Goal: Task Accomplishment & Management: Complete application form

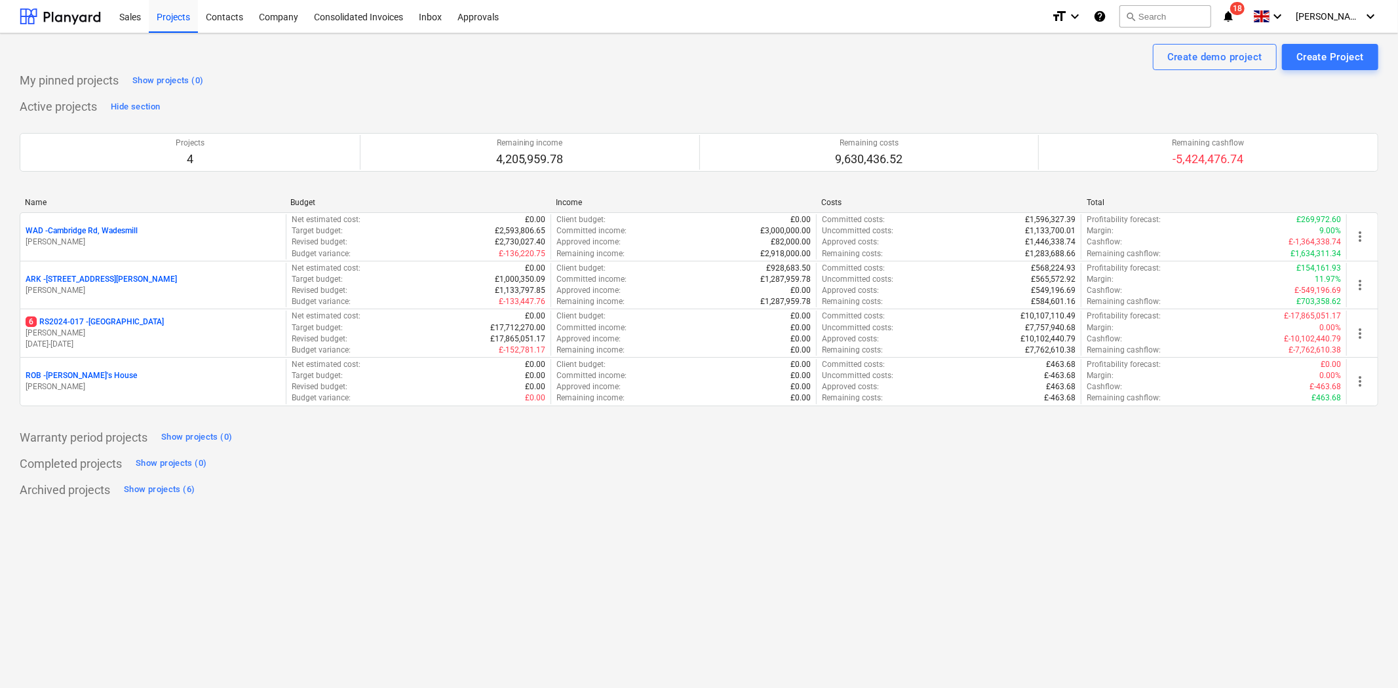
click at [117, 287] on p "[PERSON_NAME]" at bounding box center [153, 290] width 255 height 11
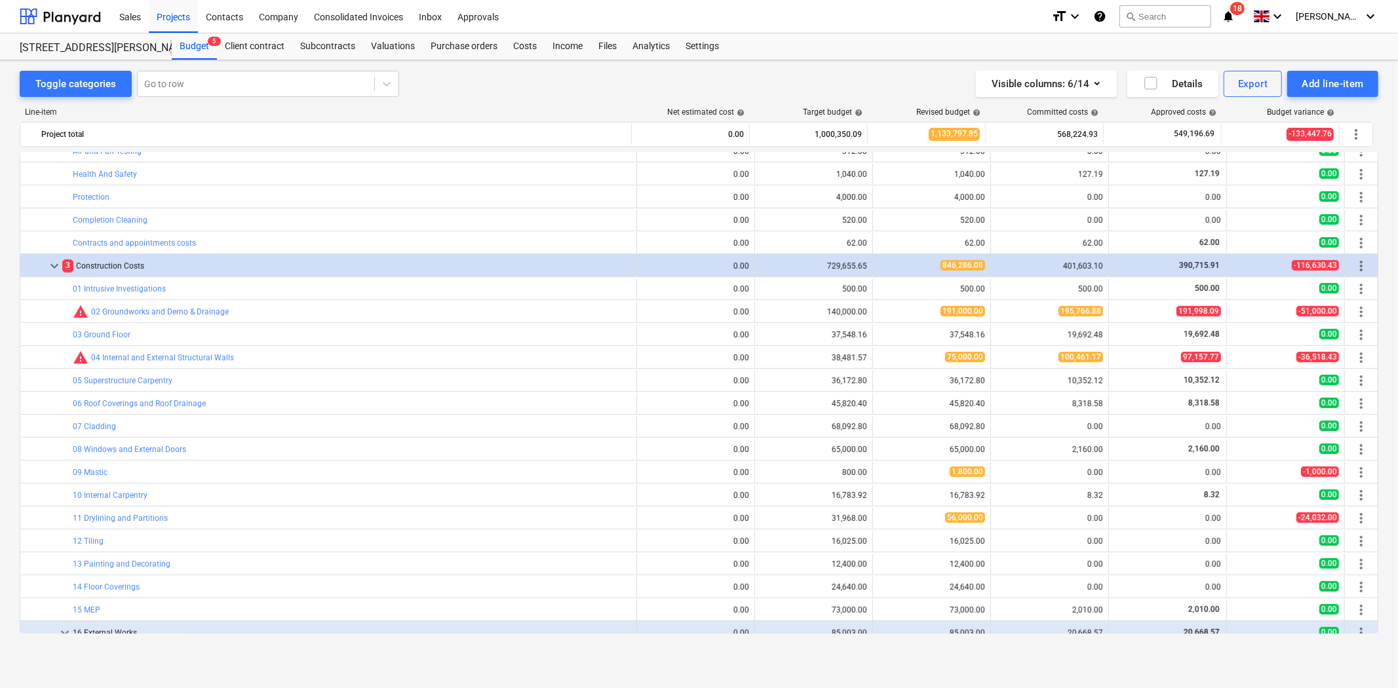
scroll to position [801, 0]
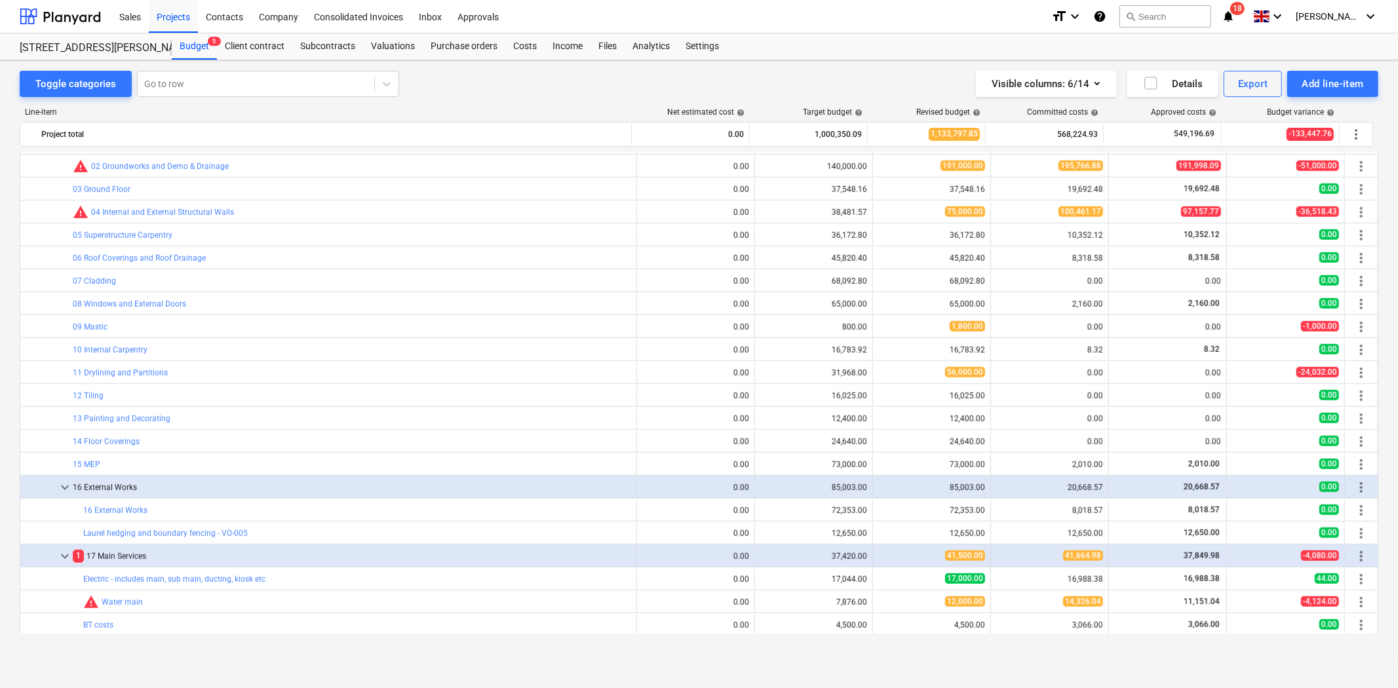
click at [113, 261] on link "06 Roof Coverings and Roof Drainage" at bounding box center [139, 258] width 133 height 9
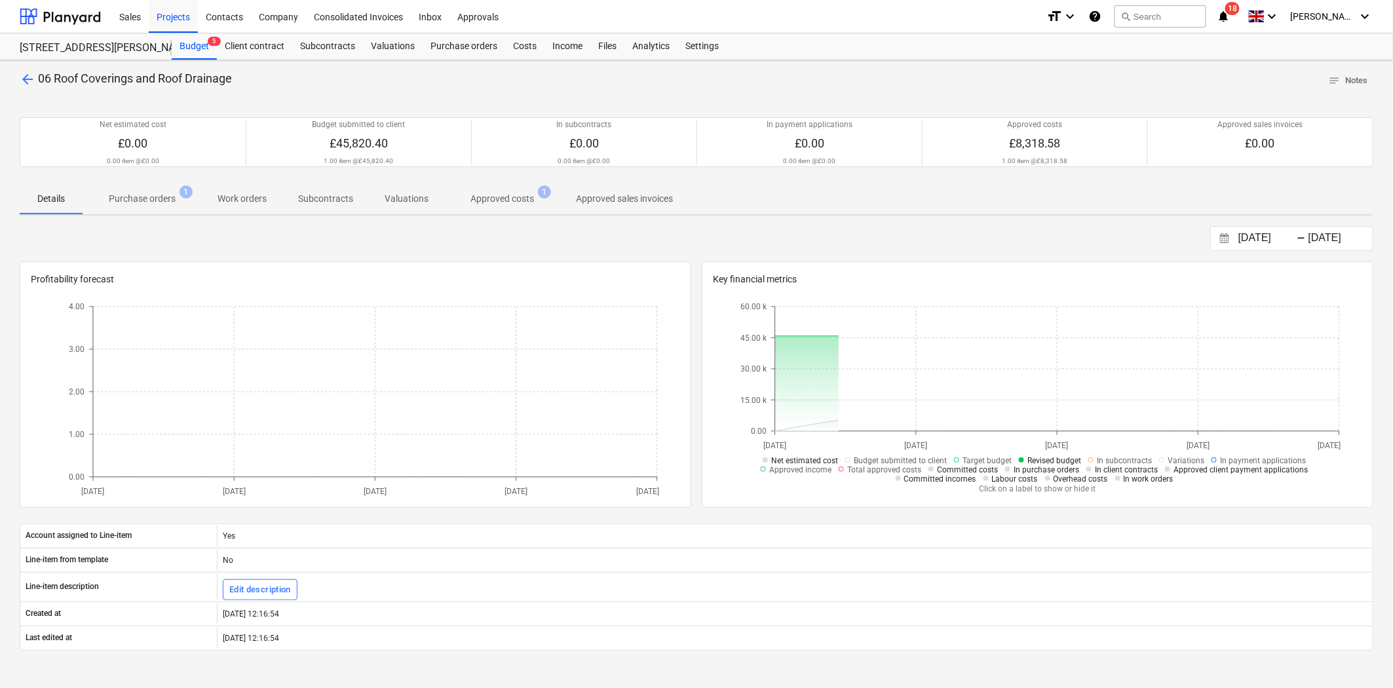
click at [503, 210] on span "Approved costs 1" at bounding box center [502, 199] width 116 height 24
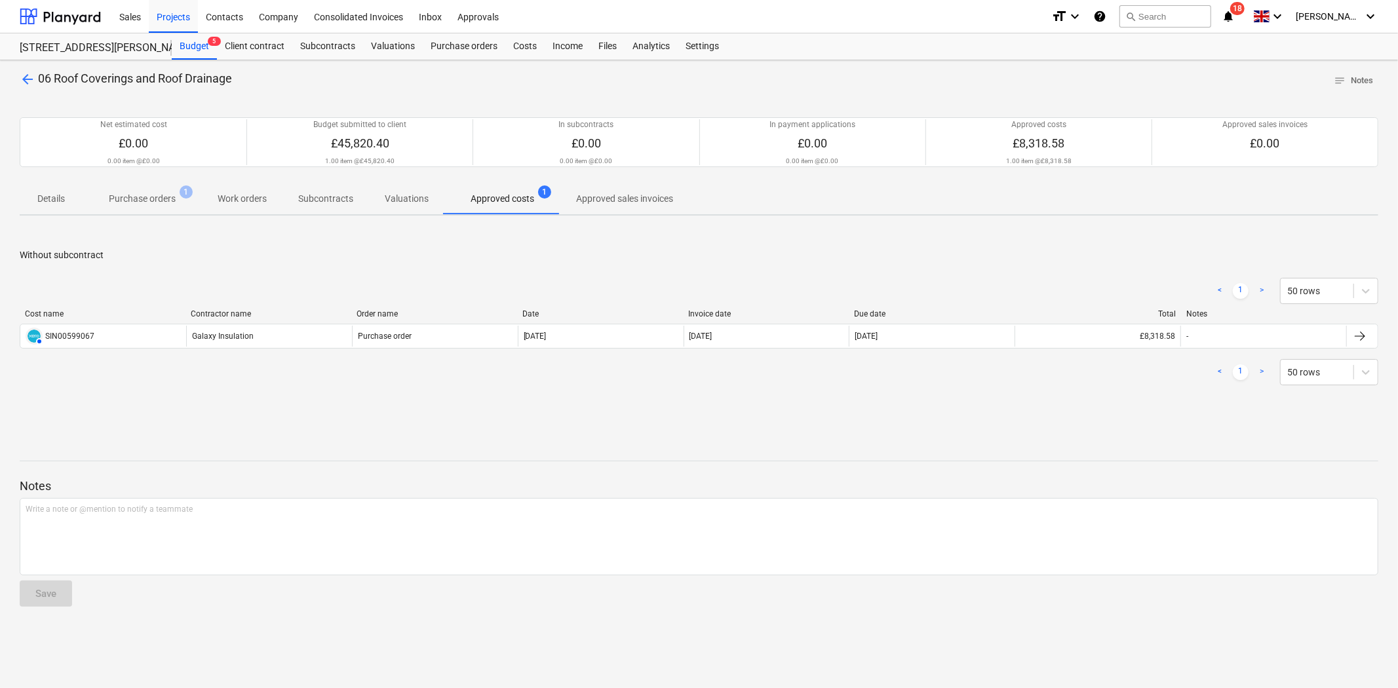
click at [149, 205] on p "Purchase orders" at bounding box center [142, 199] width 67 height 14
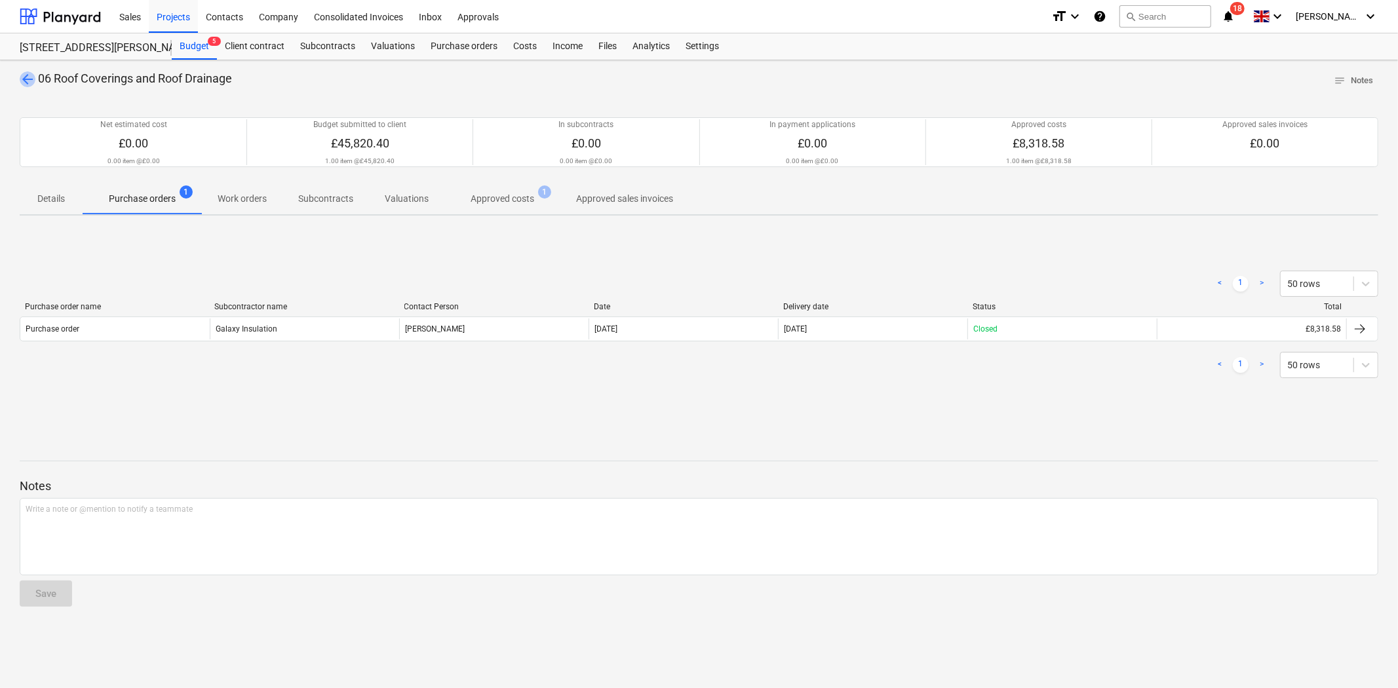
click at [25, 75] on span "arrow_back" at bounding box center [28, 79] width 16 height 16
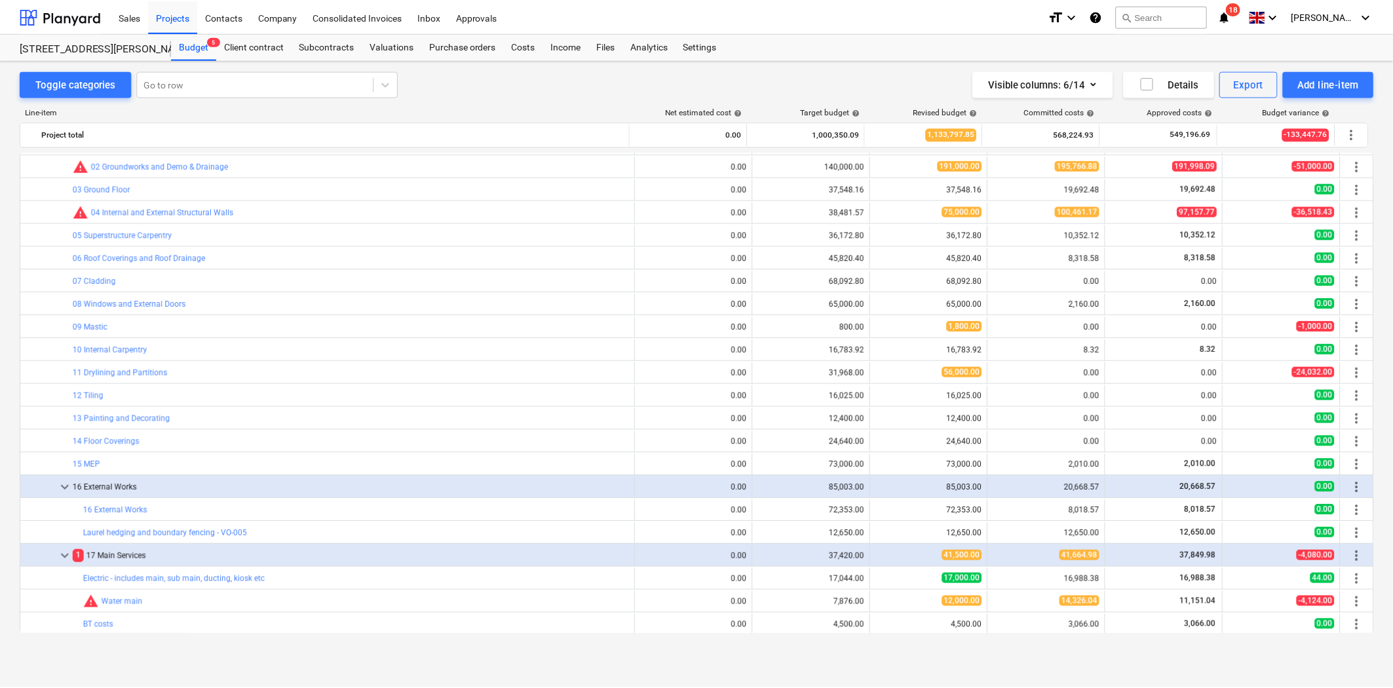
scroll to position [728, 0]
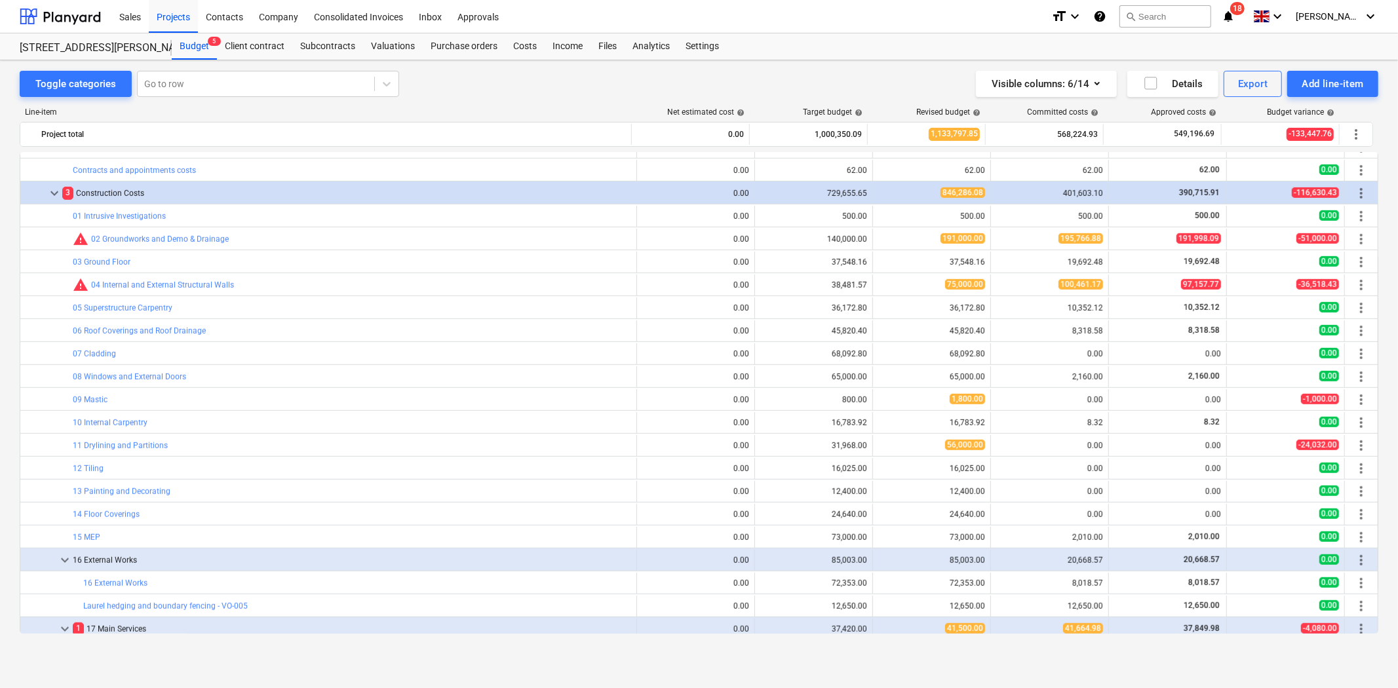
click at [145, 310] on link "05 Superstructure Carpentry" at bounding box center [123, 307] width 100 height 9
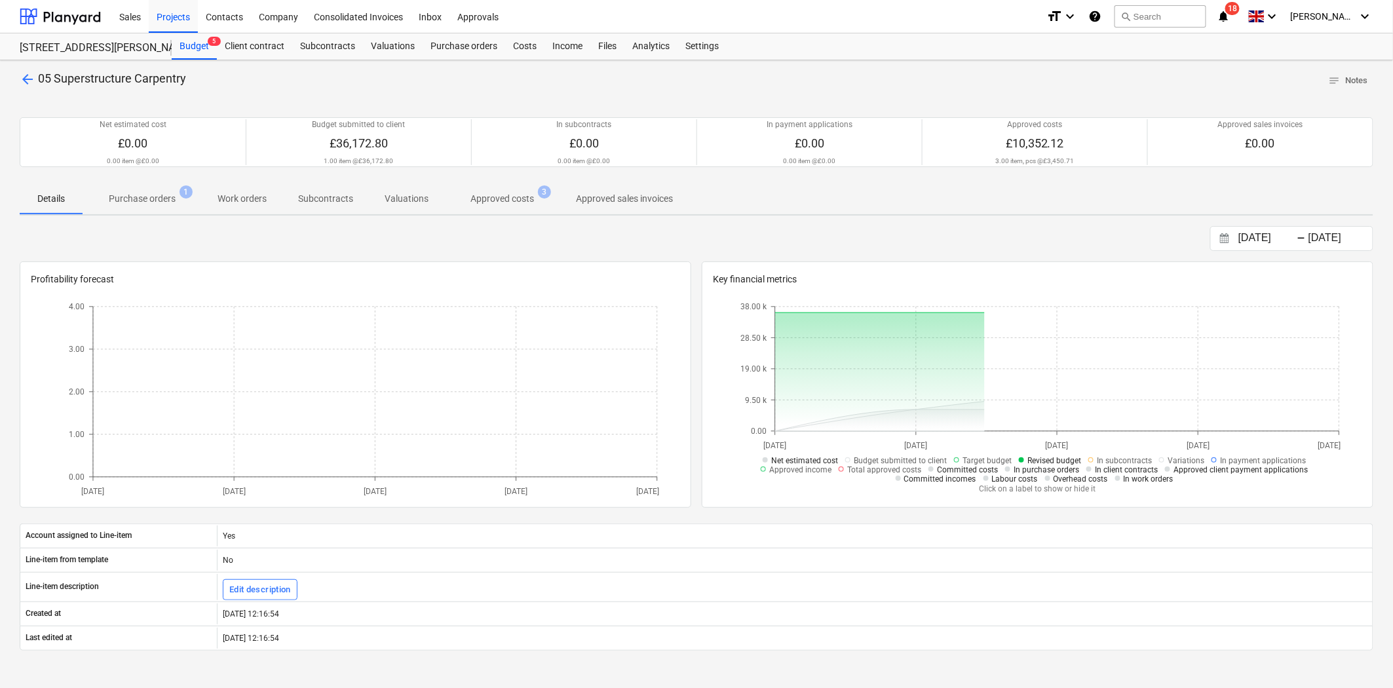
click at [506, 206] on span "Approved costs 3" at bounding box center [502, 199] width 116 height 24
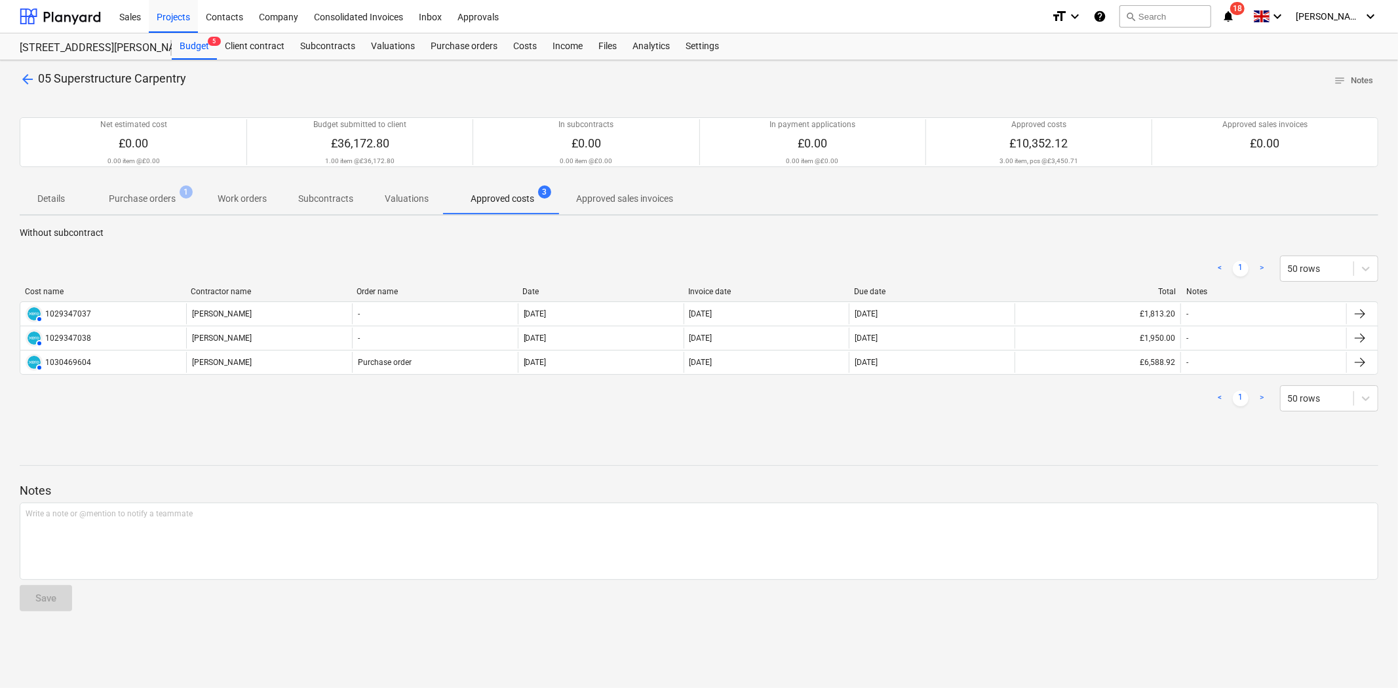
click at [191, 202] on span "Purchase orders 1" at bounding box center [142, 199] width 119 height 24
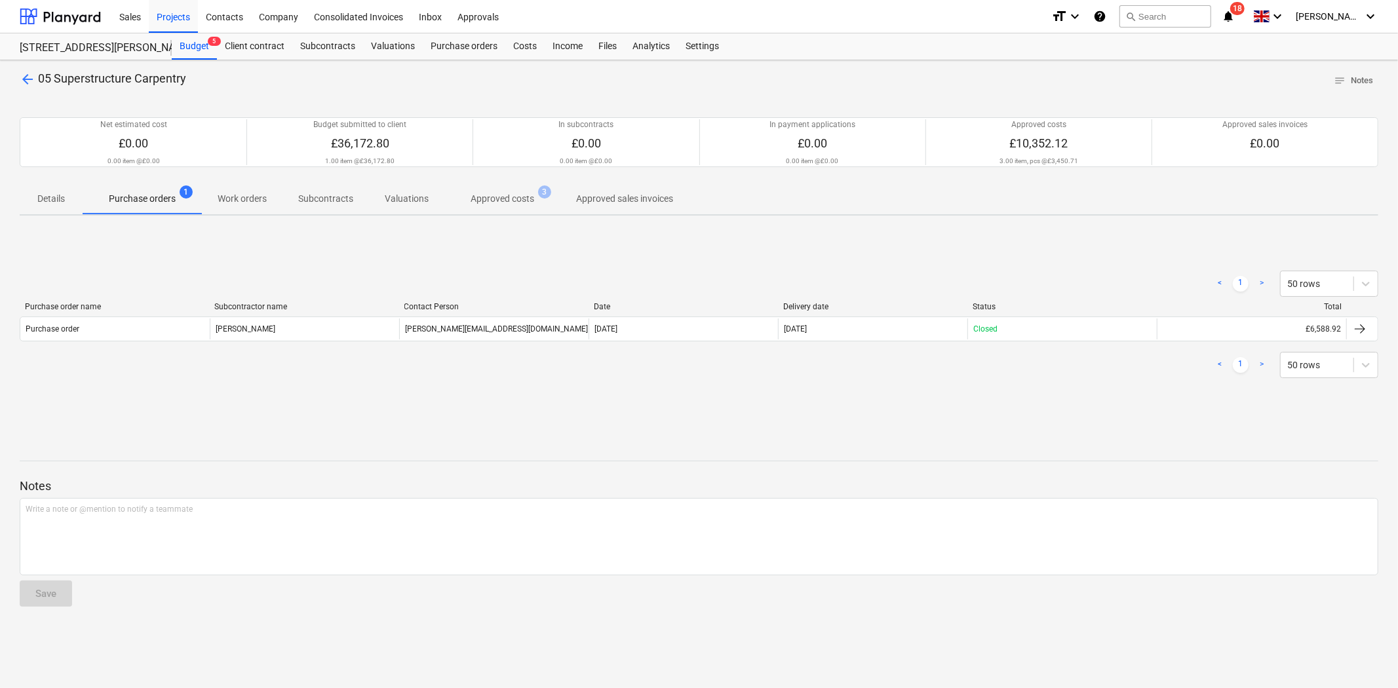
click at [202, 335] on div "Purchase order" at bounding box center [114, 328] width 189 height 21
click at [528, 198] on p "Approved costs" at bounding box center [502, 199] width 64 height 14
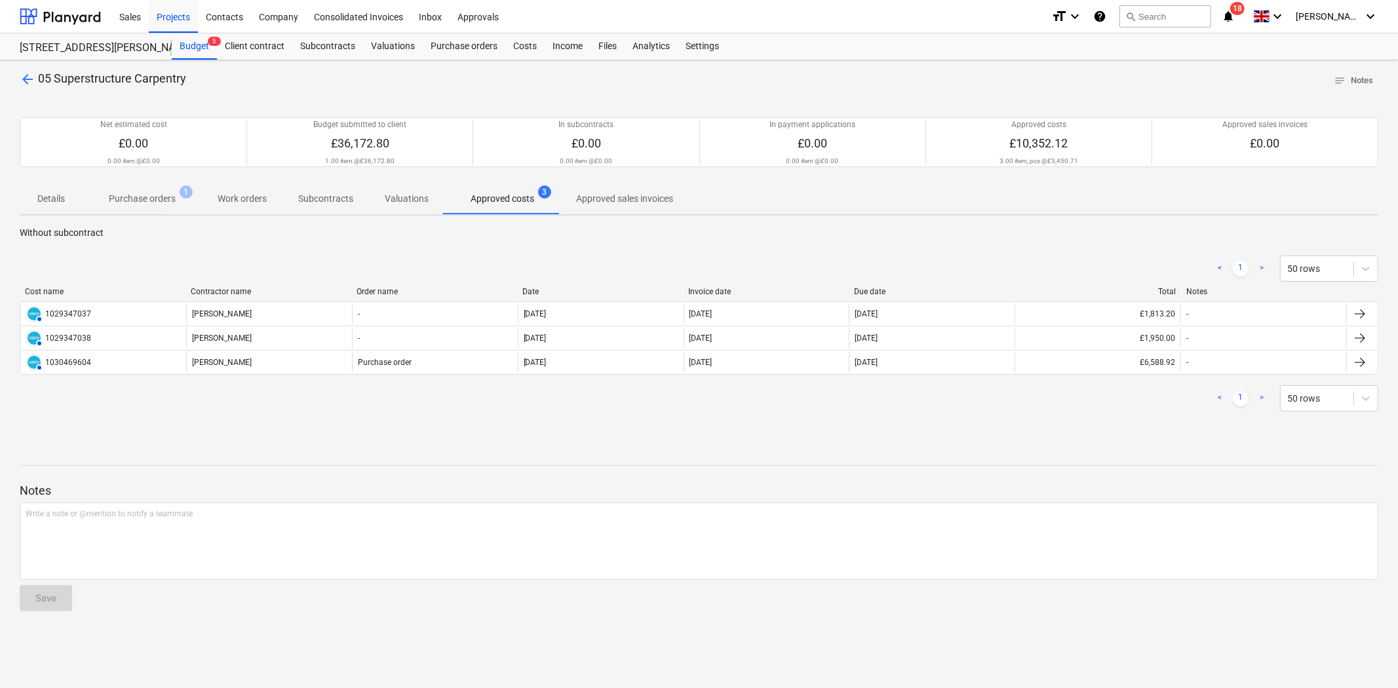
click at [208, 313] on div "[PERSON_NAME]" at bounding box center [269, 313] width 166 height 21
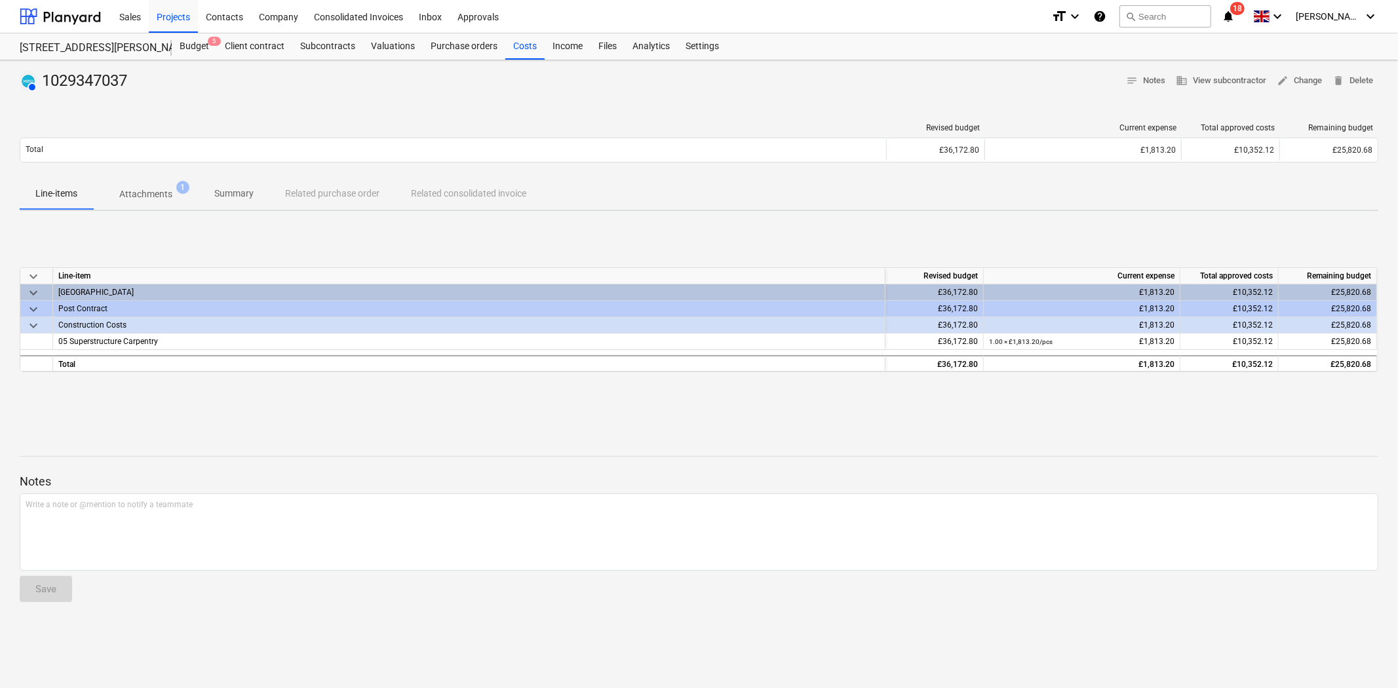
click at [162, 194] on p "Attachments" at bounding box center [145, 194] width 53 height 14
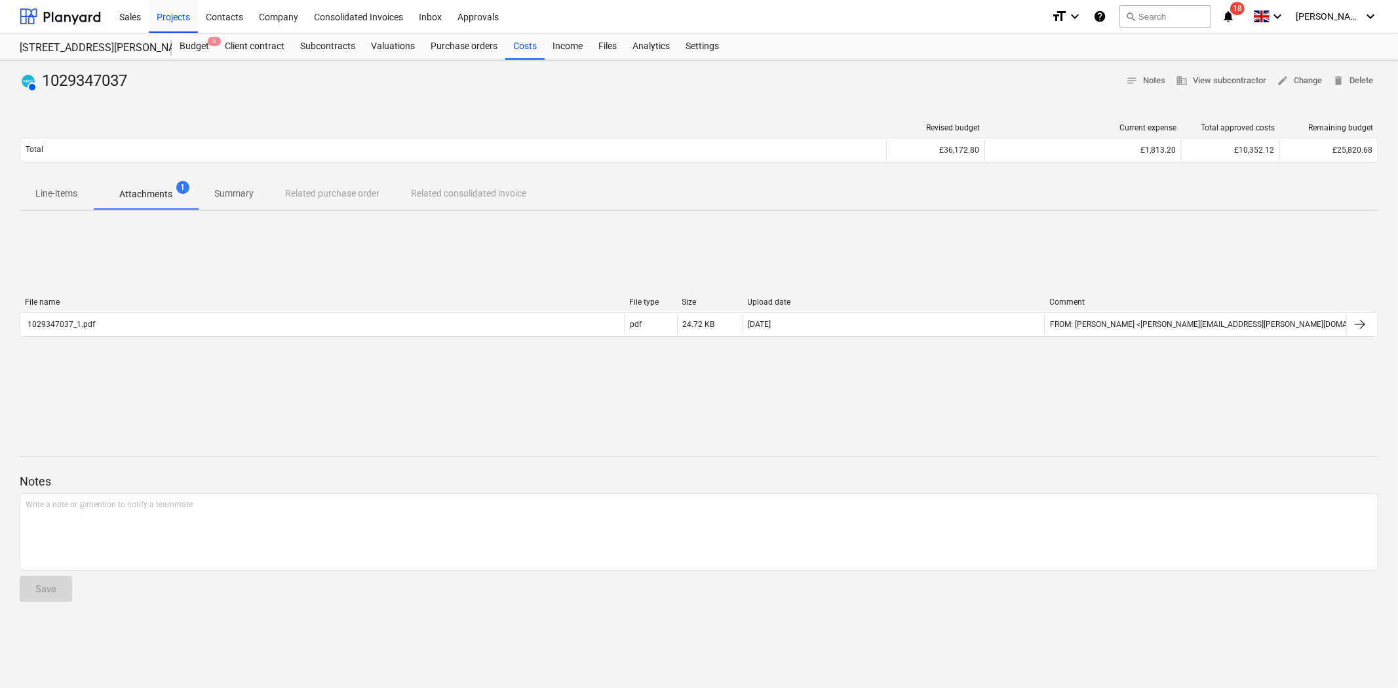
click at [168, 325] on div "1029347037_1.pdf" at bounding box center [322, 324] width 604 height 21
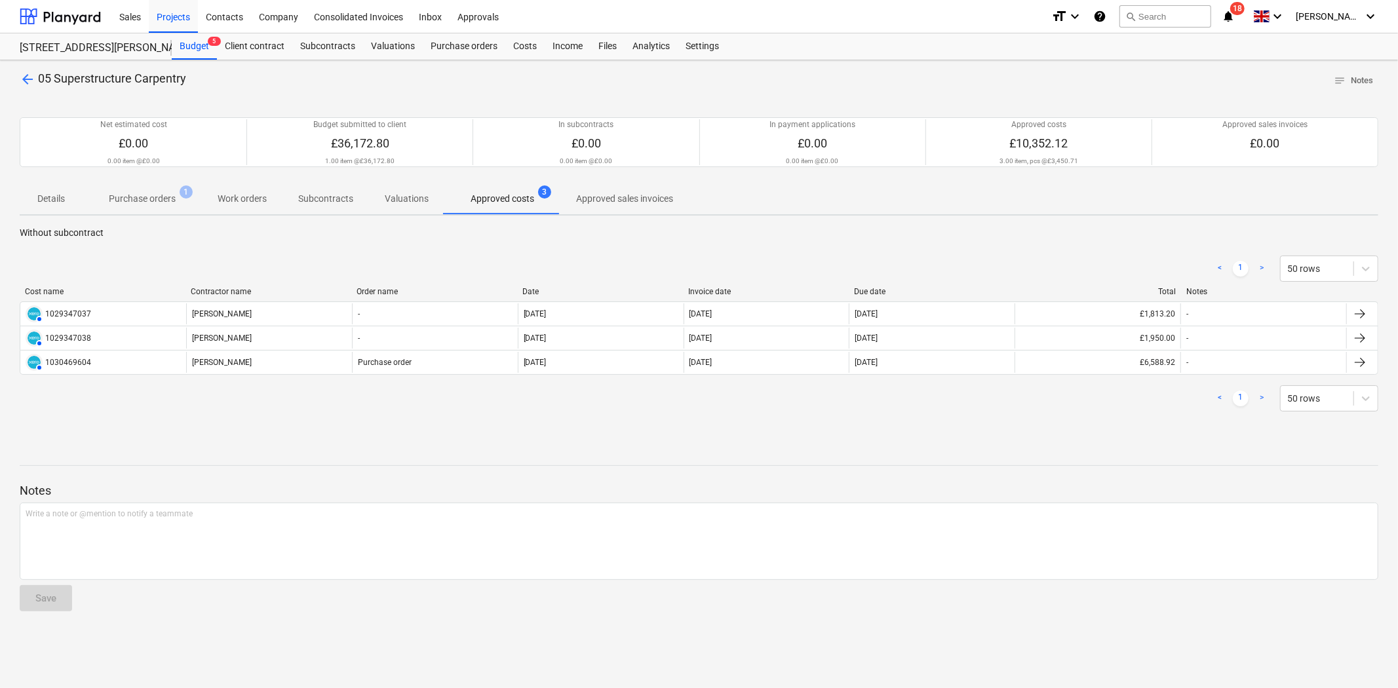
click at [316, 332] on div "[PERSON_NAME]" at bounding box center [269, 338] width 166 height 21
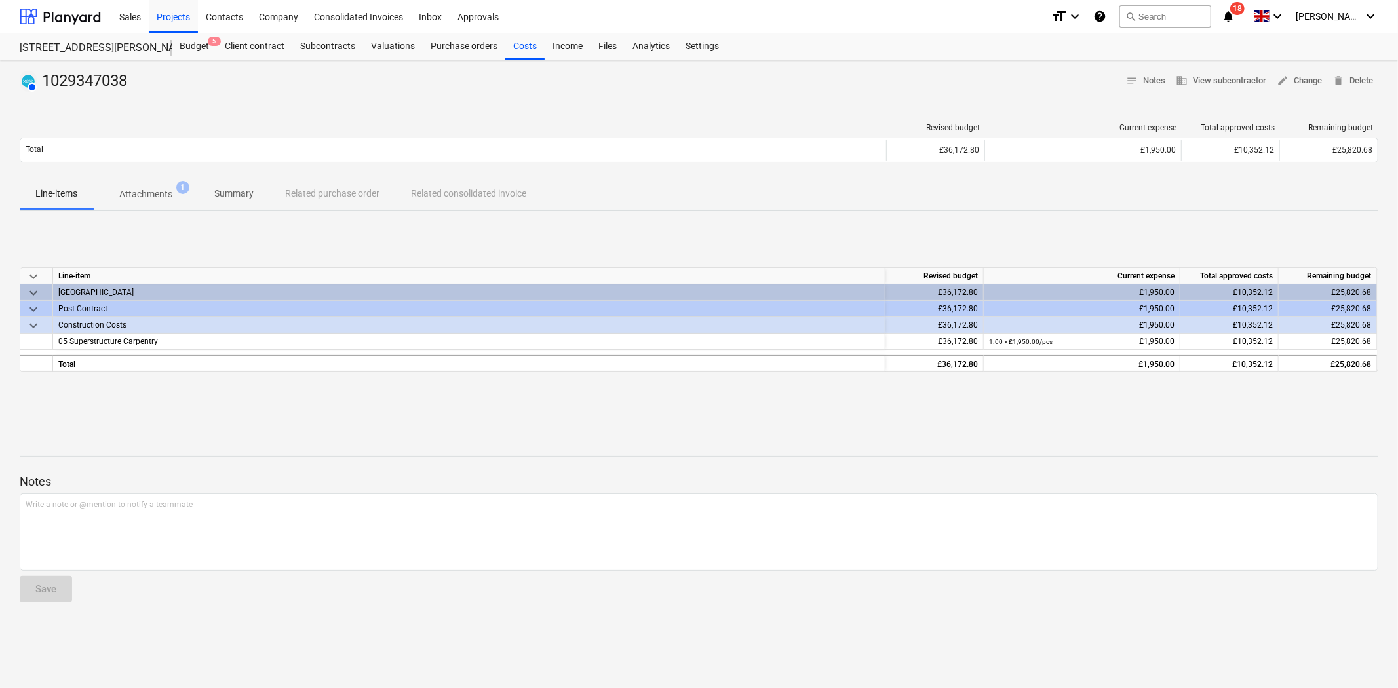
click at [130, 182] on span "Attachments 1" at bounding box center [145, 194] width 105 height 24
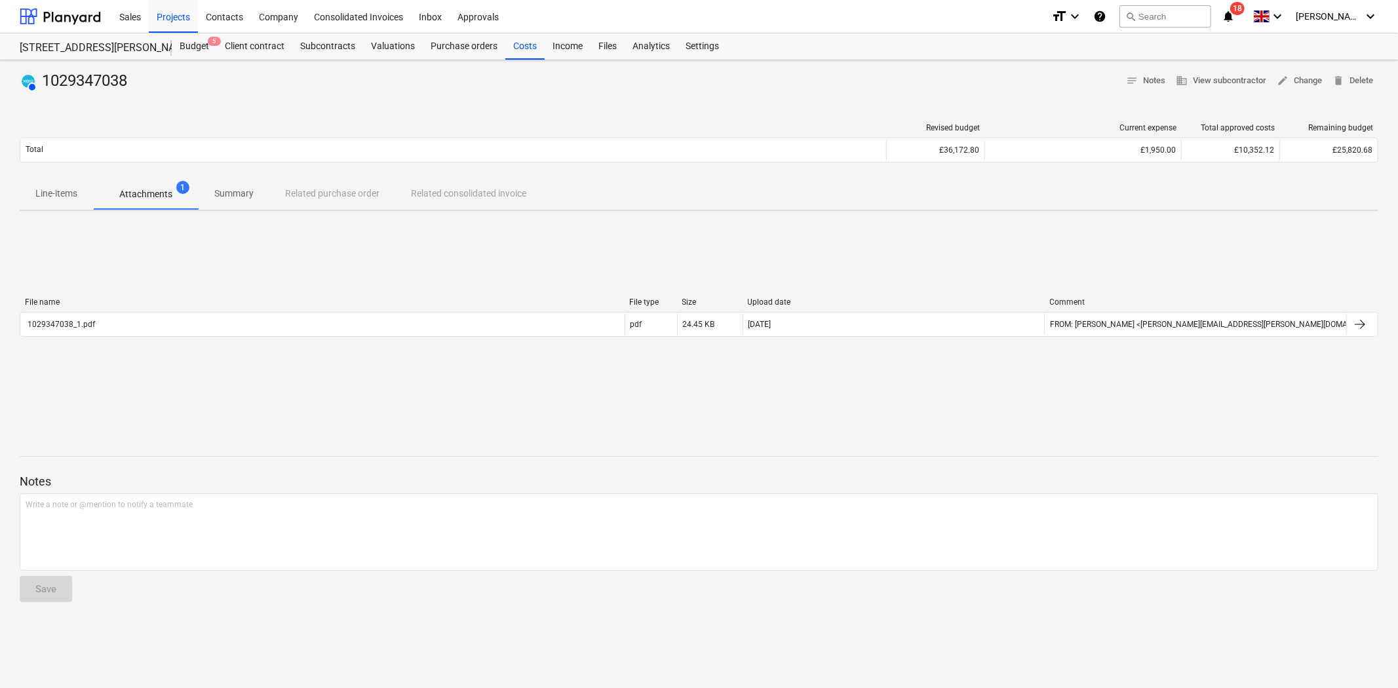
click at [161, 326] on div "1029347038_1.pdf" at bounding box center [322, 324] width 604 height 21
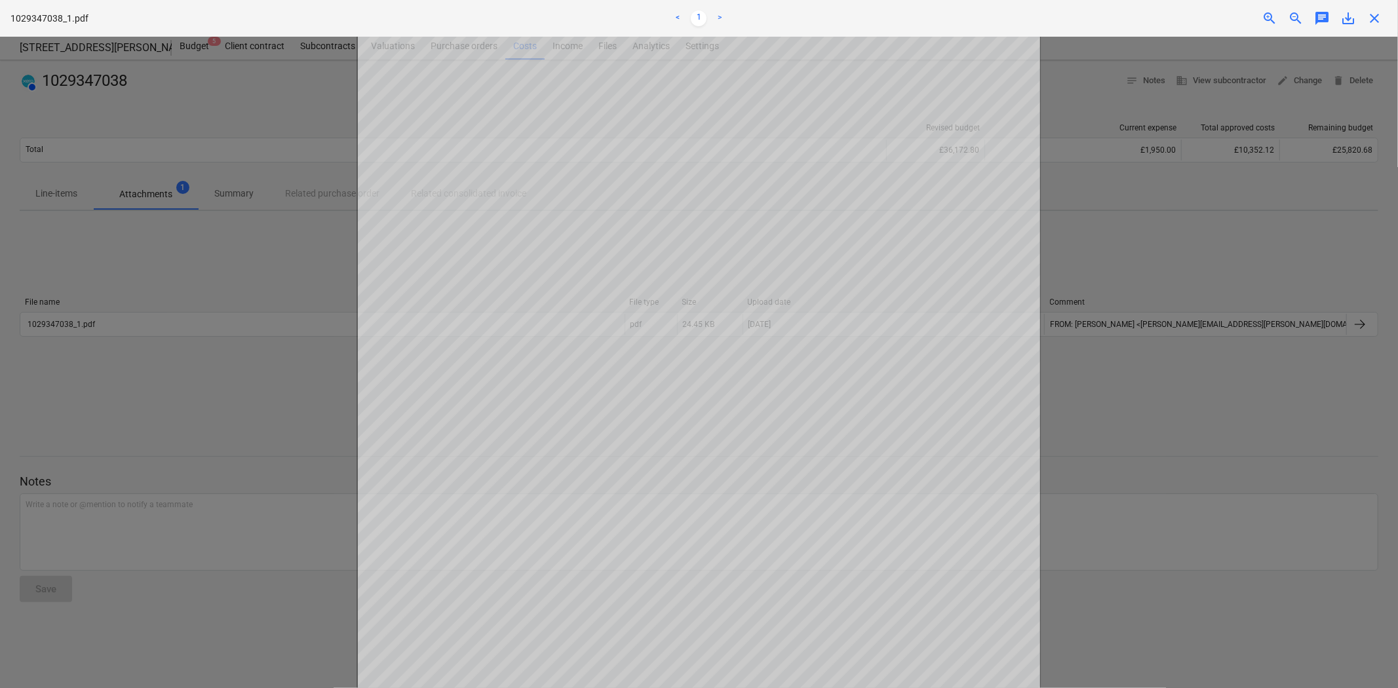
click at [1379, 24] on span "close" at bounding box center [1374, 18] width 16 height 16
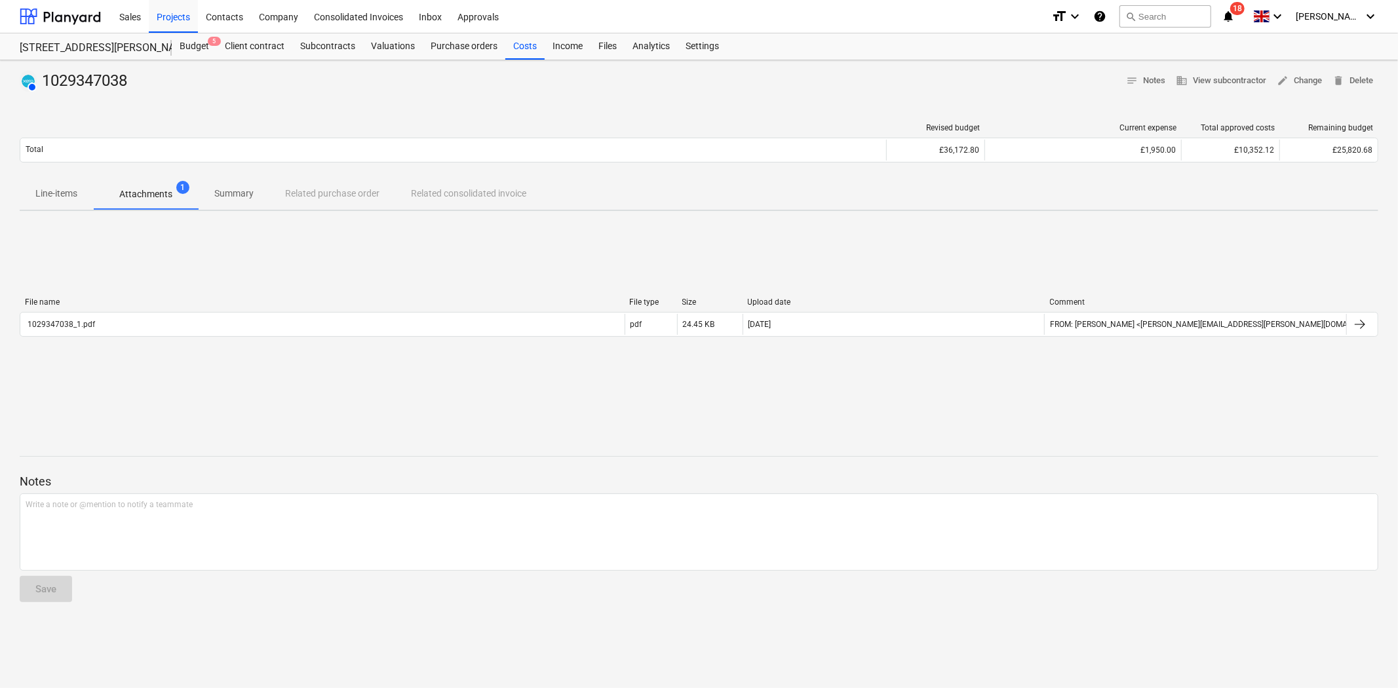
click at [455, 44] on div "Purchase orders" at bounding box center [464, 46] width 83 height 26
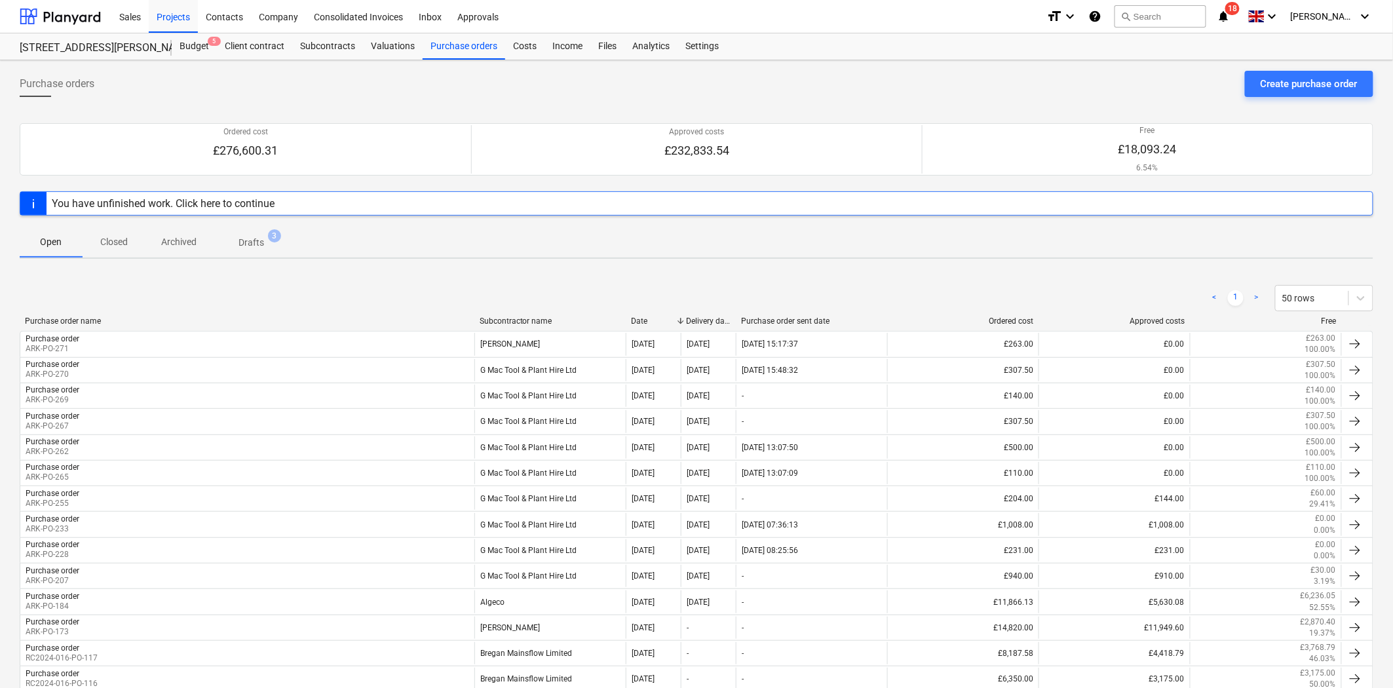
click at [1319, 75] on div "Create purchase order" at bounding box center [1309, 83] width 97 height 17
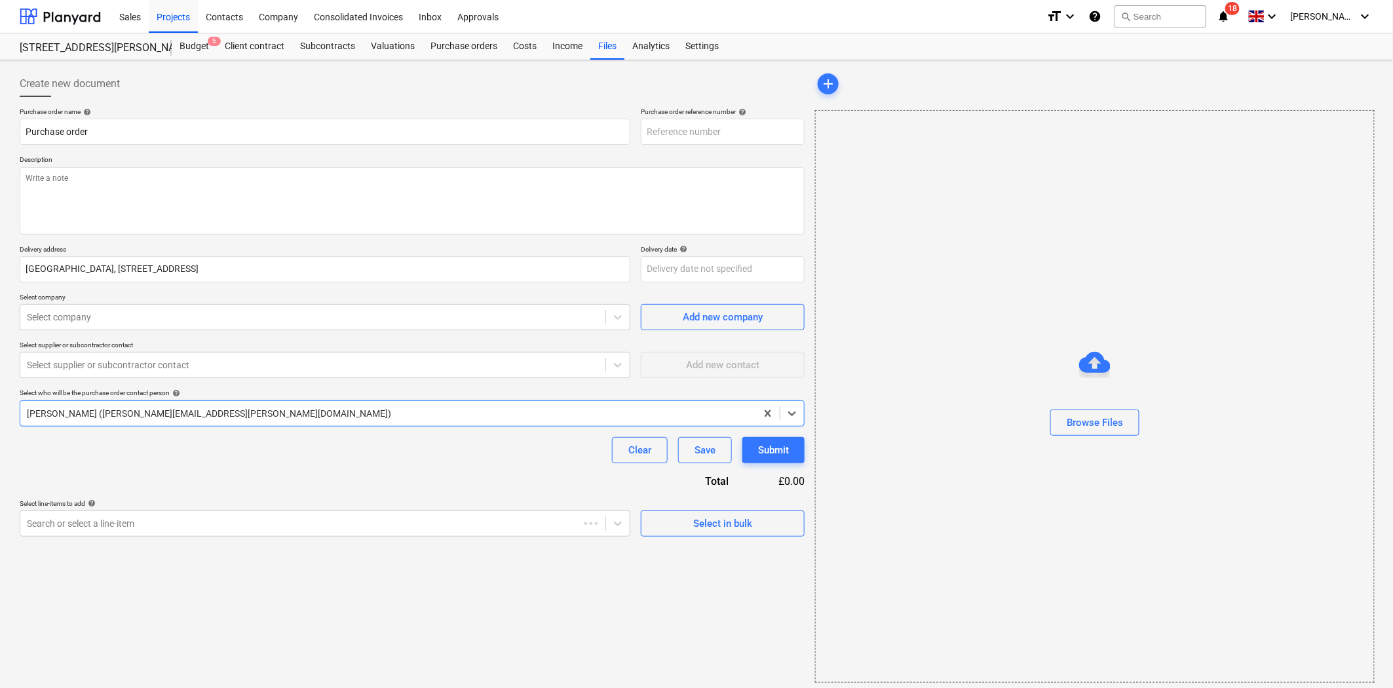
type textarea "x"
type input "ARK-PO-274"
click at [282, 197] on textarea at bounding box center [412, 200] width 785 height 67
type textarea "x"
type textarea "P"
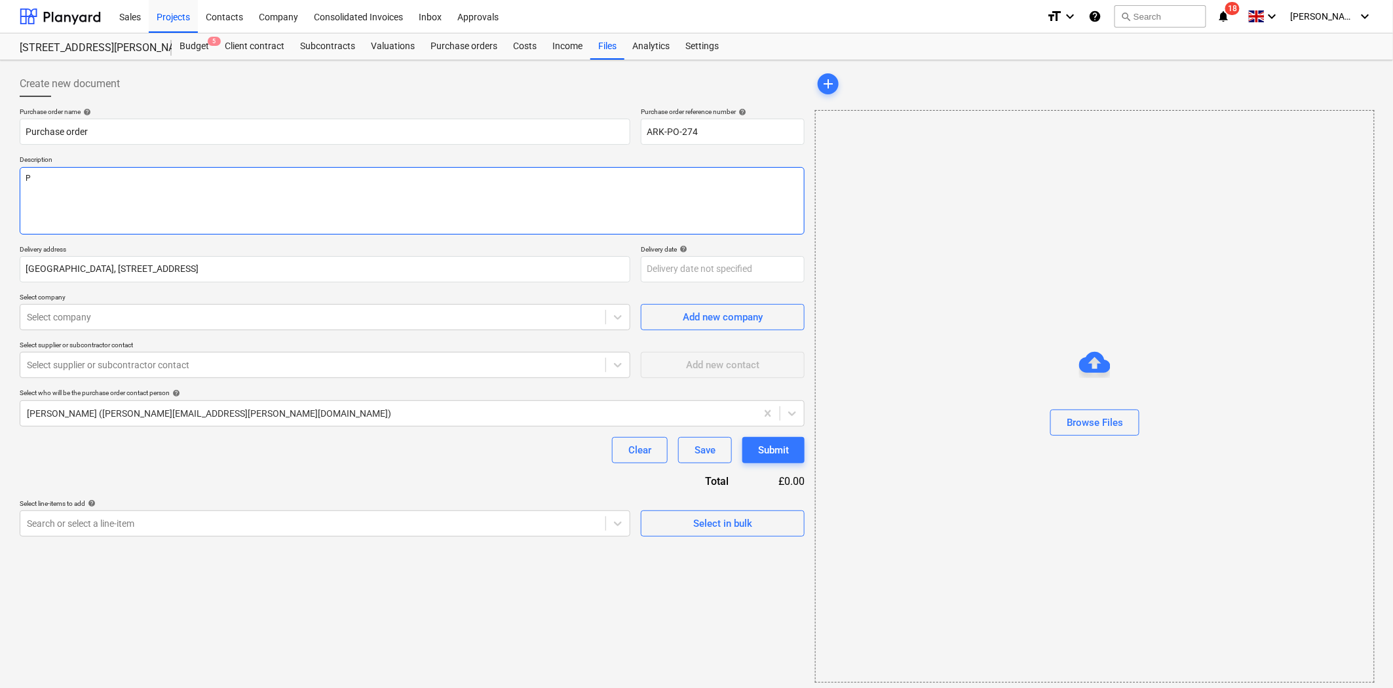
type textarea "x"
type textarea "Pl"
type textarea "x"
type textarea "Ply"
type textarea "x"
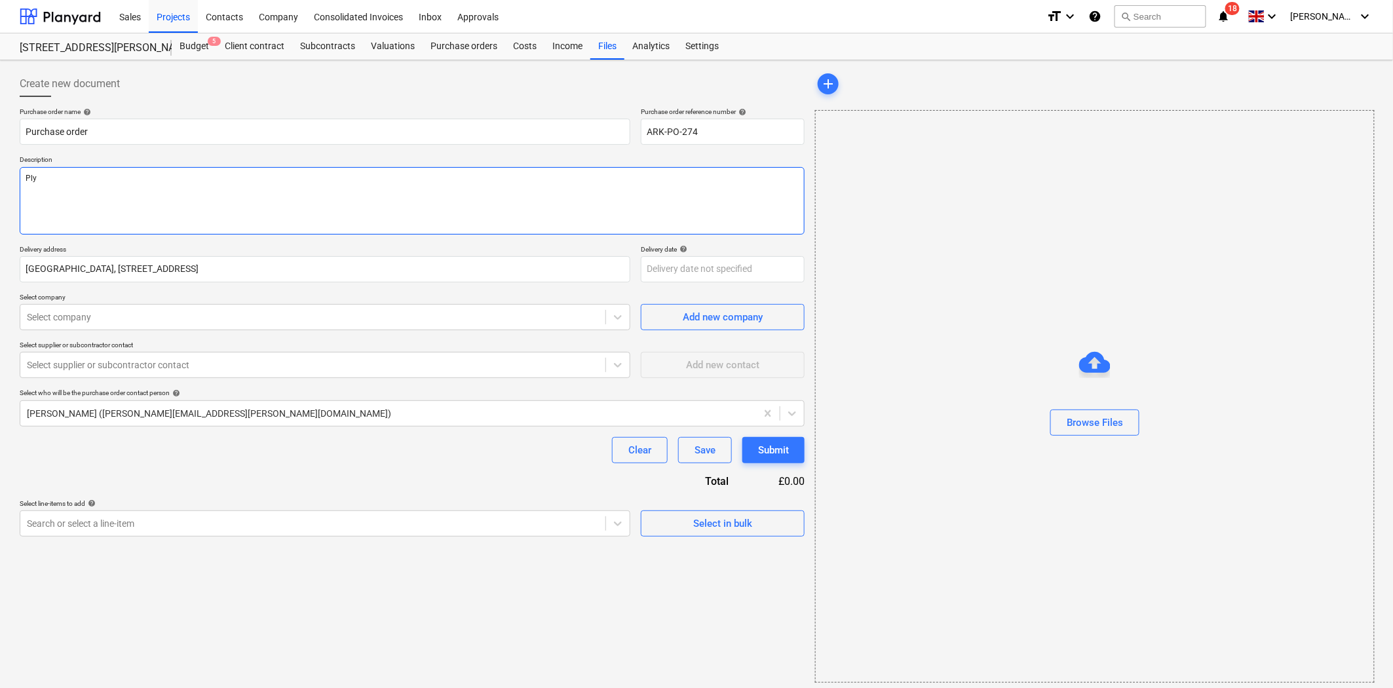
type textarea "Plyw"
type textarea "x"
type textarea "Plywo"
type textarea "x"
type textarea "Plywood"
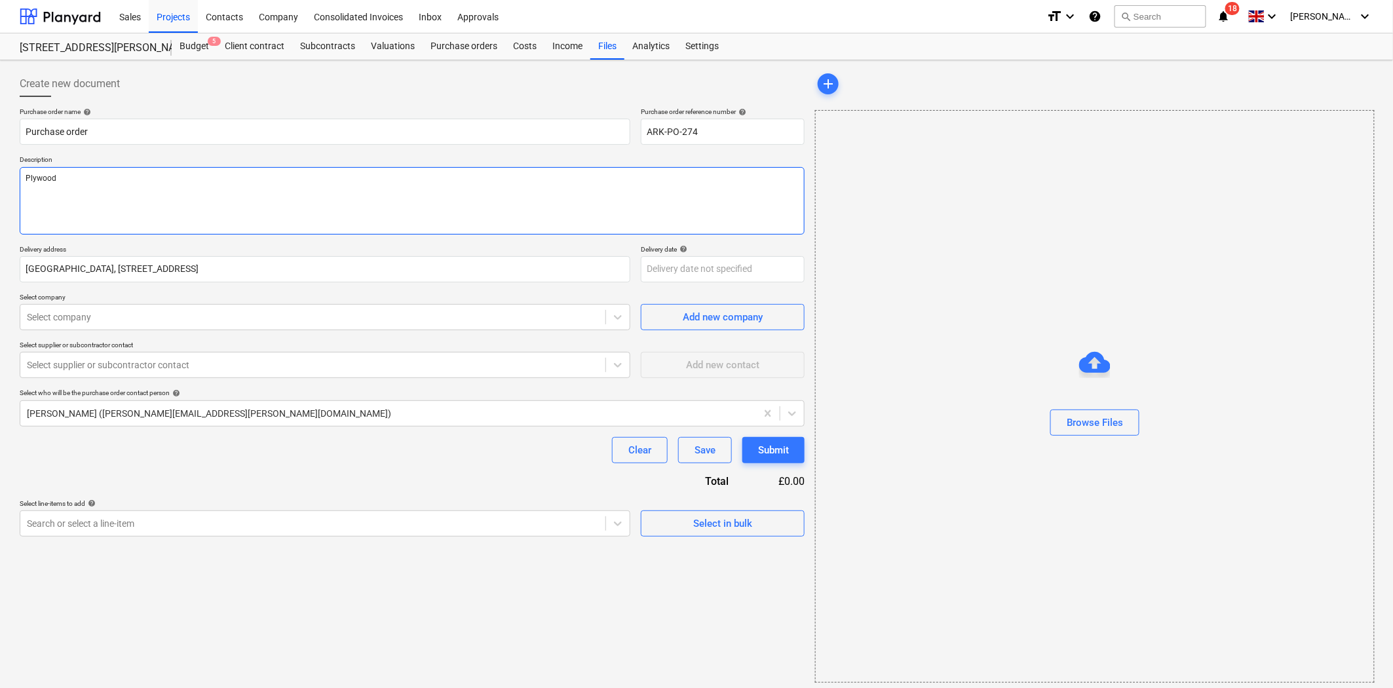
type textarea "x"
type textarea "Plywood"
type textarea "x"
type textarea "Plywood B"
type textarea "x"
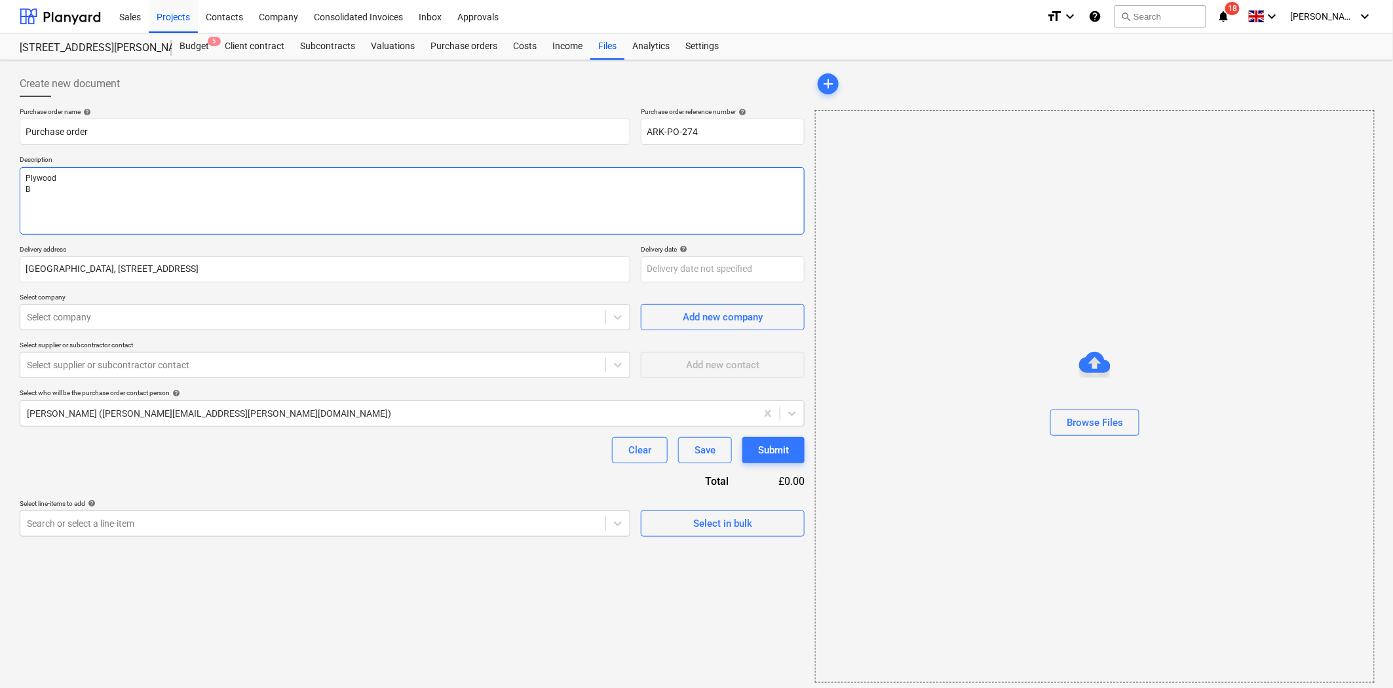
type textarea "Plywood Ba"
type textarea "x"
type textarea "Plywood Bat"
type textarea "x"
type textarea "Plywood Batt"
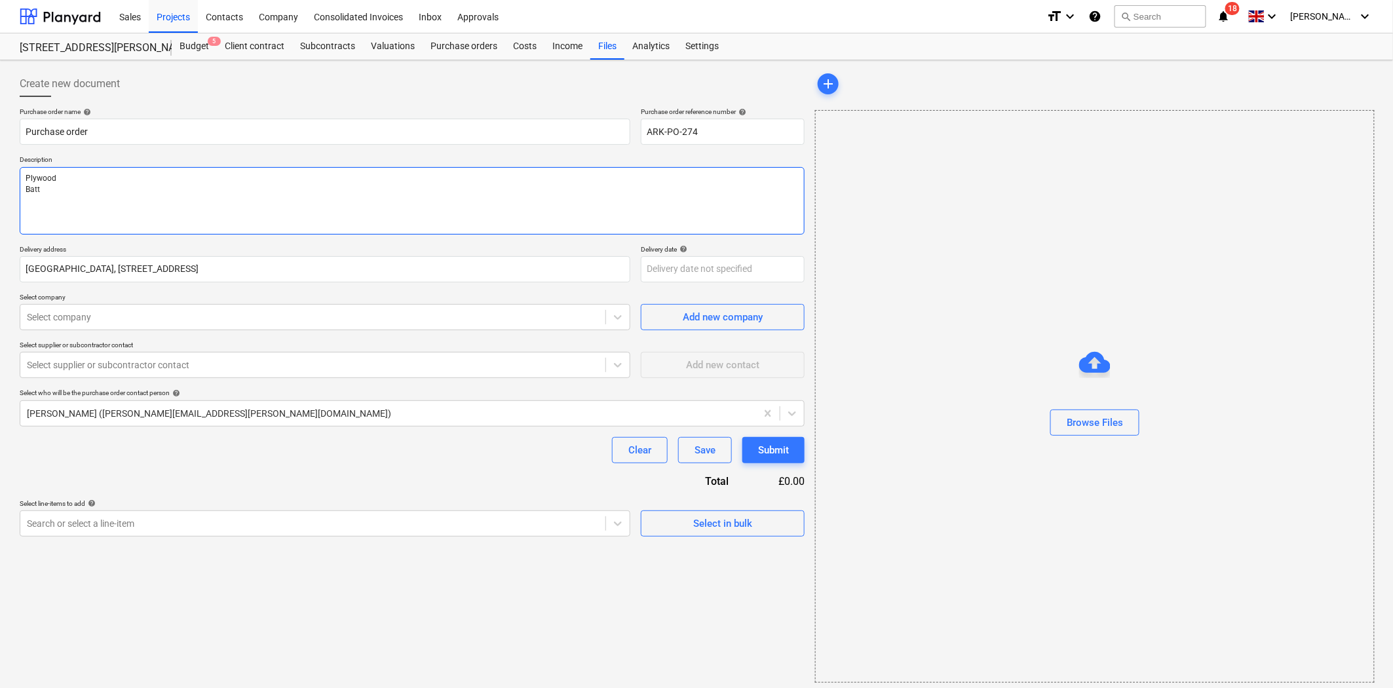
type textarea "x"
type textarea "Plywood Batte"
type textarea "x"
type textarea "Plywood Batter"
type textarea "x"
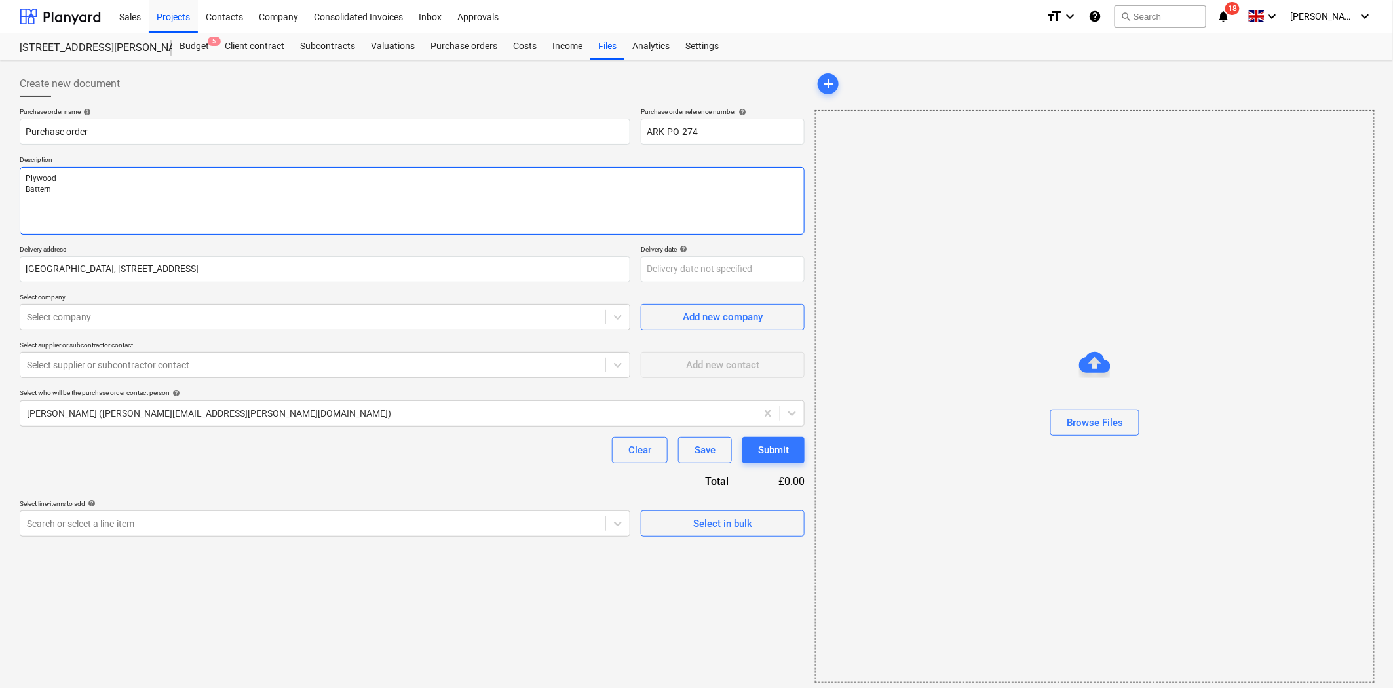
type textarea "Plywood Batterns"
type textarea "x"
type textarea "Plywood Batterns"
type textarea "x"
type textarea "Plywood Batterns"
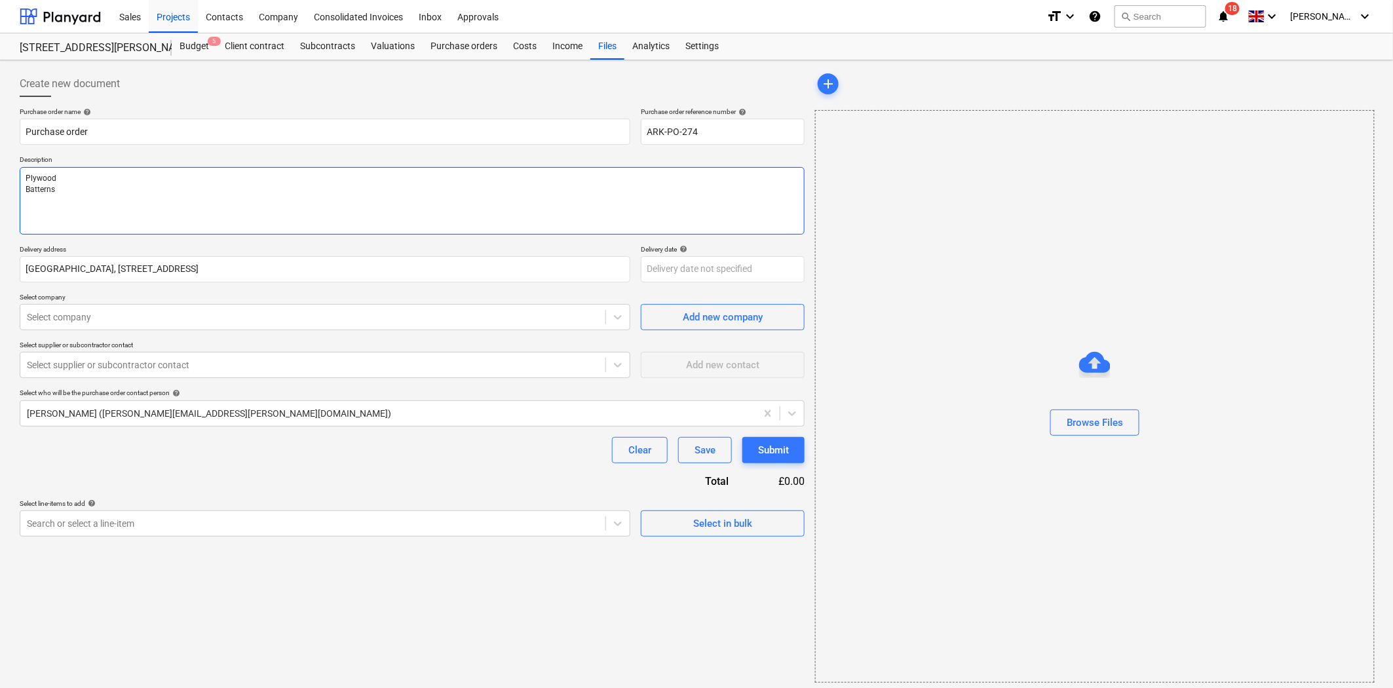
type textarea "x"
type textarea "Plywood Battern"
type textarea "x"
type textarea "Plywood Battern"
type textarea "x"
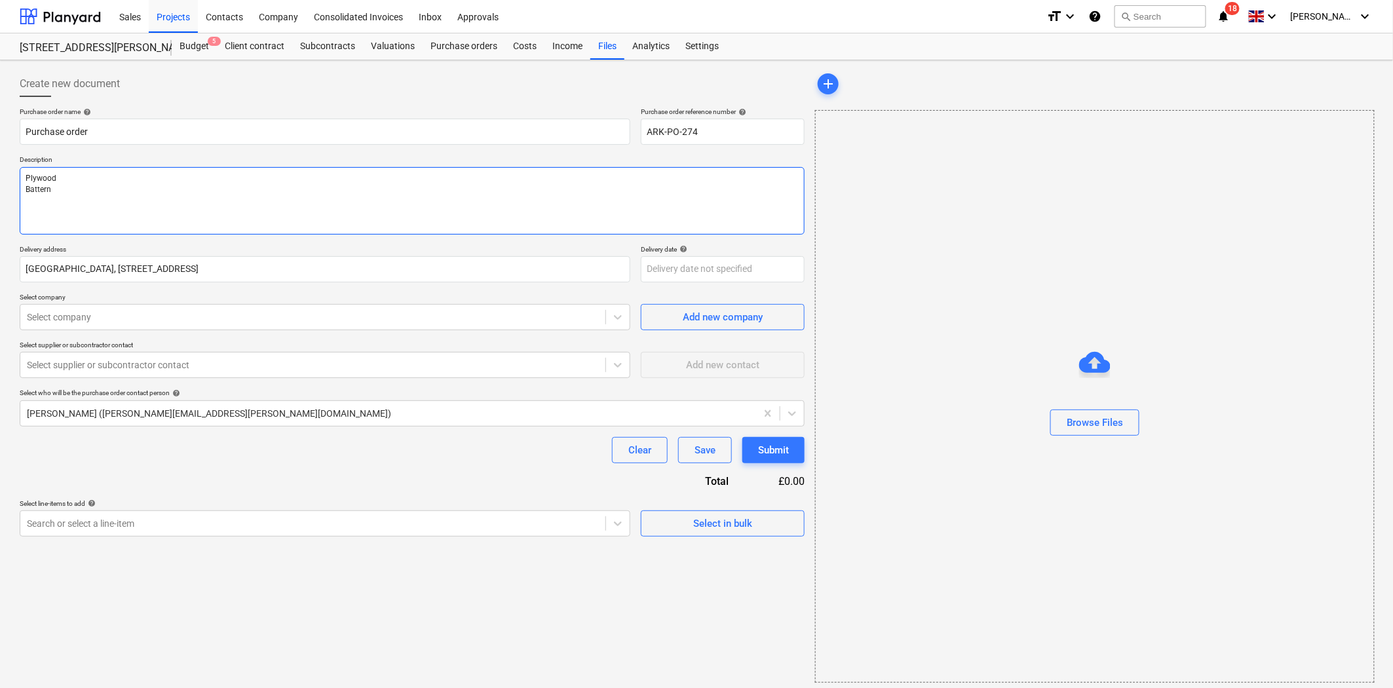
type textarea "Plywood Battern"
type textarea "x"
type textarea "Plywood Batter"
type textarea "x"
type textarea "Plywood Batte"
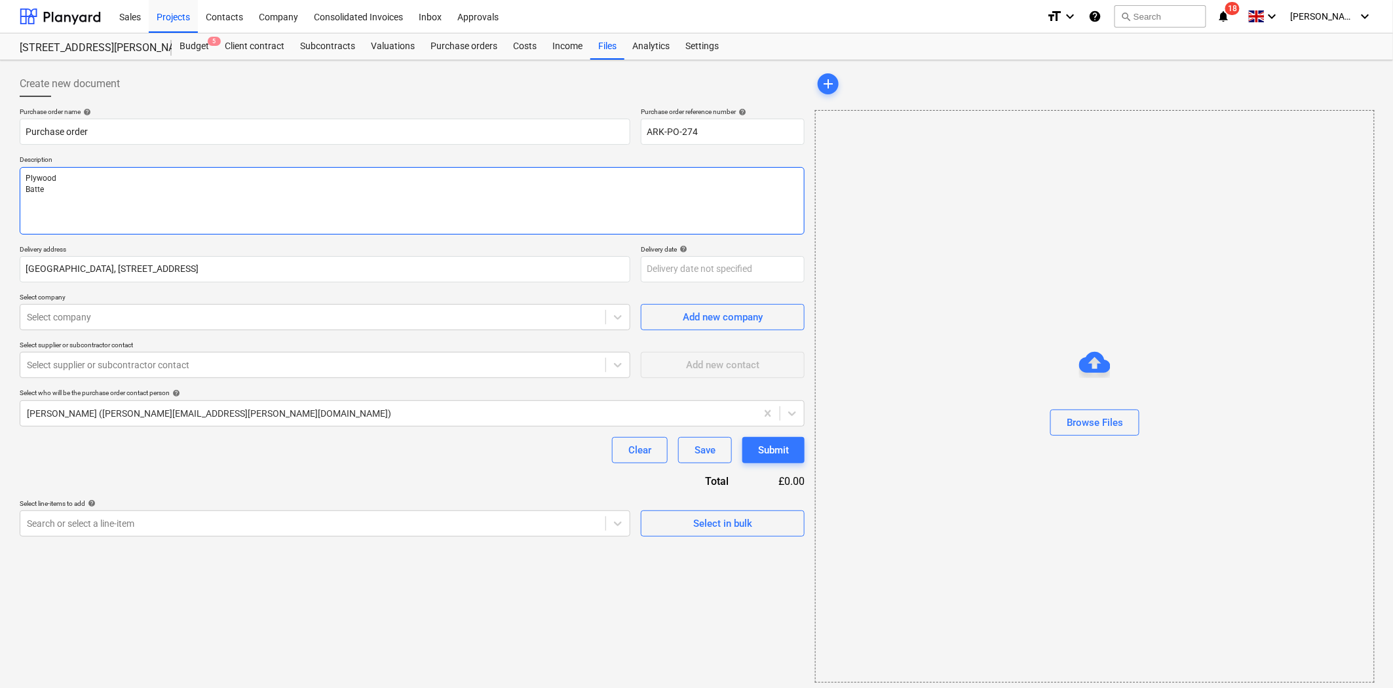
type textarea "x"
type textarea "Plywood Batt"
type textarea "x"
type textarea "Plywood [PERSON_NAME]"
type textarea "x"
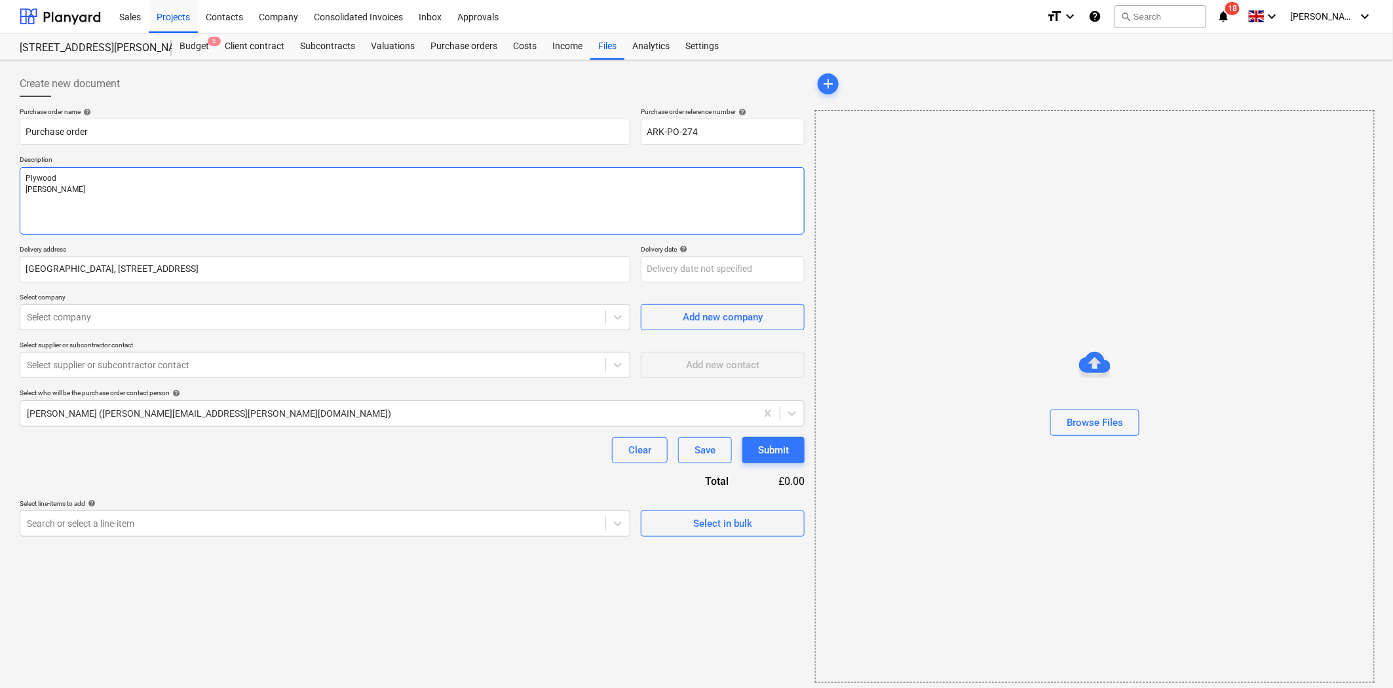
type textarea "Plywood [PERSON_NAME]"
type textarea "x"
type textarea "Plywood [PERSON_NAME]"
type textarea "x"
type textarea "Plywood [PERSON_NAME]"
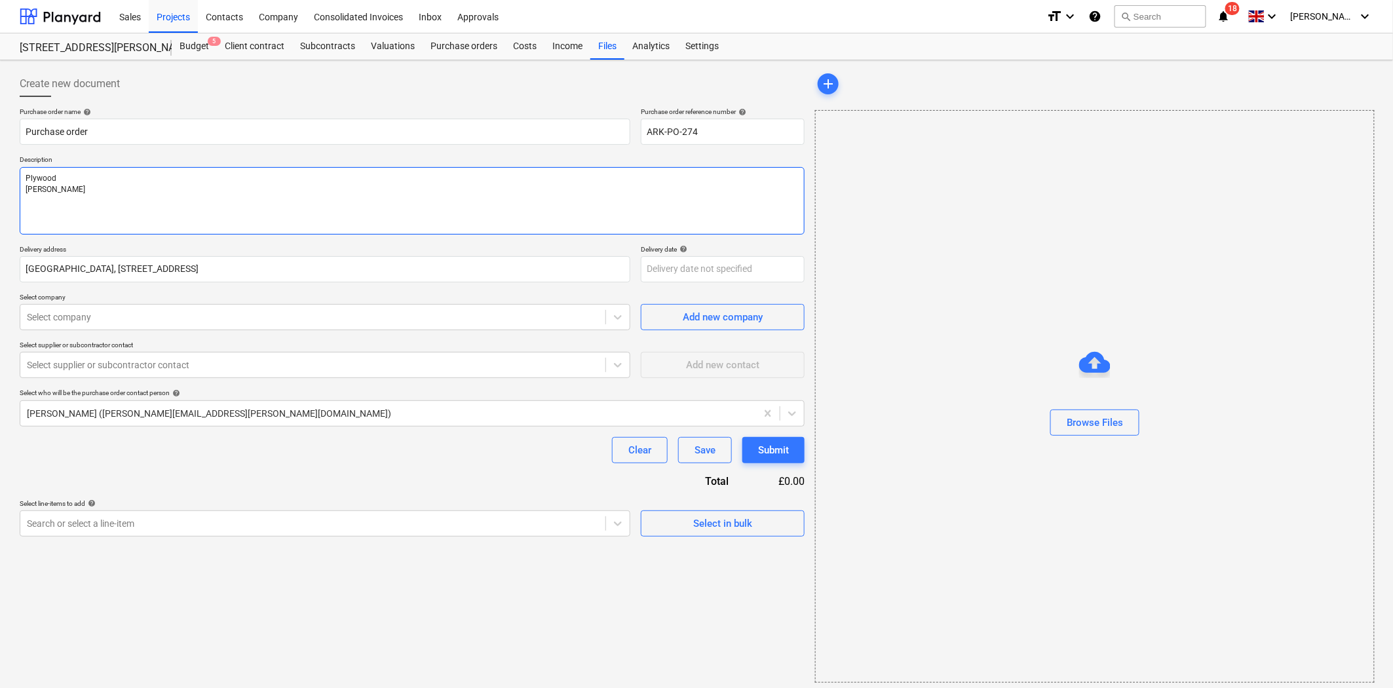
type textarea "x"
type textarea "Plywood [PERSON_NAME]"
type textarea "x"
type textarea "Plywood Bat"
type textarea "x"
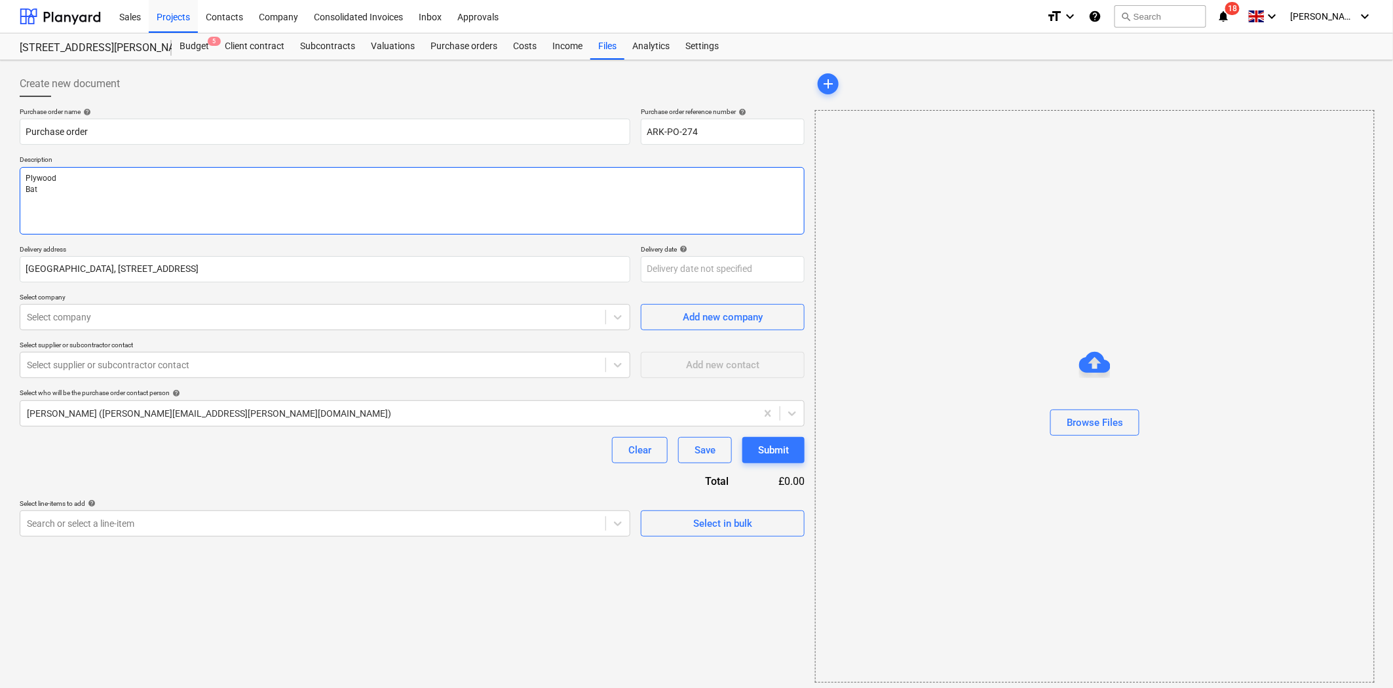
type textarea "Plywood Batt"
type textarea "x"
type textarea "Plywood Batte"
type textarea "x"
type textarea "Plywood [PERSON_NAME]"
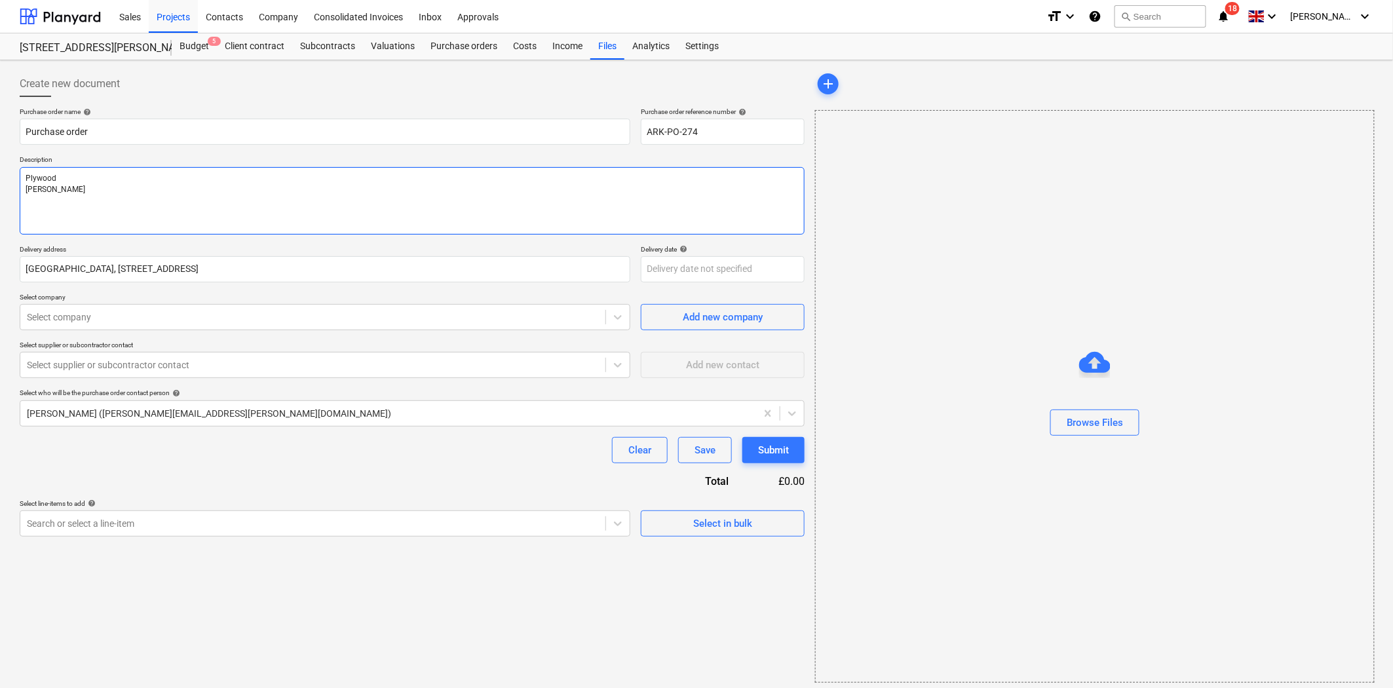
type textarea "x"
type textarea "Plywood [PERSON_NAME]"
type textarea "x"
type textarea "Plywood [PERSON_NAME]"
type textarea "x"
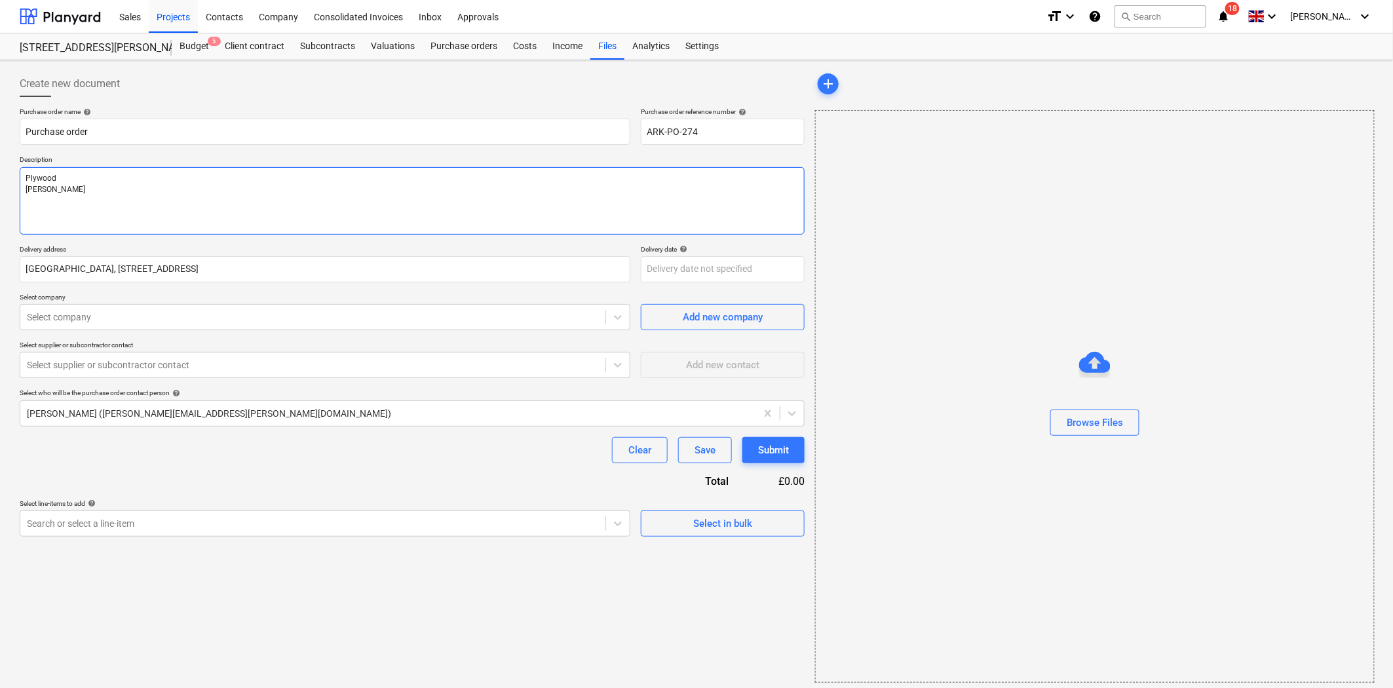
type textarea "Plywood [PERSON_NAME] T"
type textarea "x"
type textarea "Plywood [PERSON_NAME]"
type textarea "x"
type textarea "Plywood [PERSON_NAME] Tap"
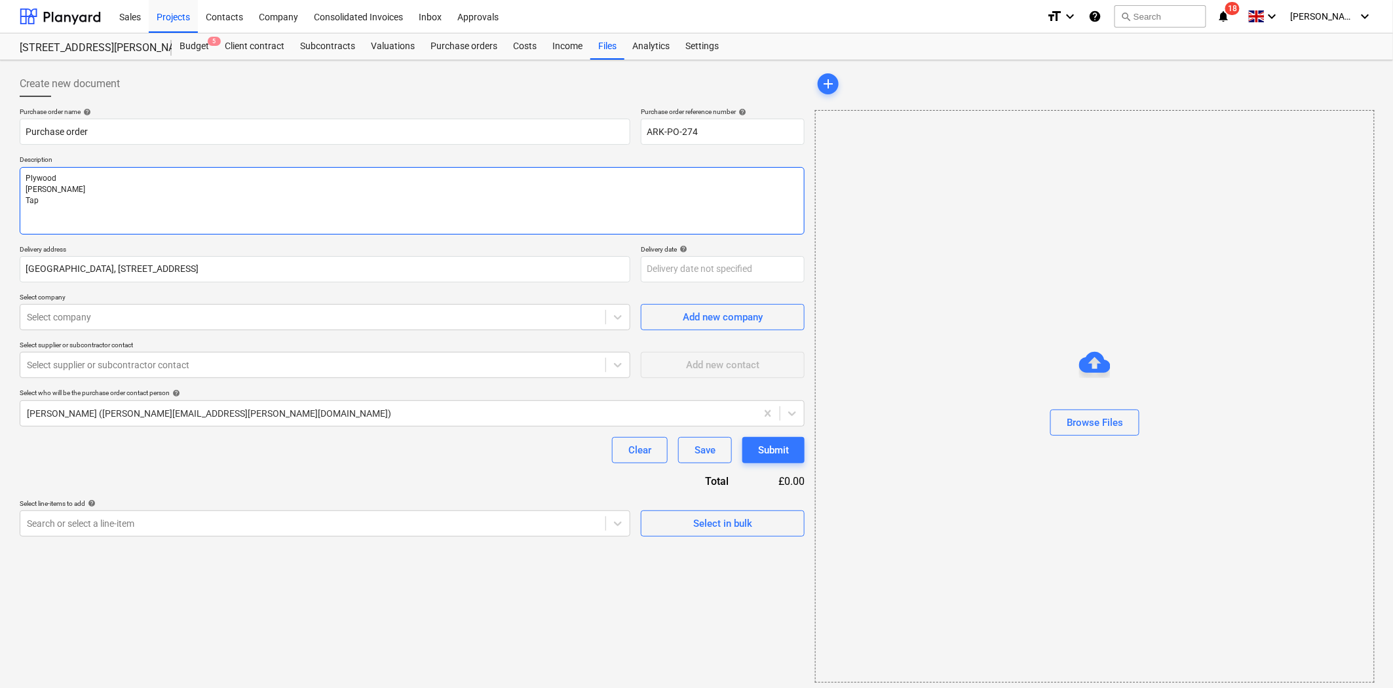
type textarea "x"
type textarea "Plywood [PERSON_NAME] Tape"
type textarea "x"
type textarea "Plywood [PERSON_NAME] Tape"
type textarea "x"
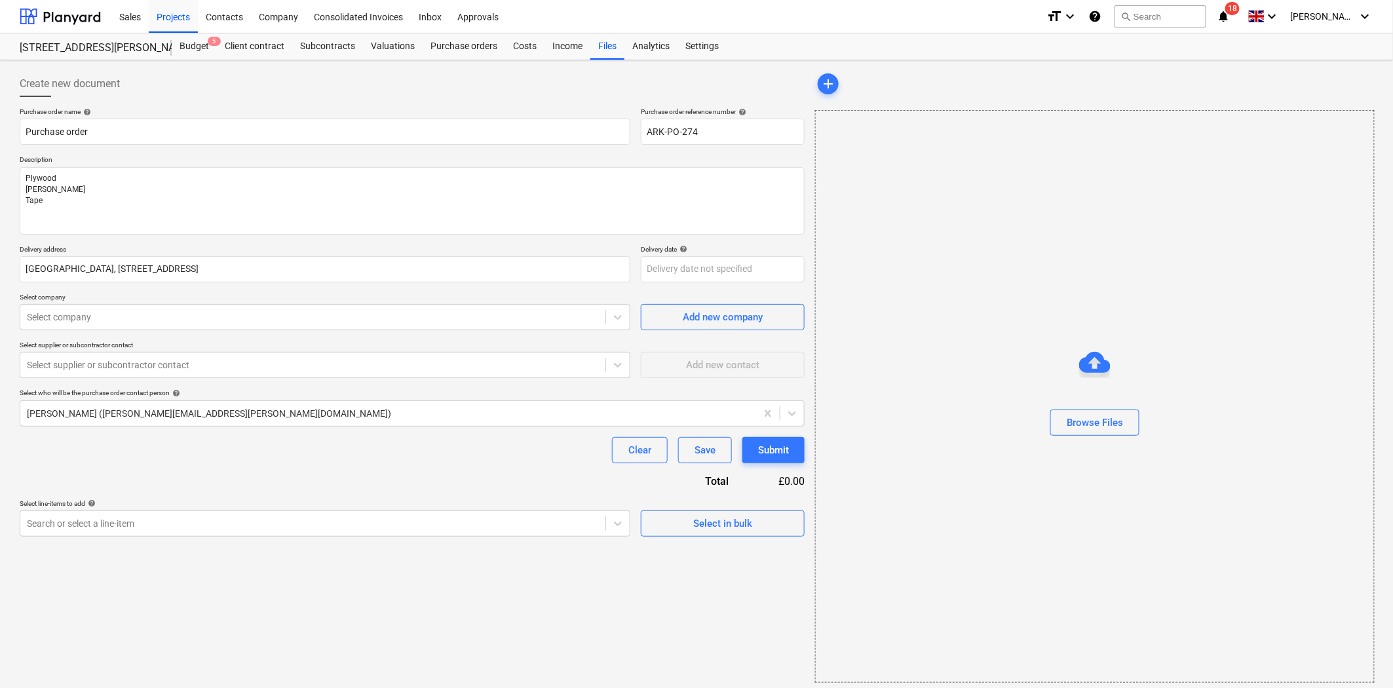
click at [264, 316] on div at bounding box center [313, 317] width 572 height 13
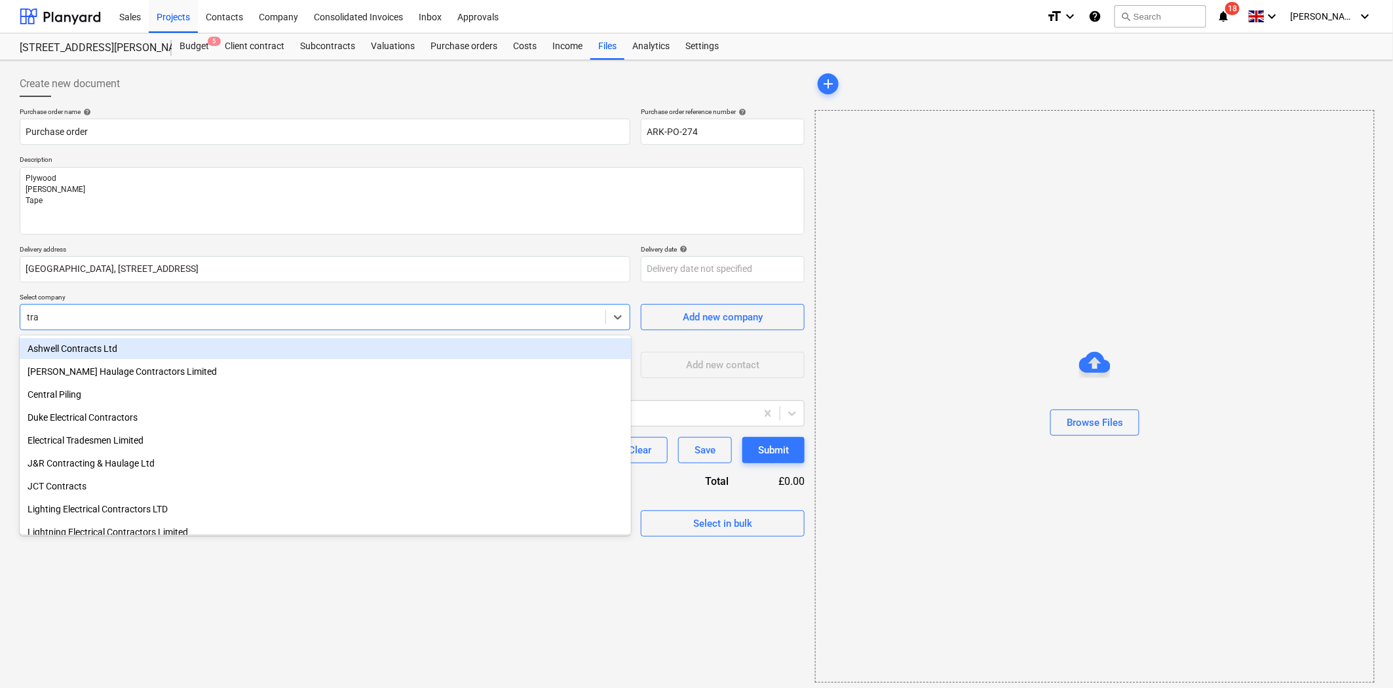
type input "trav"
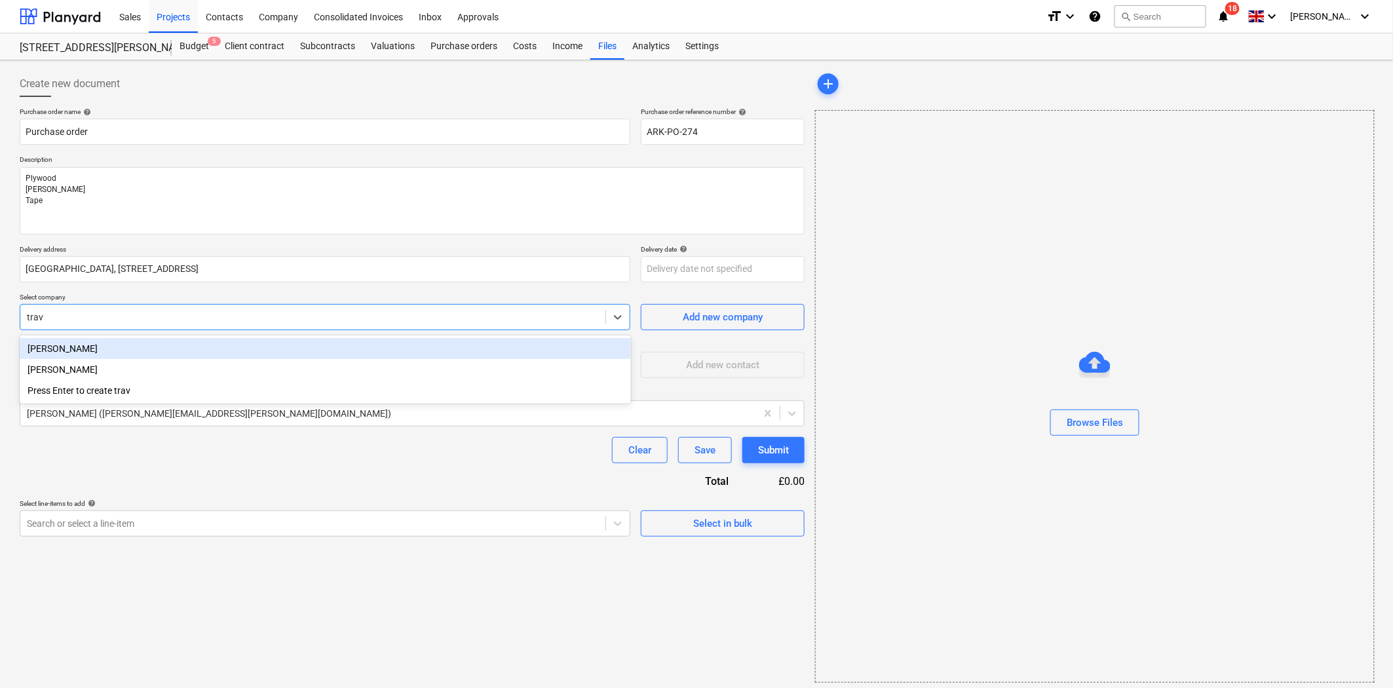
type textarea "x"
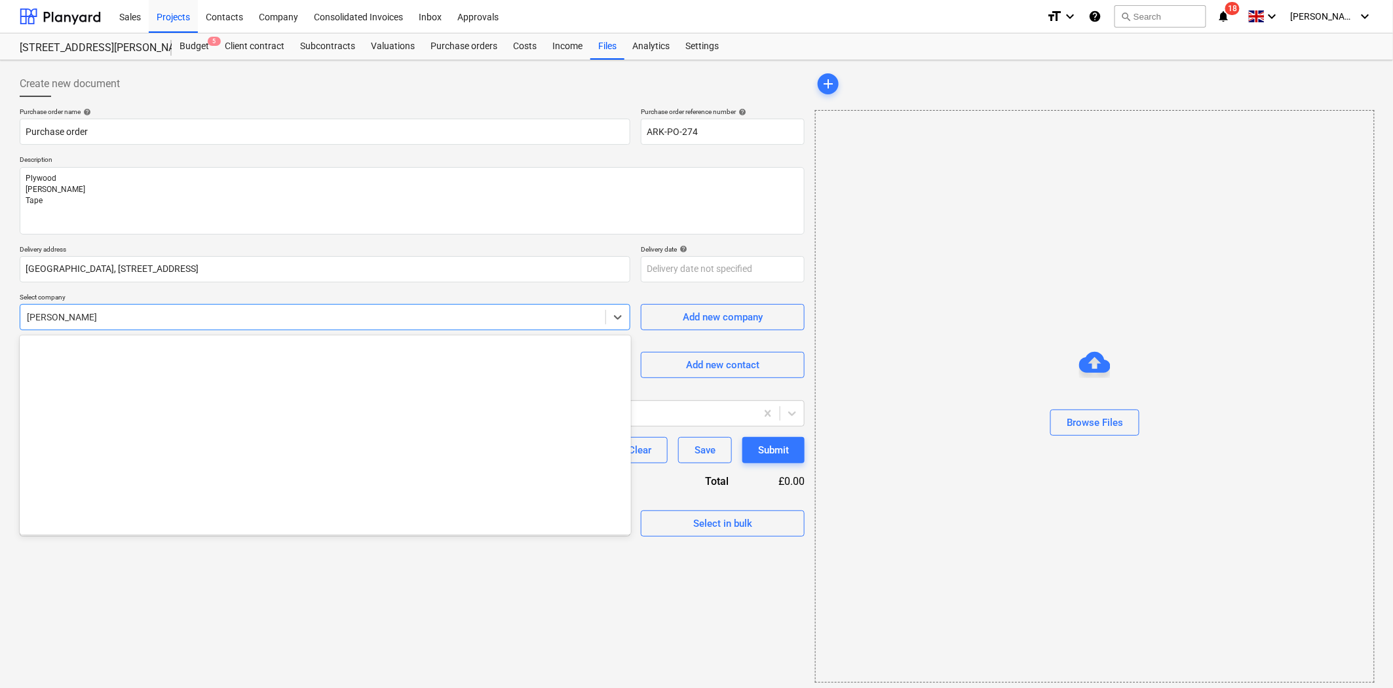
click at [264, 316] on div at bounding box center [313, 317] width 572 height 13
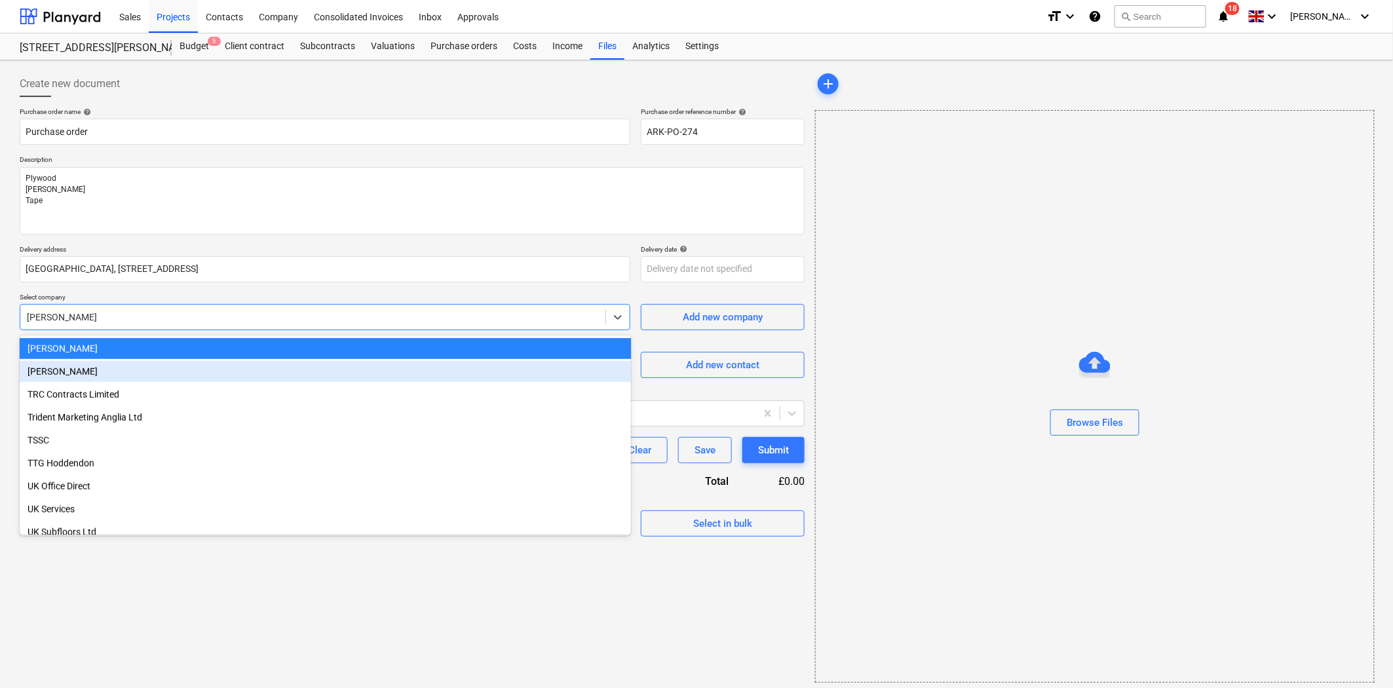
click at [226, 372] on div "[PERSON_NAME]" at bounding box center [325, 371] width 611 height 21
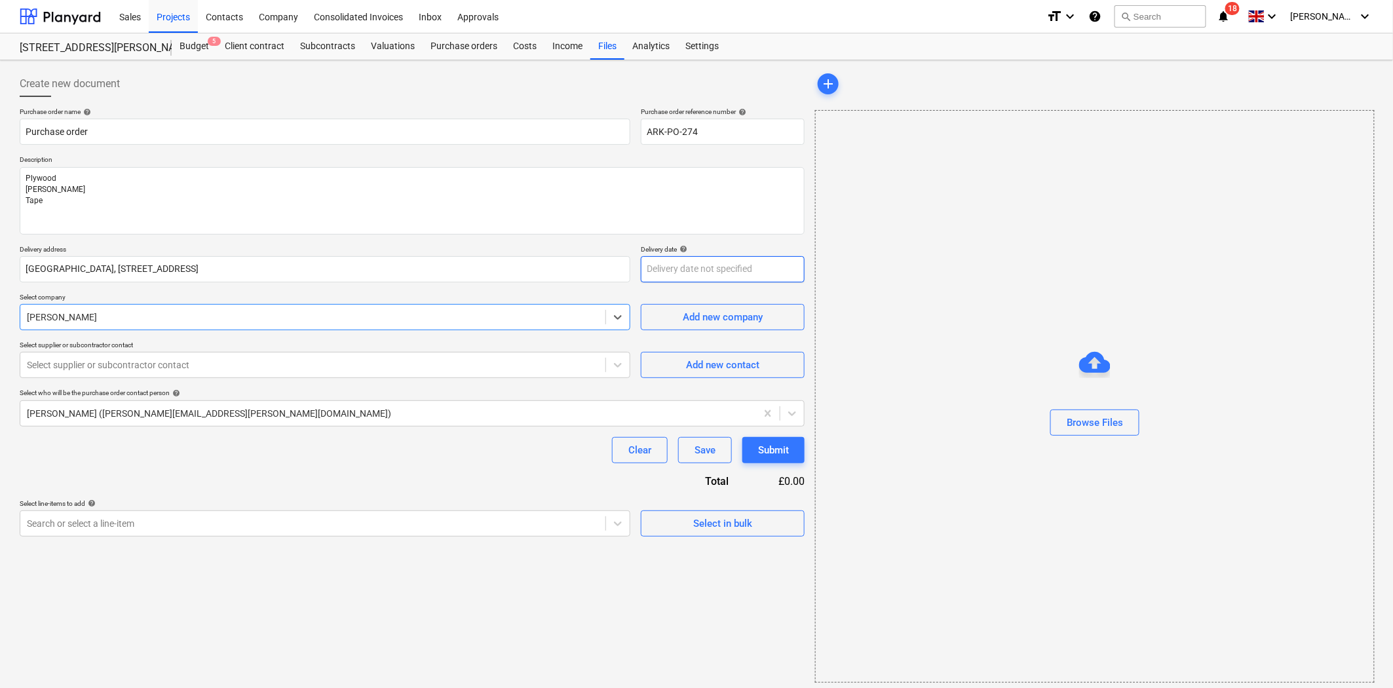
click at [713, 262] on body "Sales Projects Contacts Company Consolidated Invoices Inbox Approvals format_si…" at bounding box center [696, 344] width 1393 height 688
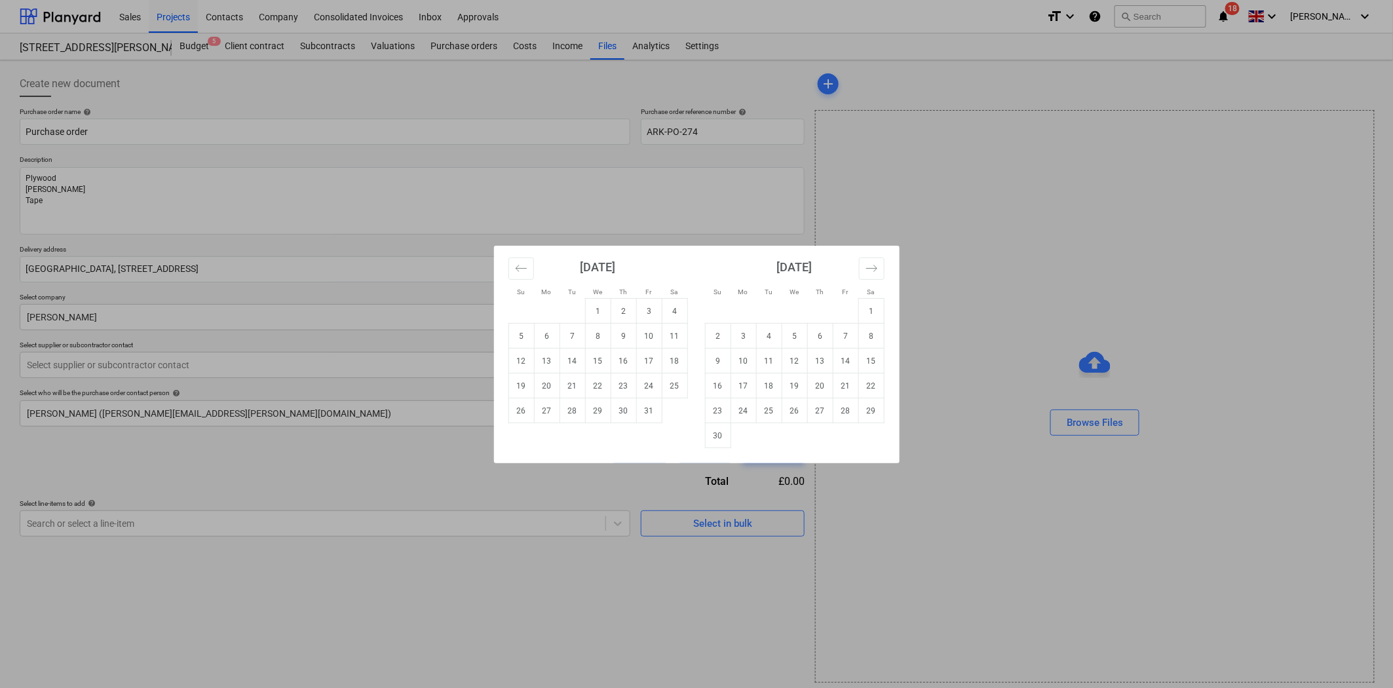
click at [620, 364] on td "16" at bounding box center [624, 361] width 26 height 25
type textarea "x"
type input "[DATE]"
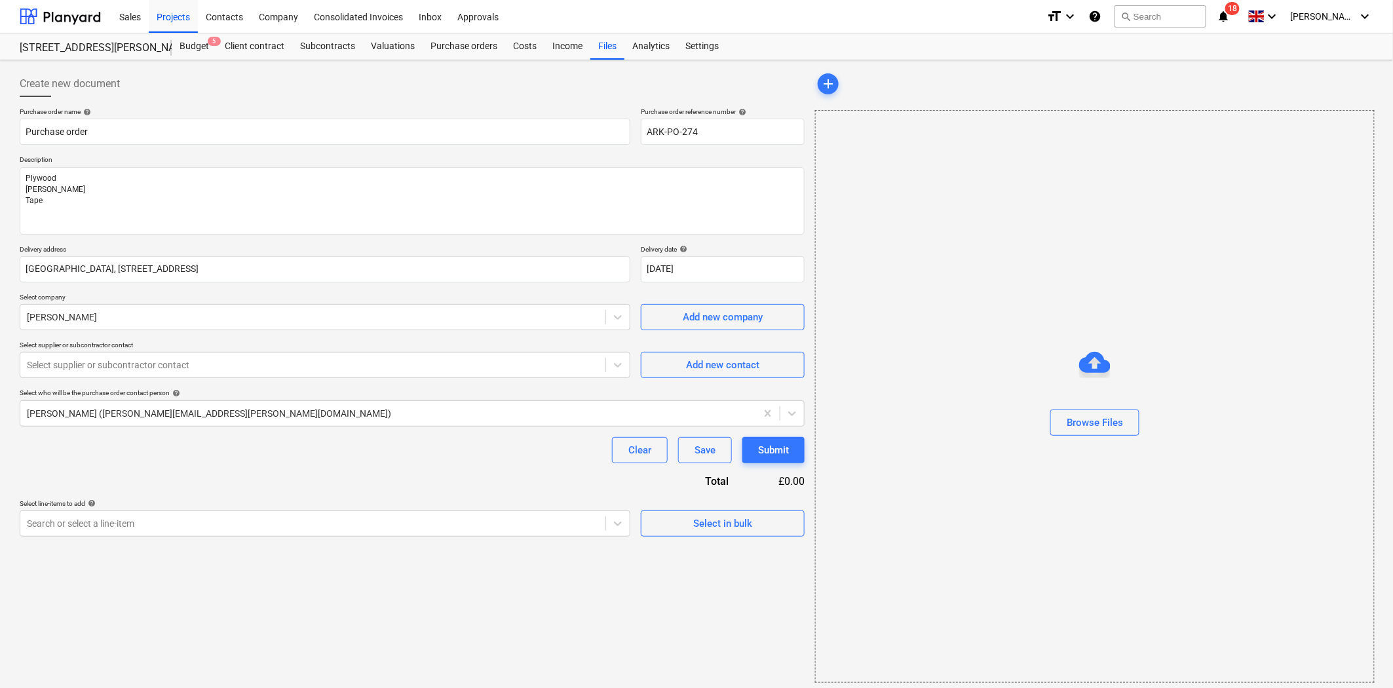
click at [214, 369] on div at bounding box center [313, 364] width 572 height 13
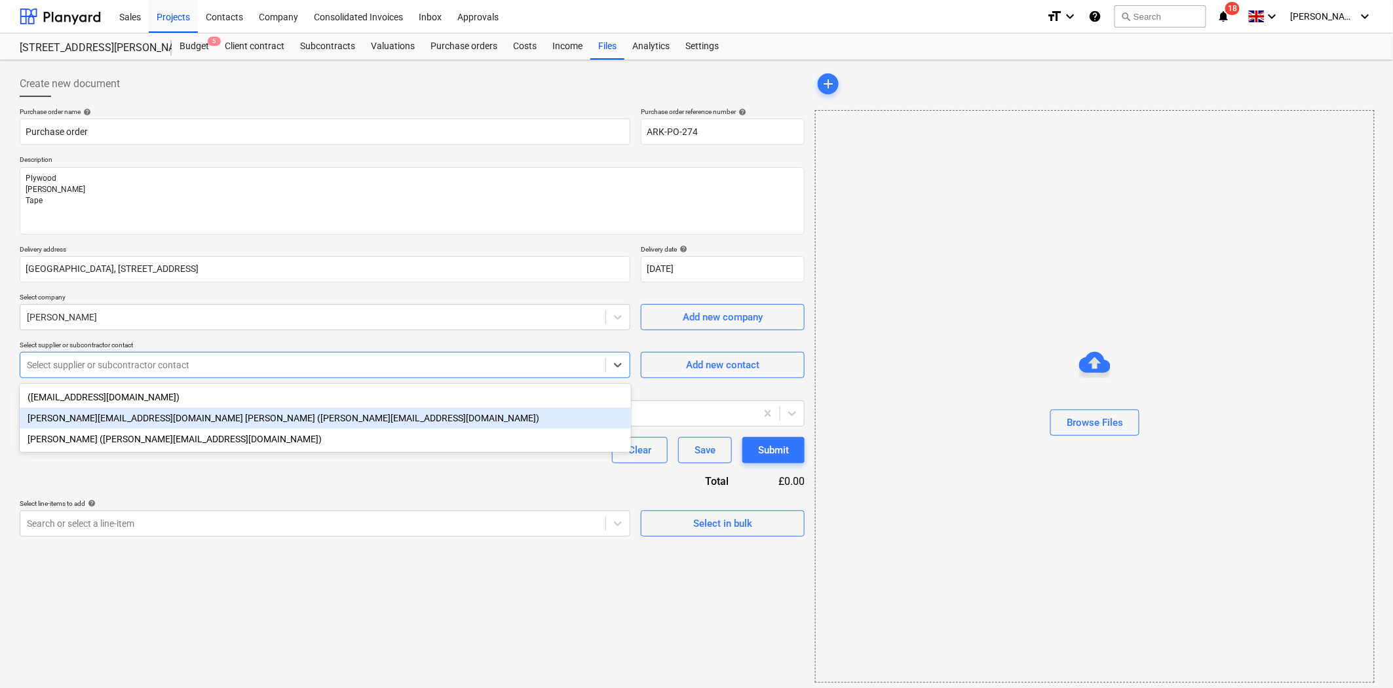
click at [200, 411] on div "[PERSON_NAME][EMAIL_ADDRESS][DOMAIN_NAME] [PERSON_NAME] ([PERSON_NAME][EMAIL_AD…" at bounding box center [325, 418] width 611 height 21
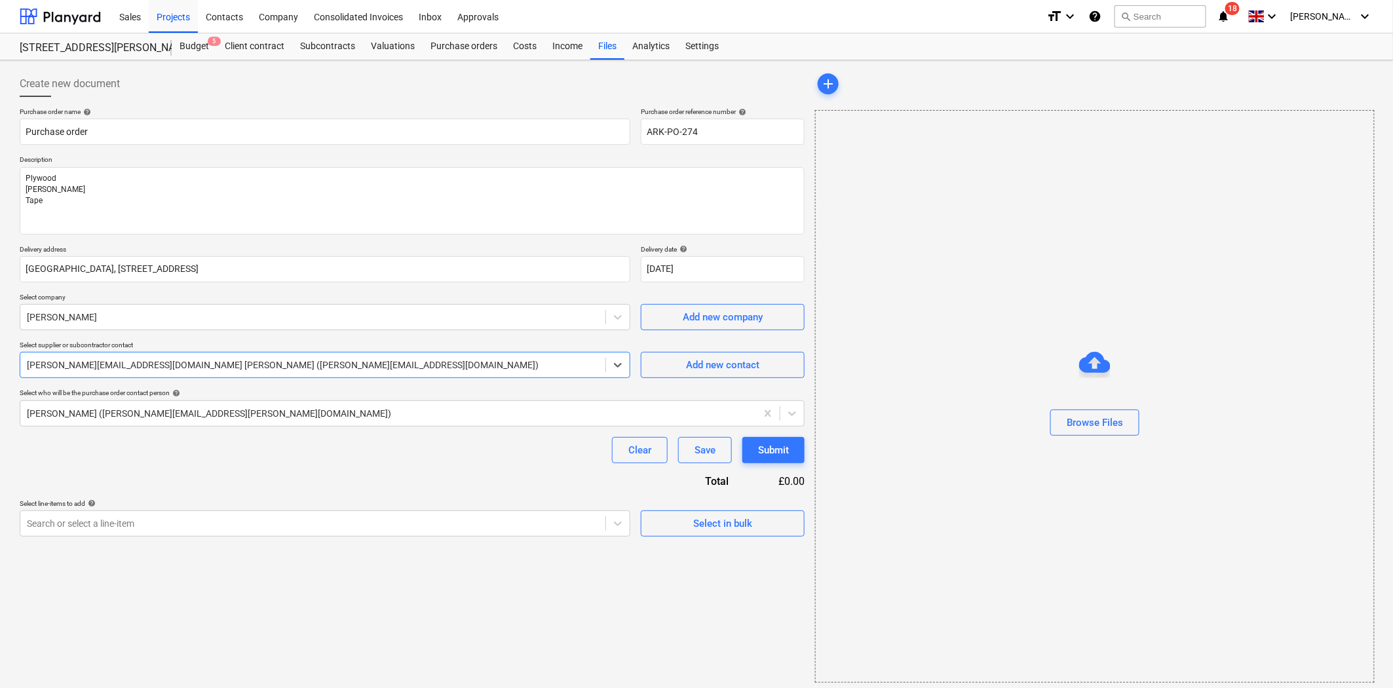
type textarea "x"
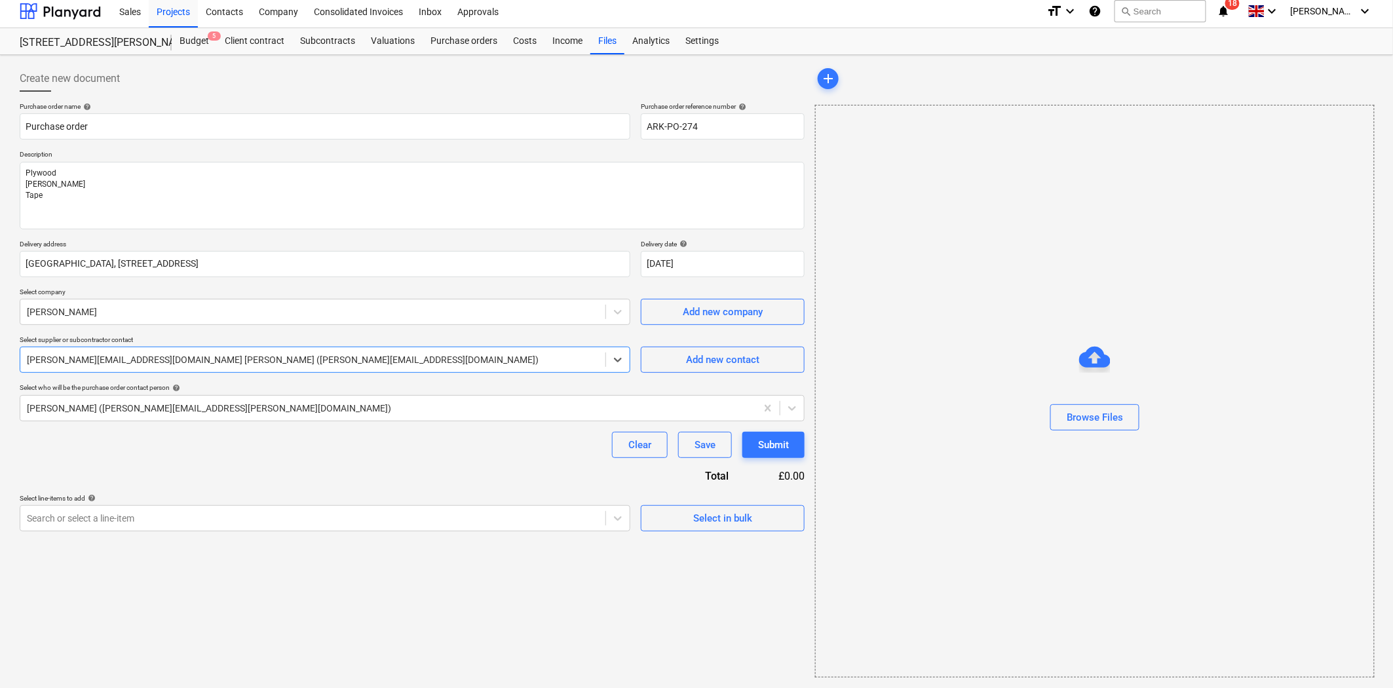
click at [226, 524] on div at bounding box center [313, 518] width 572 height 13
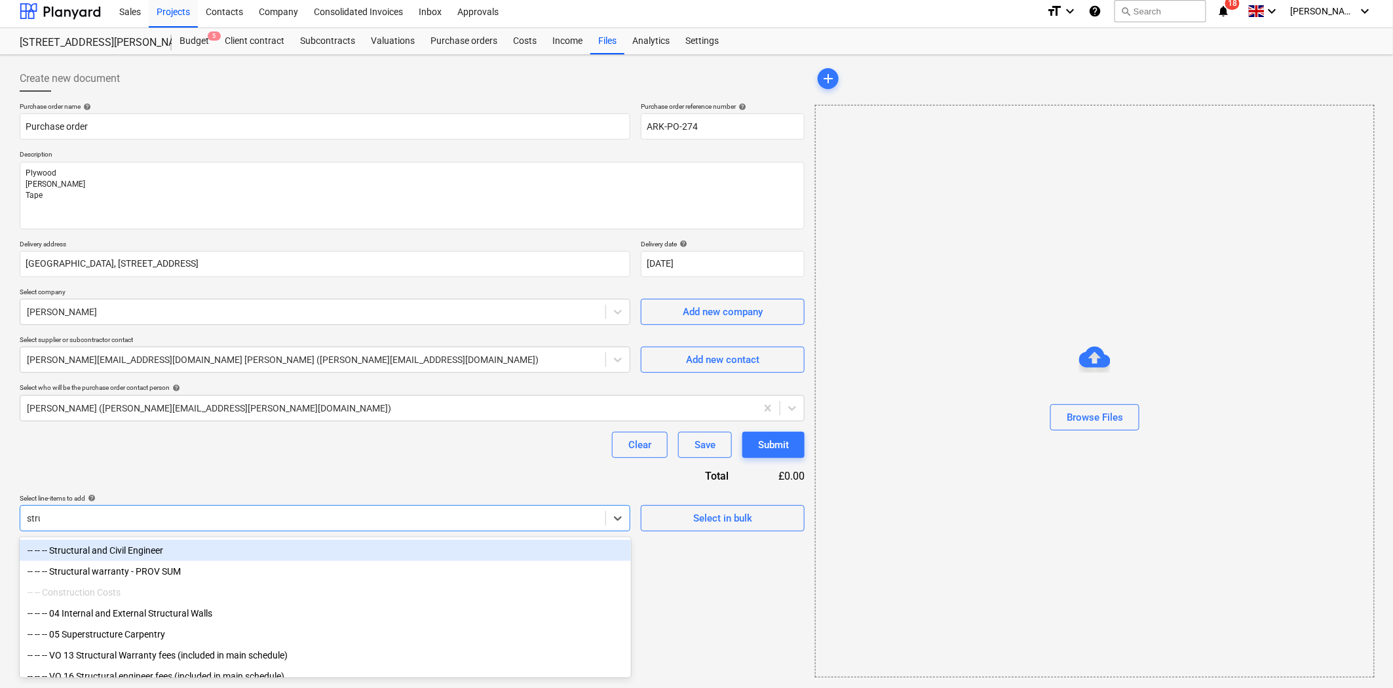
type input "struc"
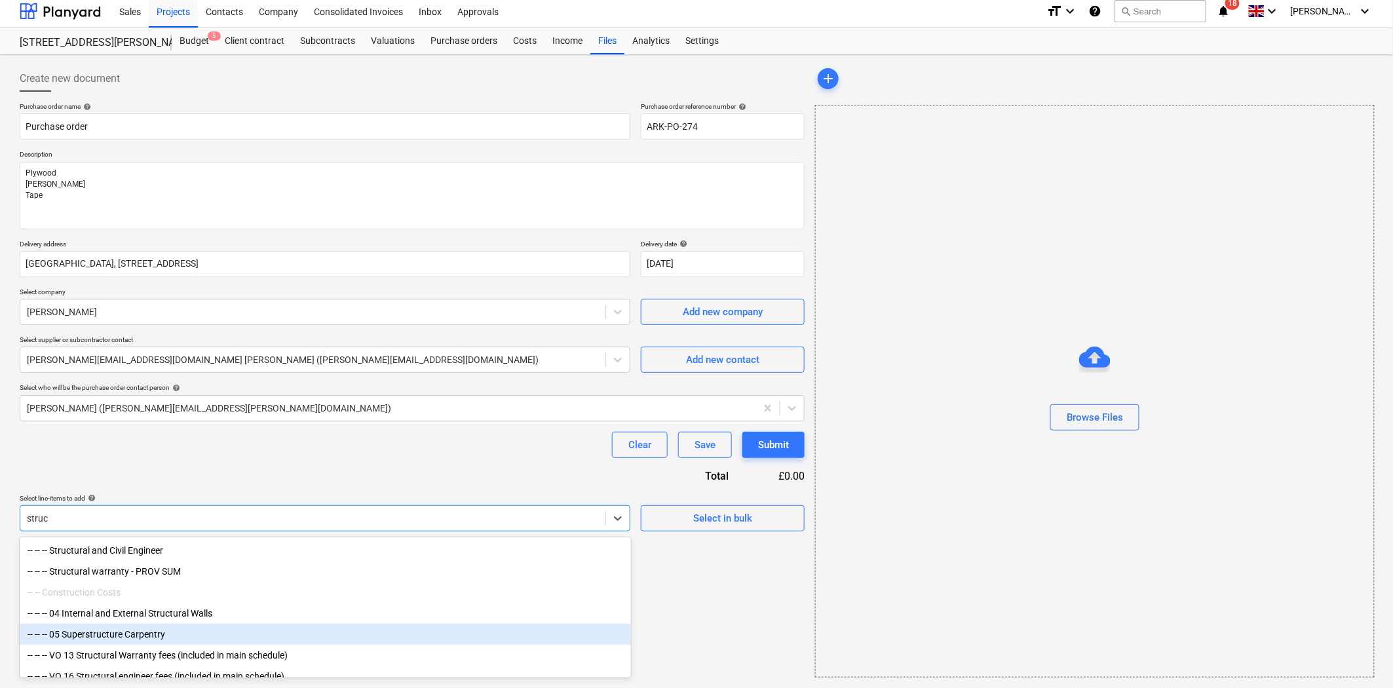
click at [214, 632] on div "-- -- -- 05 Superstructure Carpentry" at bounding box center [325, 634] width 611 height 21
type textarea "x"
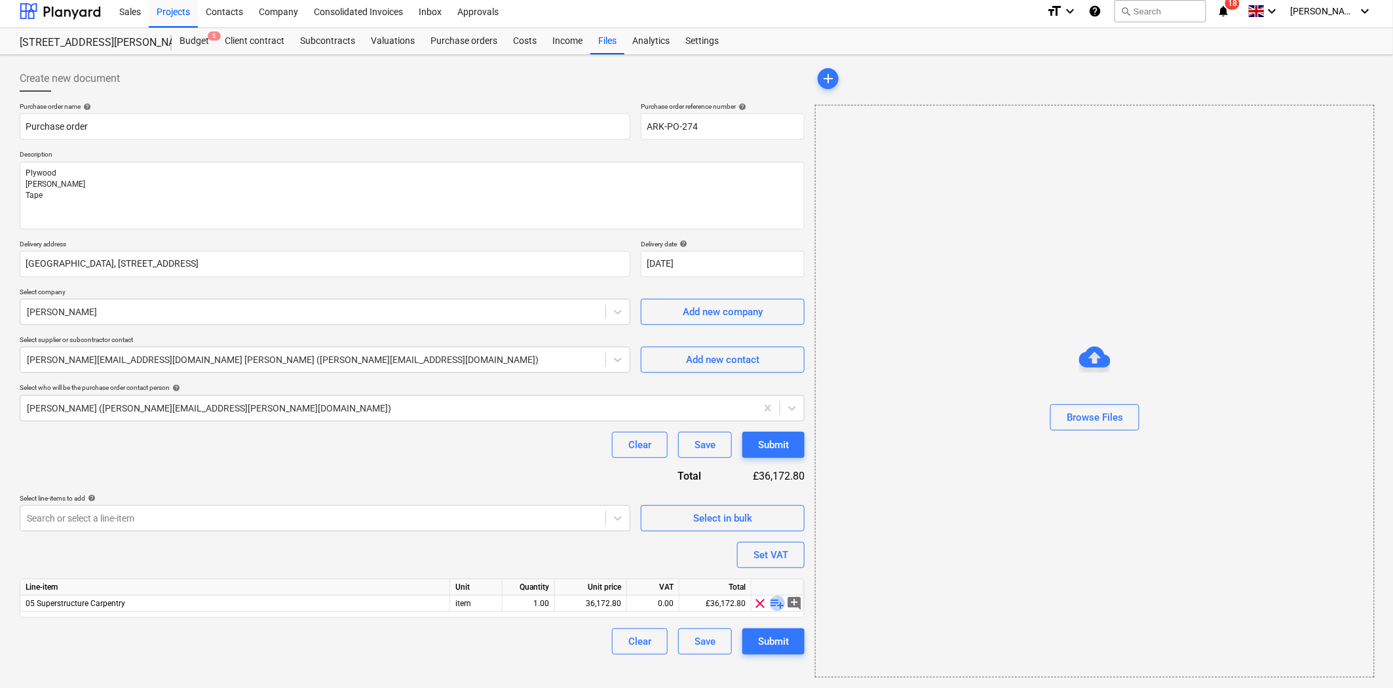
click at [778, 604] on span "playlist_add" at bounding box center [778, 604] width 16 height 16
type textarea "x"
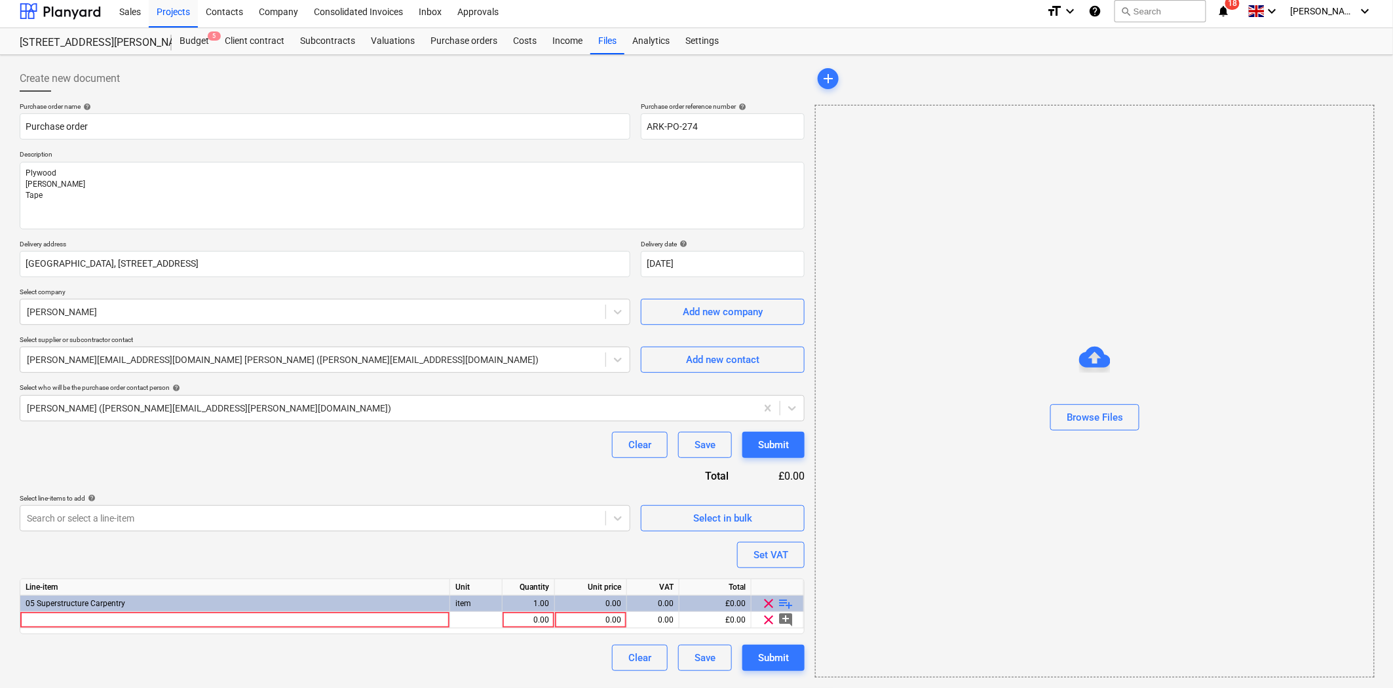
click at [206, 613] on div at bounding box center [235, 620] width 430 height 16
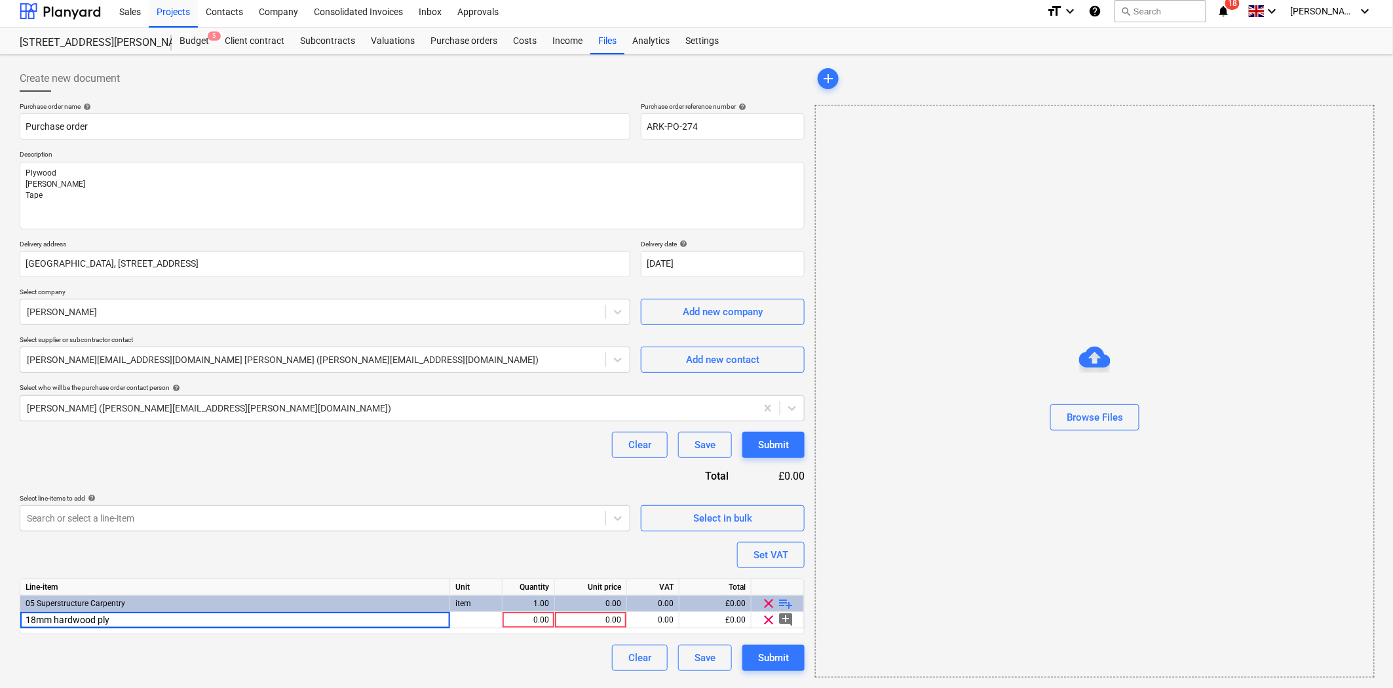
type input "18mm hardwood ply"
type textarea "x"
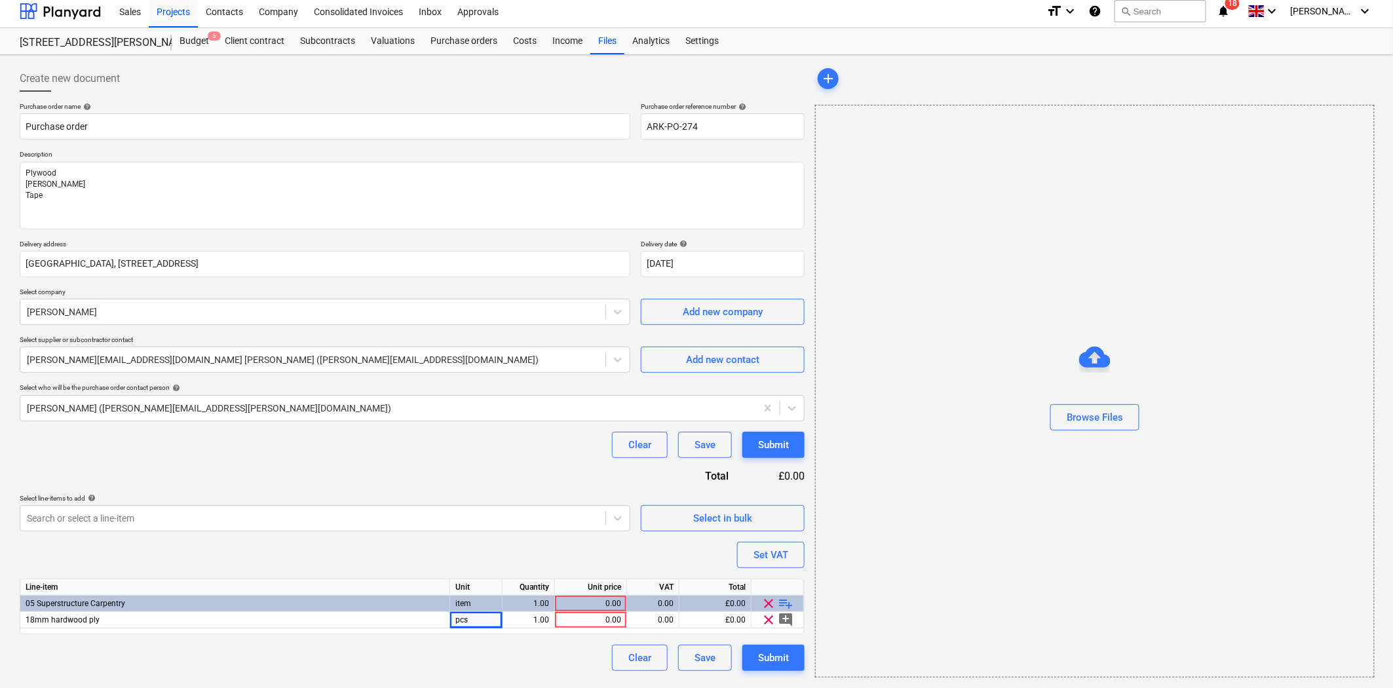
click at [531, 621] on div "1.00" at bounding box center [528, 620] width 41 height 16
type input "4"
type textarea "x"
click at [579, 620] on div "0.00" at bounding box center [590, 620] width 61 height 16
click at [535, 617] on div "4.00" at bounding box center [528, 620] width 41 height 16
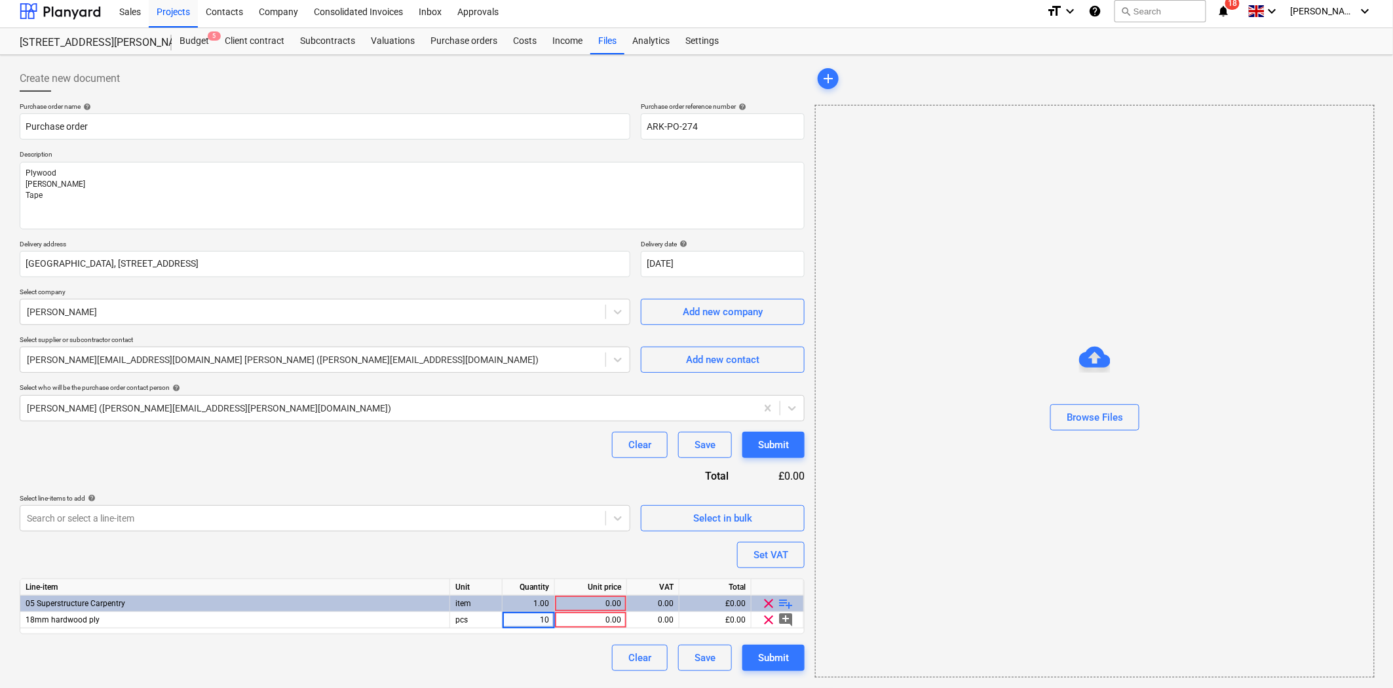
type input "100"
click at [544, 482] on div "Purchase order name help Purchase order Purchase order reference number help AR…" at bounding box center [412, 386] width 785 height 569
click at [783, 600] on span "playlist_add" at bounding box center [786, 604] width 16 height 16
type textarea "x"
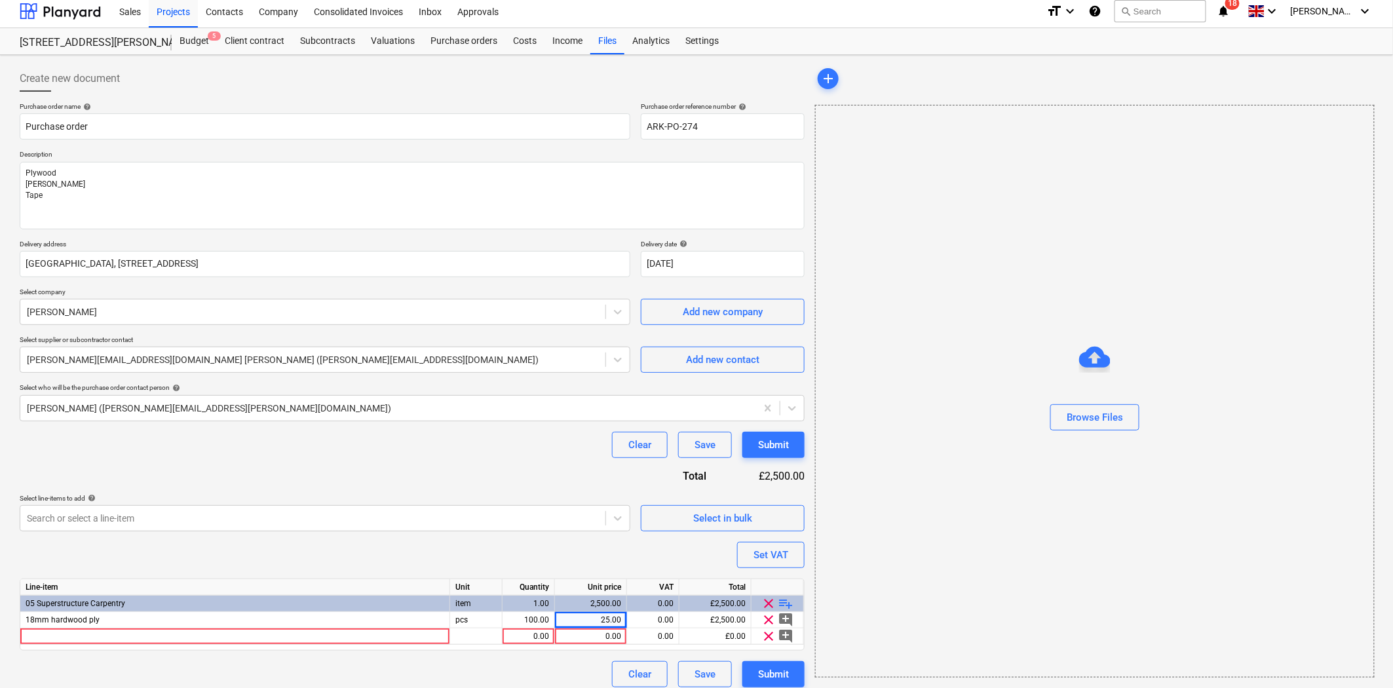
click at [174, 630] on div at bounding box center [235, 636] width 430 height 16
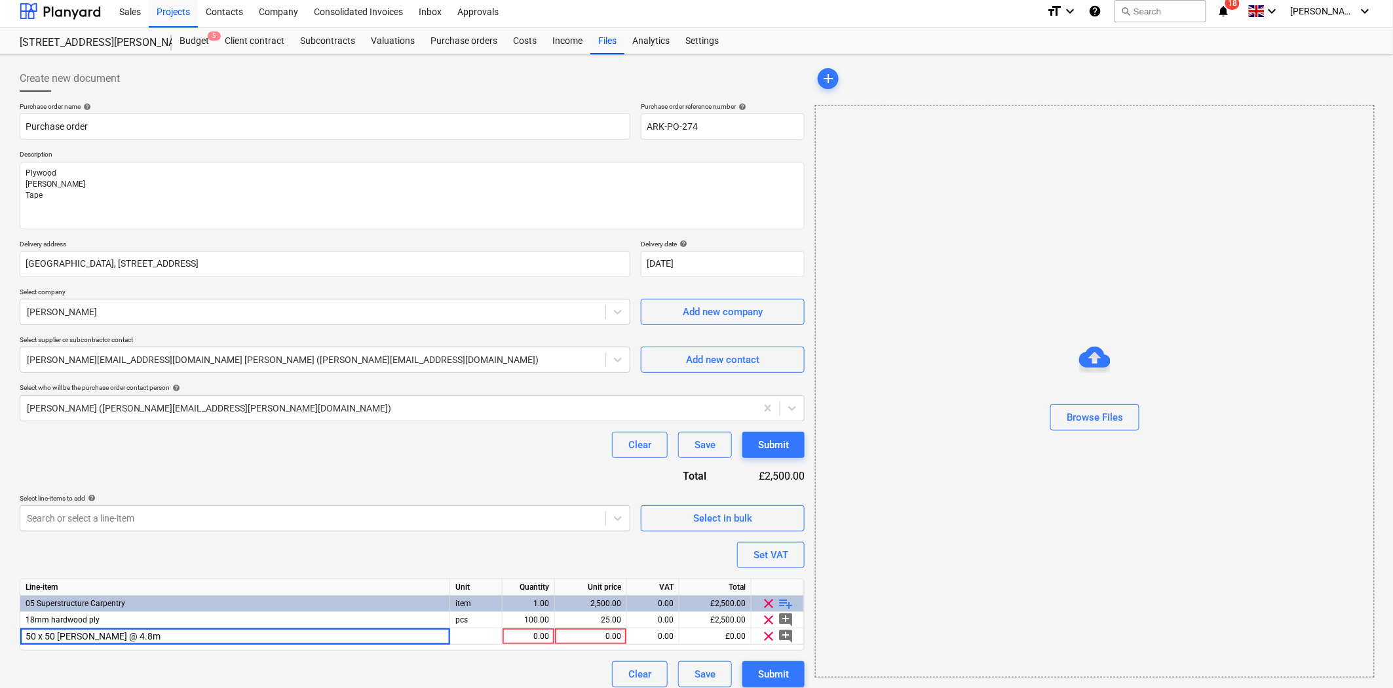
type input "50 x 50 [PERSON_NAME] @ 4.8m"
click at [532, 634] on div "0.00" at bounding box center [528, 636] width 41 height 16
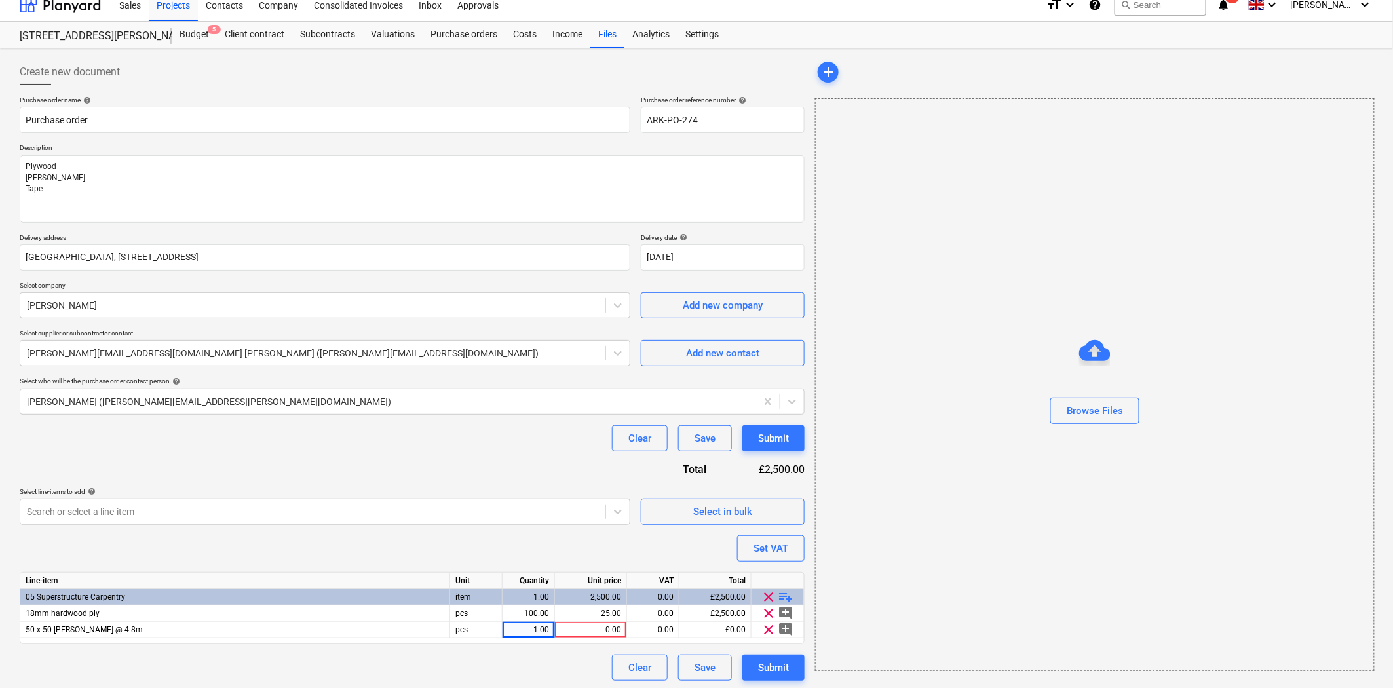
scroll to position [16, 0]
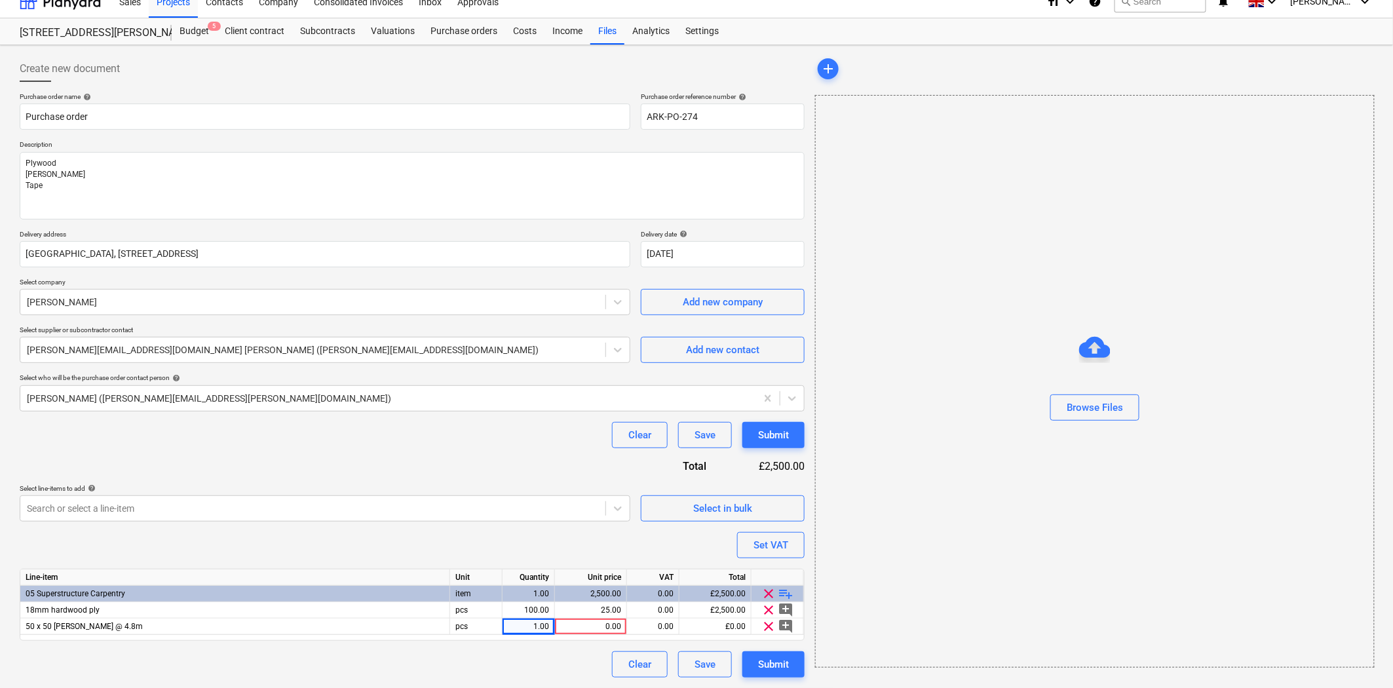
click at [544, 630] on div "1.00" at bounding box center [528, 627] width 41 height 16
click at [543, 611] on div "100.00" at bounding box center [528, 610] width 41 height 16
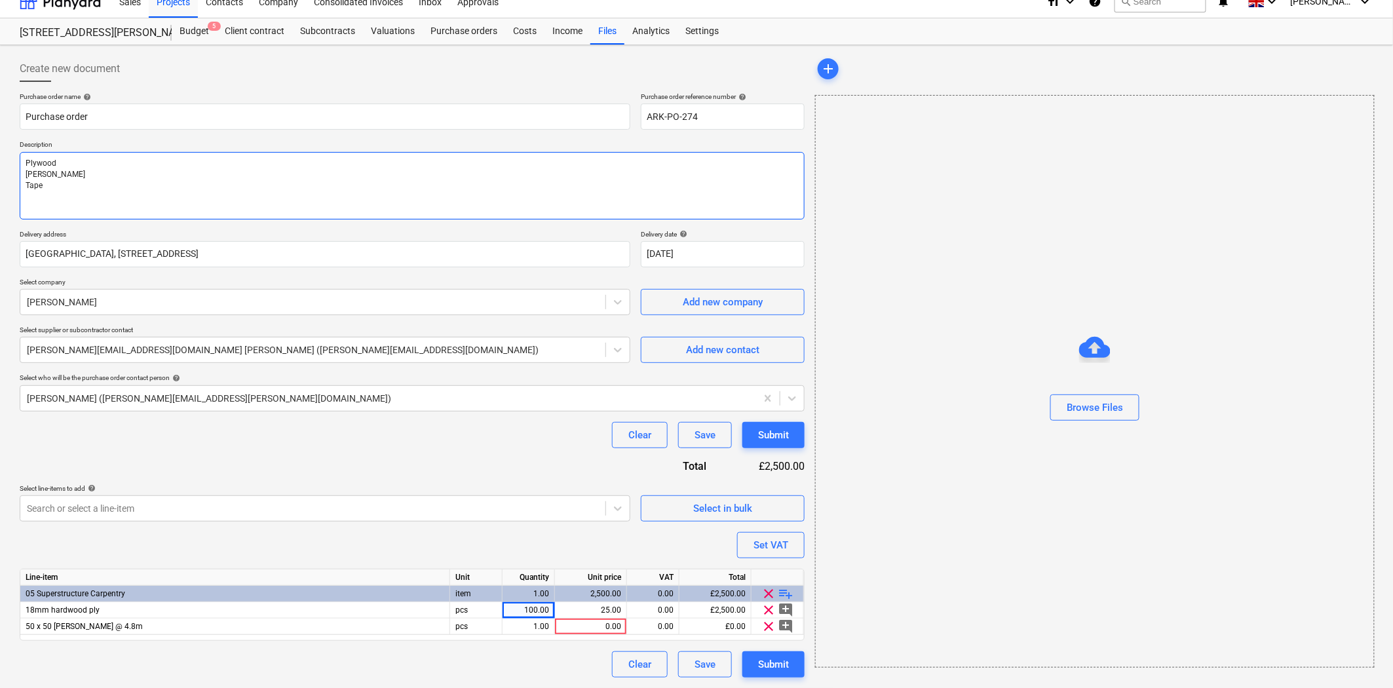
drag, startPoint x: 98, startPoint y: 181, endPoint x: 15, endPoint y: 187, distance: 83.4
click at [15, 187] on div "Create new document Purchase order name help Purchase order Purchase order refe…" at bounding box center [411, 366] width 795 height 632
type textarea "x"
type textarea "Plywood [PERSON_NAME]"
type textarea "x"
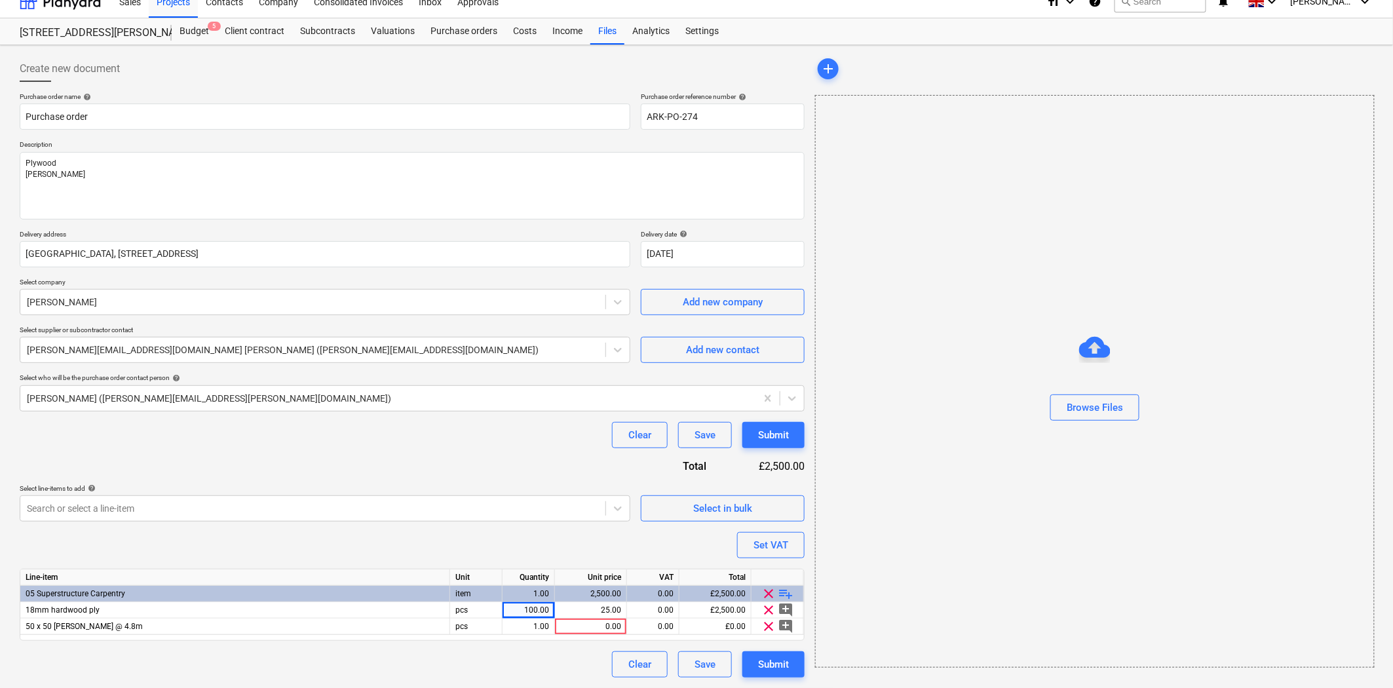
click at [542, 605] on div "100.00" at bounding box center [528, 610] width 41 height 16
type input "200"
click at [546, 534] on div "Purchase order name help Purchase order Purchase order reference number help AR…" at bounding box center [412, 384] width 785 height 585
click at [523, 624] on div "1.00" at bounding box center [528, 627] width 41 height 16
click at [540, 539] on div "Purchase order name help Purchase order Purchase order reference number help AR…" at bounding box center [412, 384] width 785 height 585
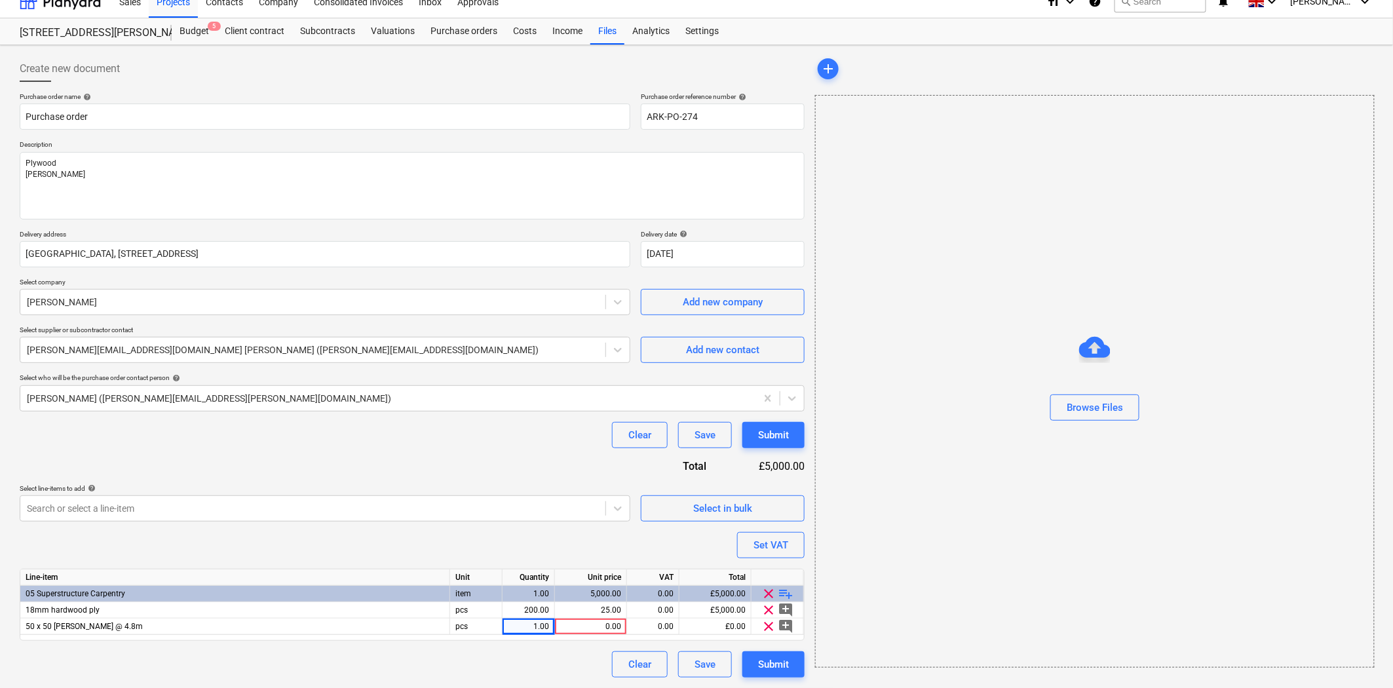
click at [528, 628] on div "1.00" at bounding box center [528, 627] width 41 height 16
click at [429, 434] on div "Clear Save Submit" at bounding box center [412, 435] width 785 height 26
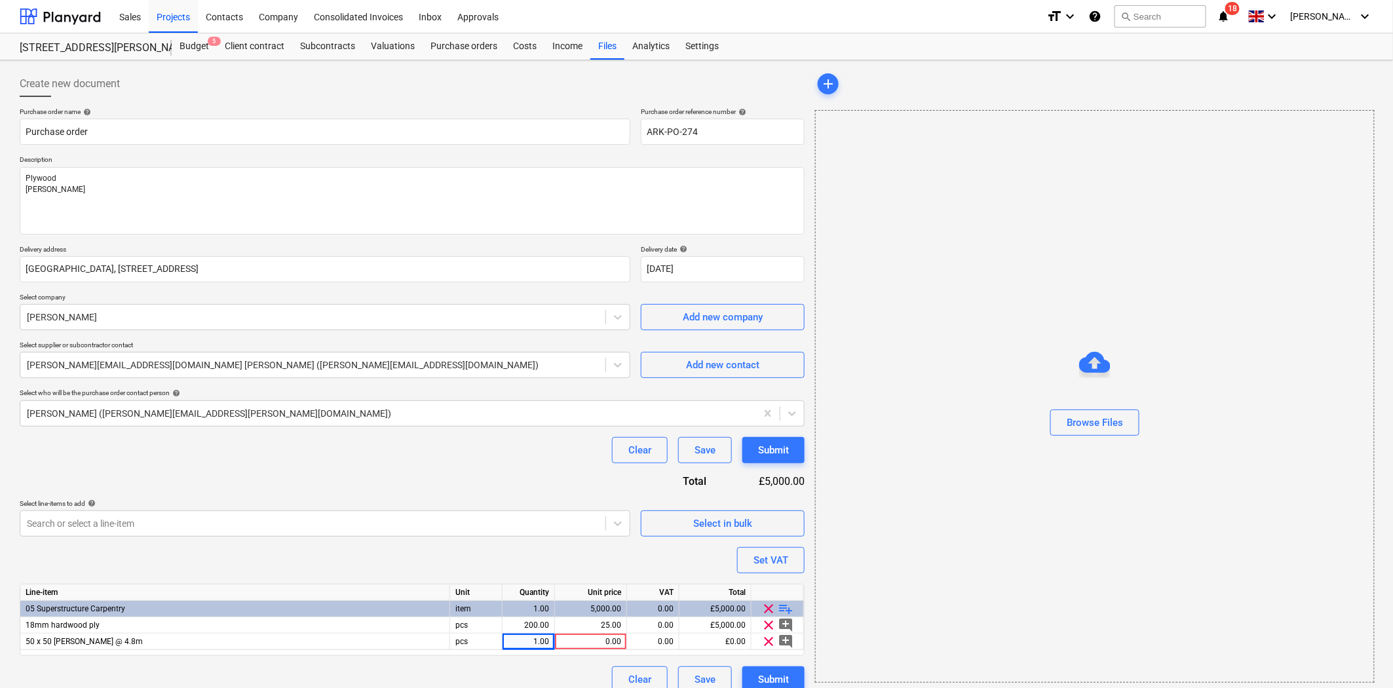
click at [1042, 503] on div "Browse Files" at bounding box center [1095, 396] width 560 height 573
click at [322, 200] on textarea "Plywood [PERSON_NAME]" at bounding box center [412, 200] width 785 height 67
type textarea "x"
click at [524, 643] on div "1.00" at bounding box center [528, 642] width 41 height 16
type input "100"
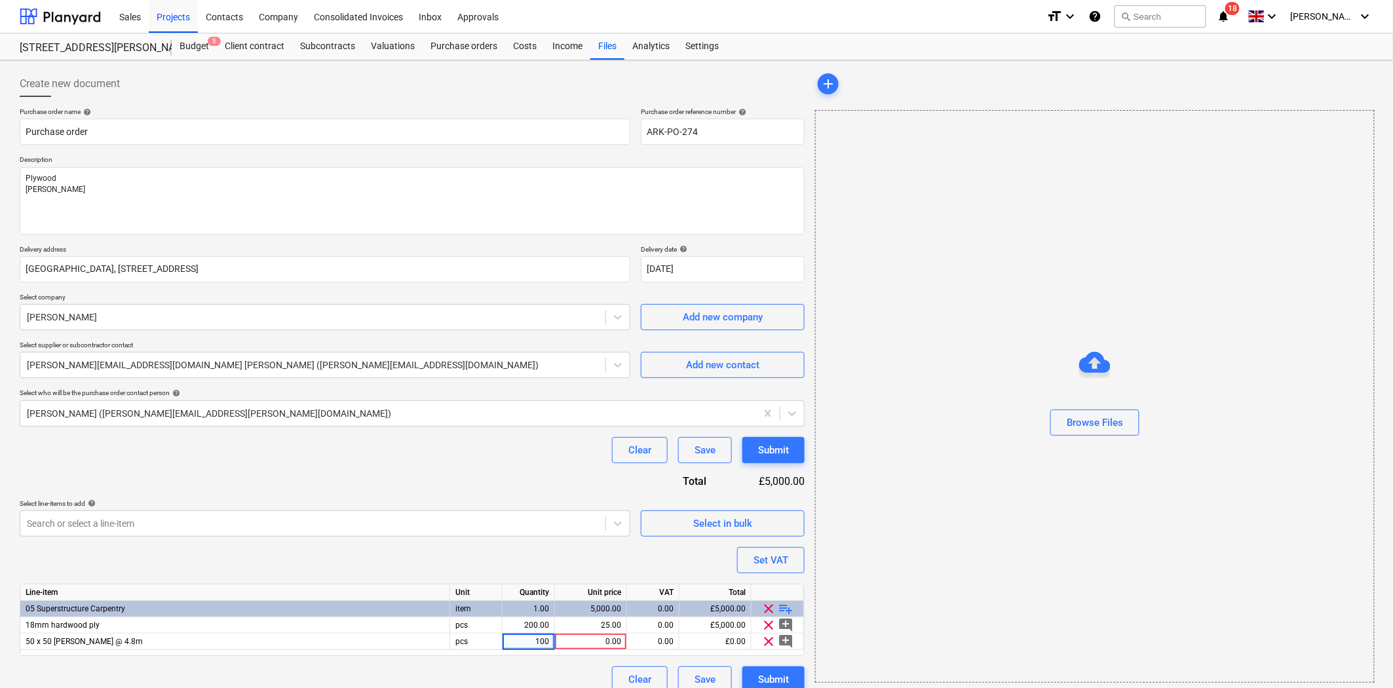
type textarea "x"
click at [675, 568] on div "Purchase order name help Purchase order Purchase order reference number help AR…" at bounding box center [412, 399] width 785 height 585
click at [588, 644] on div "0.00" at bounding box center [590, 642] width 61 height 16
type input "4.08"
click at [440, 400] on div "[PERSON_NAME] ([PERSON_NAME][EMAIL_ADDRESS][PERSON_NAME][DOMAIN_NAME])" at bounding box center [412, 413] width 785 height 26
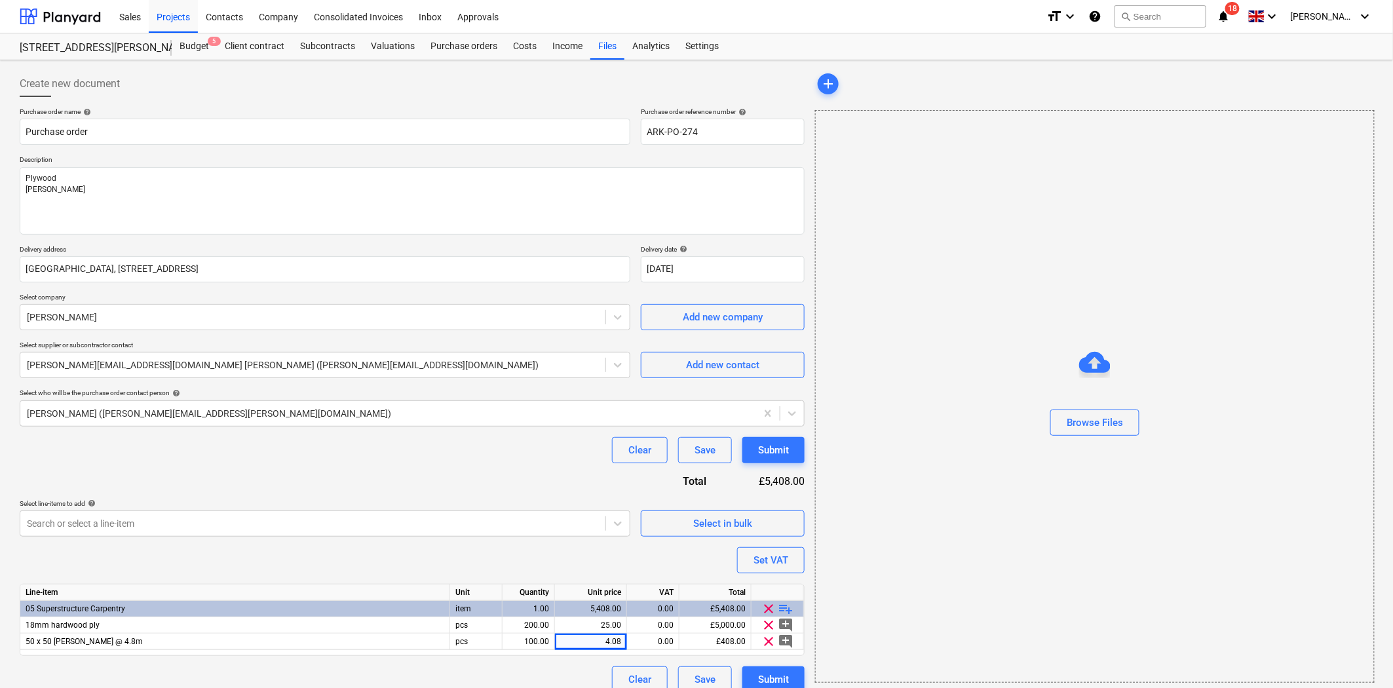
scroll to position [16, 0]
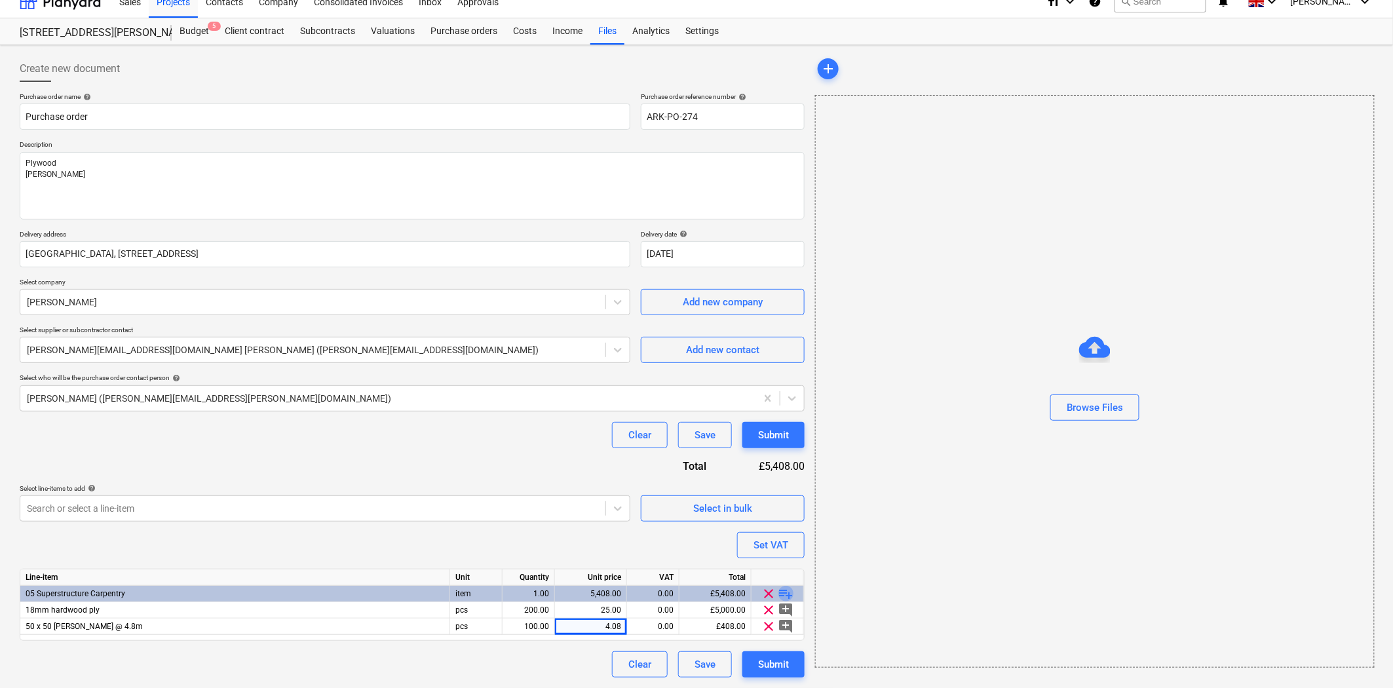
click at [789, 593] on span "playlist_add" at bounding box center [786, 594] width 16 height 16
type textarea "x"
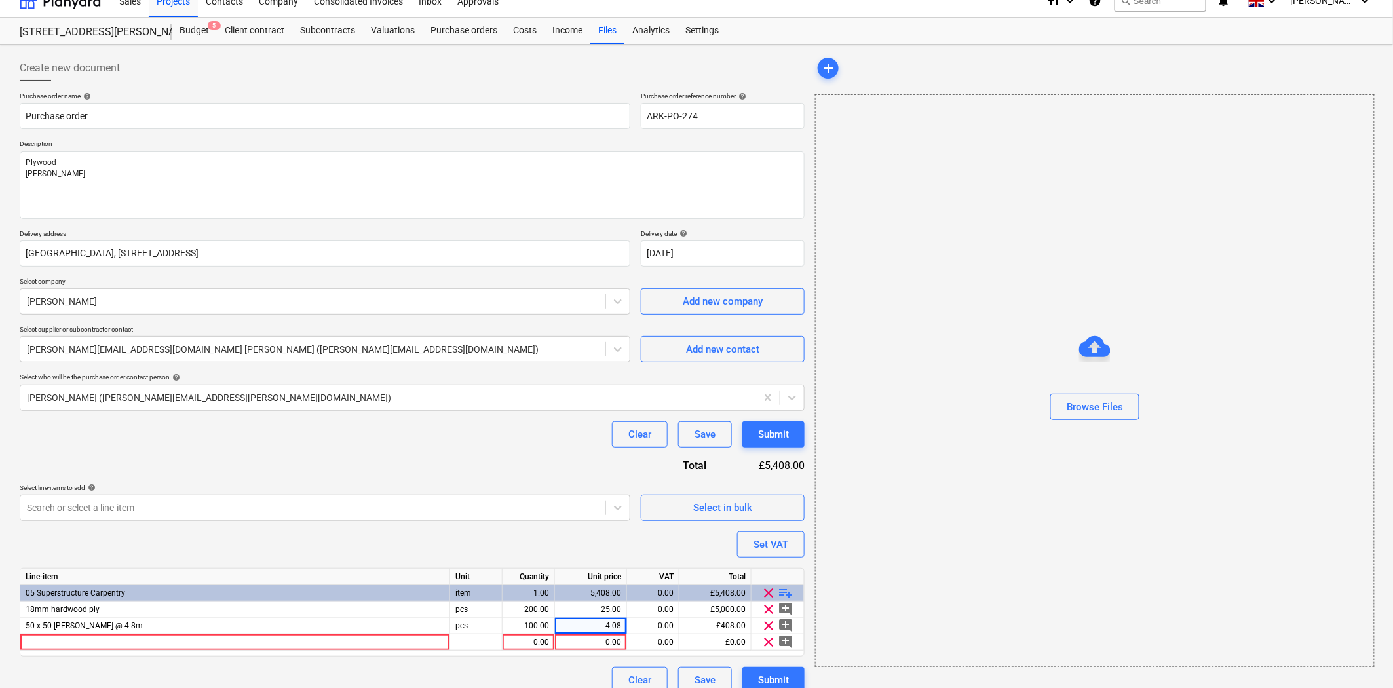
click at [391, 645] on div at bounding box center [235, 642] width 430 height 16
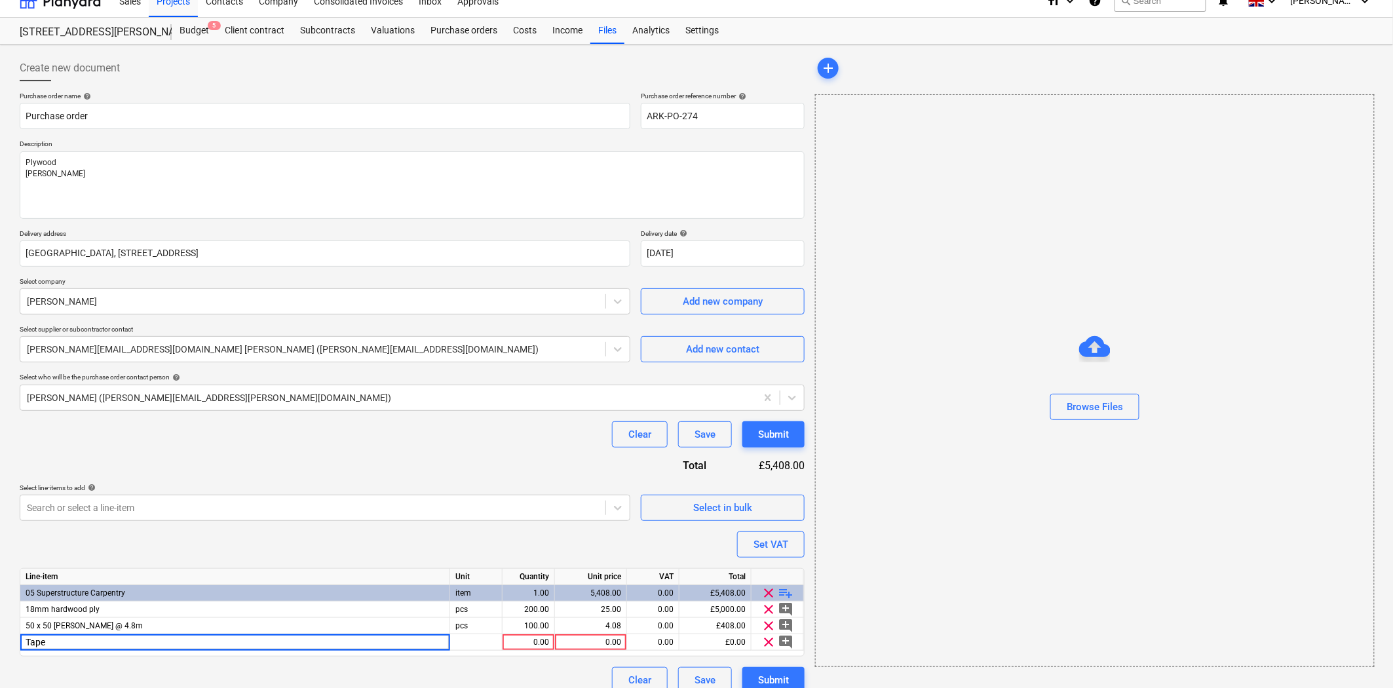
type input "Tape"
click at [541, 646] on div "1.00" at bounding box center [528, 642] width 41 height 16
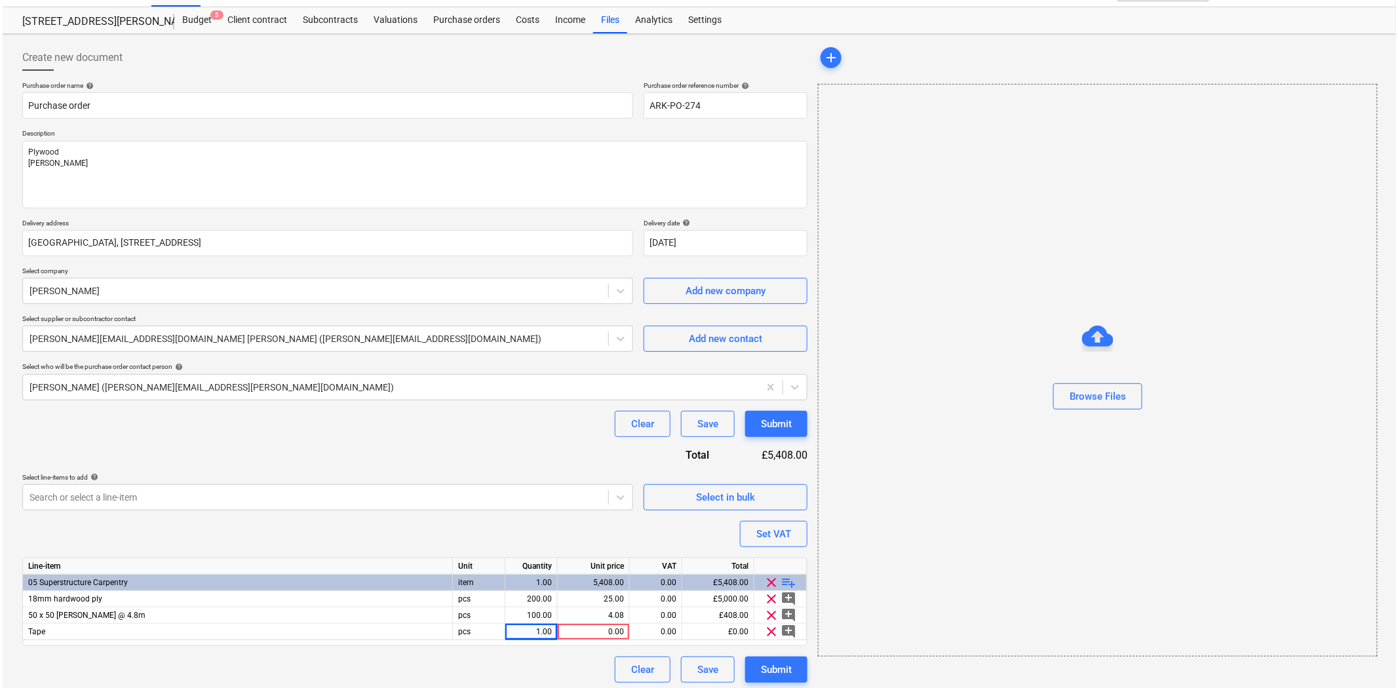
scroll to position [31, 0]
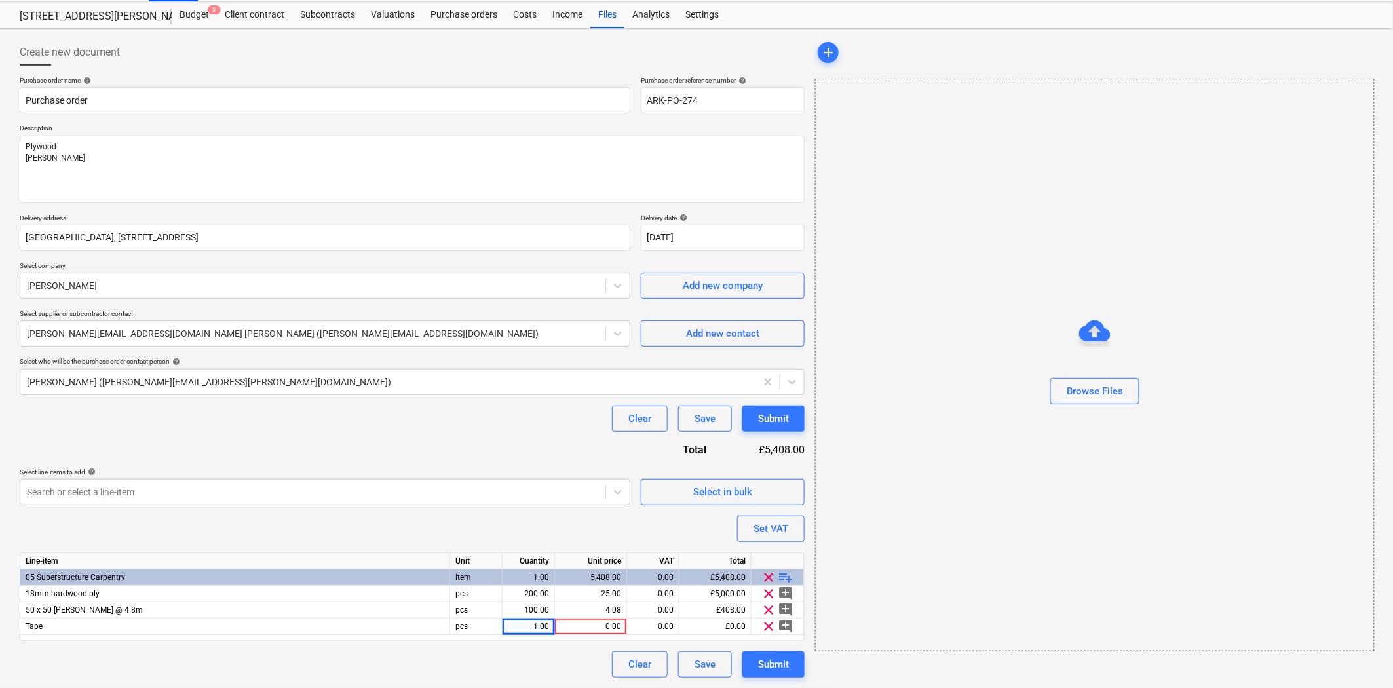
click at [516, 627] on div "1.00" at bounding box center [528, 627] width 41 height 16
type textarea "x"
click at [76, 630] on div "Tape" at bounding box center [235, 627] width 430 height 16
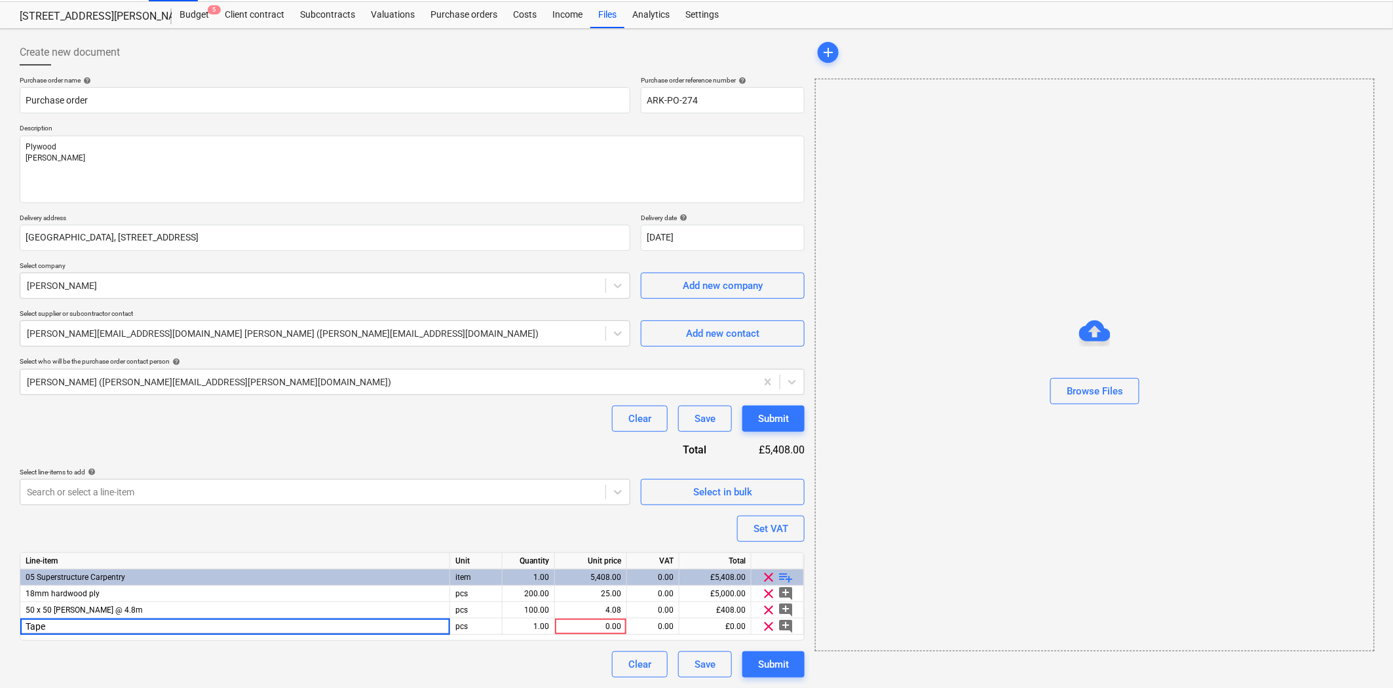
click at [161, 630] on input "Tape" at bounding box center [234, 627] width 429 height 16
click at [24, 628] on input "Tape" at bounding box center [234, 627] width 429 height 16
click at [152, 626] on input "Tape" at bounding box center [234, 627] width 429 height 16
type input "Tape 75mm"
click at [364, 629] on input "Tape 75mm" at bounding box center [234, 627] width 429 height 16
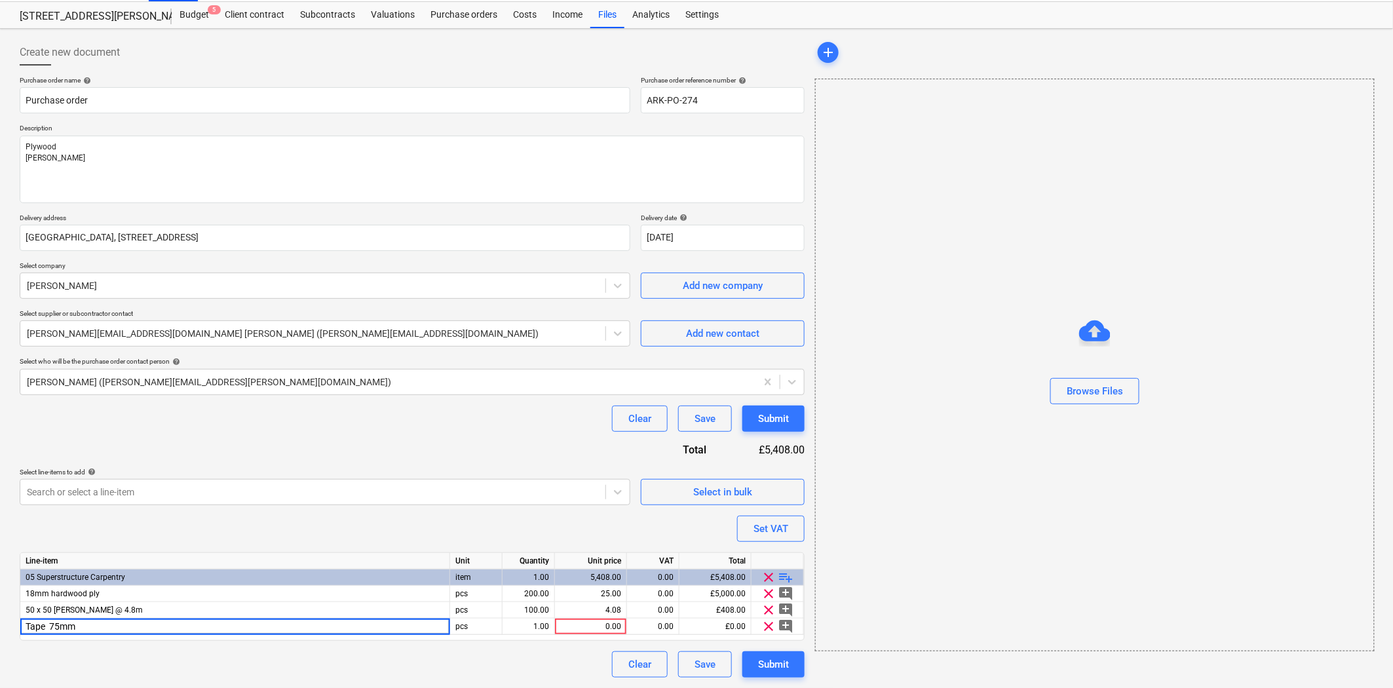
type textarea "x"
click at [541, 625] on div "1.00" at bounding box center [528, 627] width 41 height 16
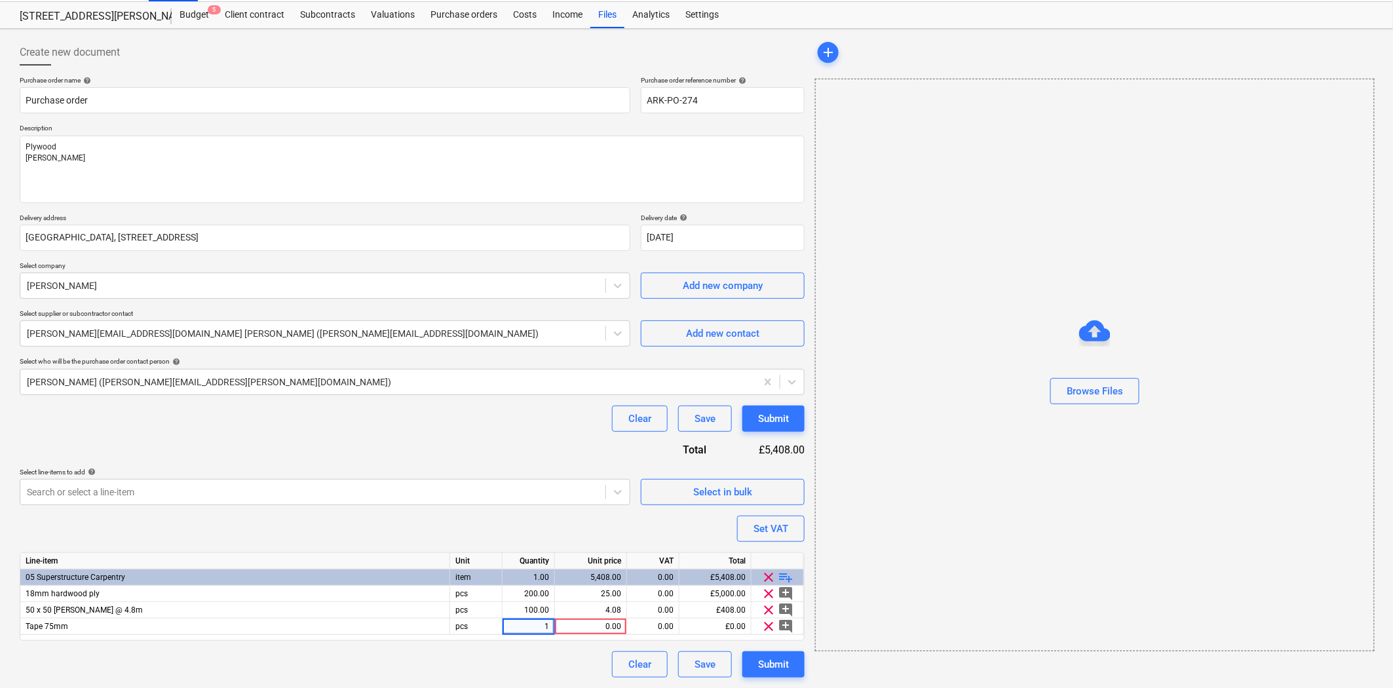
type input "3"
type input "5"
type textarea "x"
click at [568, 627] on div "0.00" at bounding box center [590, 627] width 61 height 16
type input "5.69"
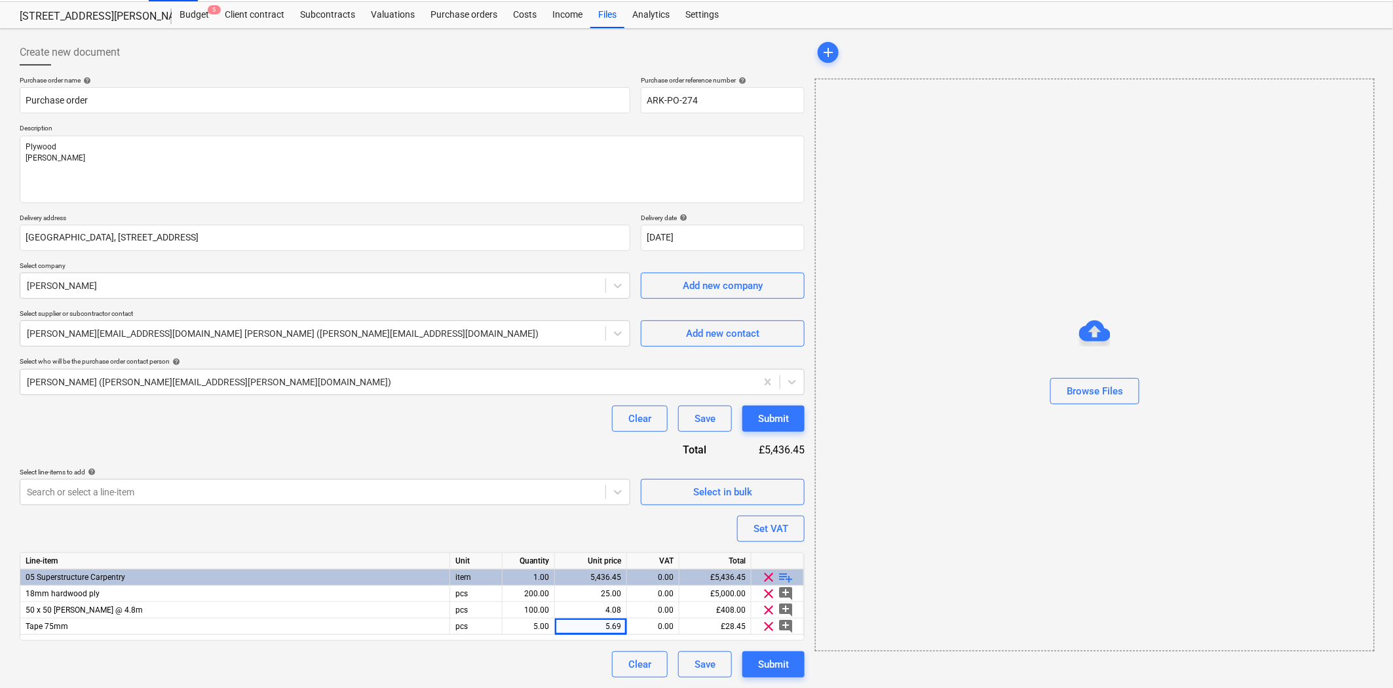
click at [535, 537] on div "Purchase order name help Purchase order Purchase order reference number help AR…" at bounding box center [412, 376] width 785 height 601
click at [586, 527] on div "Purchase order name help Purchase order Purchase order reference number help AR…" at bounding box center [412, 376] width 785 height 601
click at [1033, 575] on div "Browse Files" at bounding box center [1095, 365] width 560 height 573
click at [604, 612] on div "4.08" at bounding box center [590, 610] width 61 height 16
click at [494, 629] on div "pcs" at bounding box center [476, 627] width 52 height 16
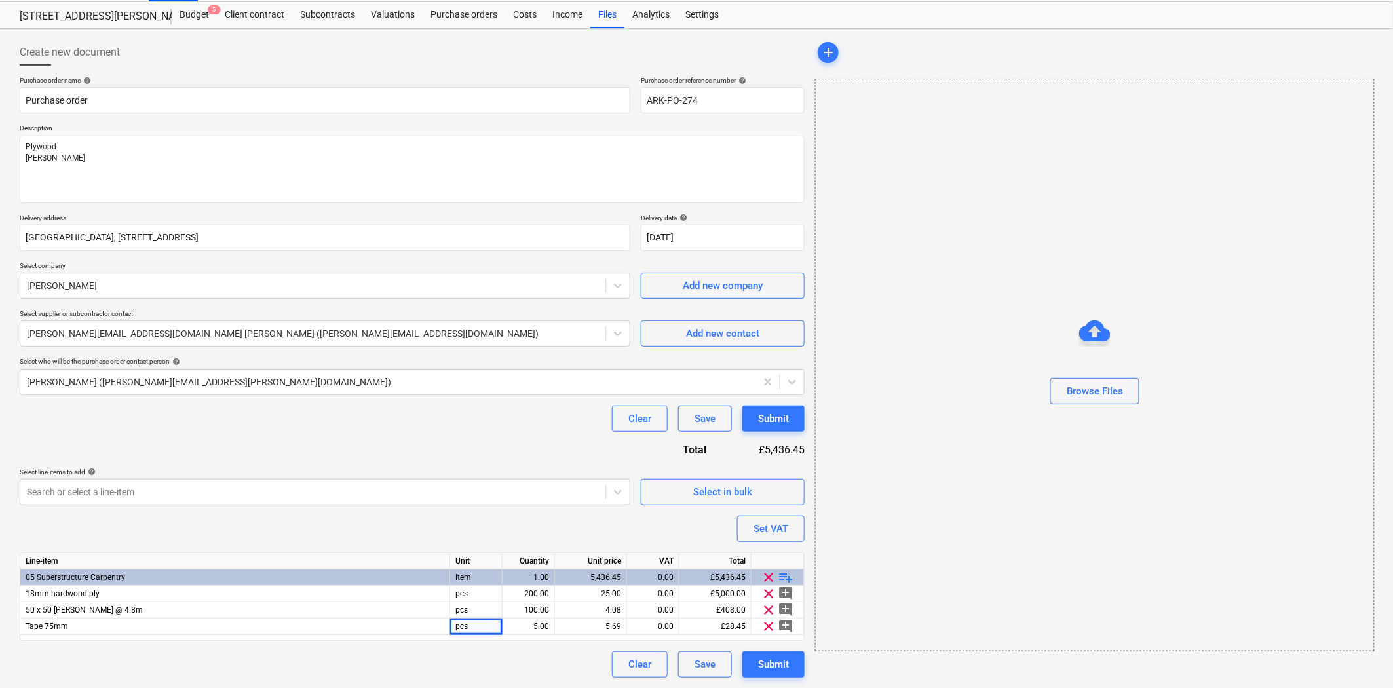
click at [510, 670] on div "Clear Save Submit" at bounding box center [412, 664] width 785 height 26
click at [290, 659] on div "Clear Save Submit" at bounding box center [412, 664] width 785 height 26
click at [62, 629] on span "Tape 75mm" at bounding box center [47, 626] width 43 height 9
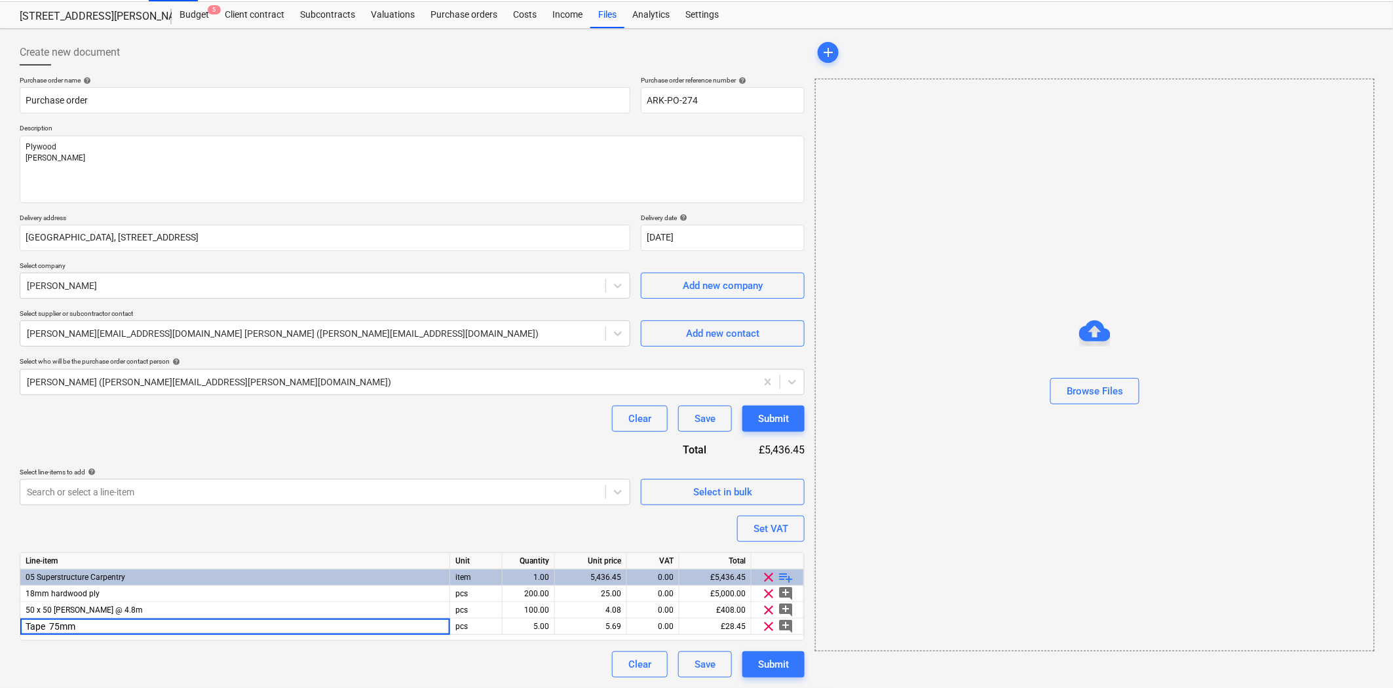
click at [228, 664] on div "Clear Save Submit" at bounding box center [412, 664] width 785 height 26
click at [768, 663] on div "Submit" at bounding box center [773, 664] width 31 height 17
type textarea "x"
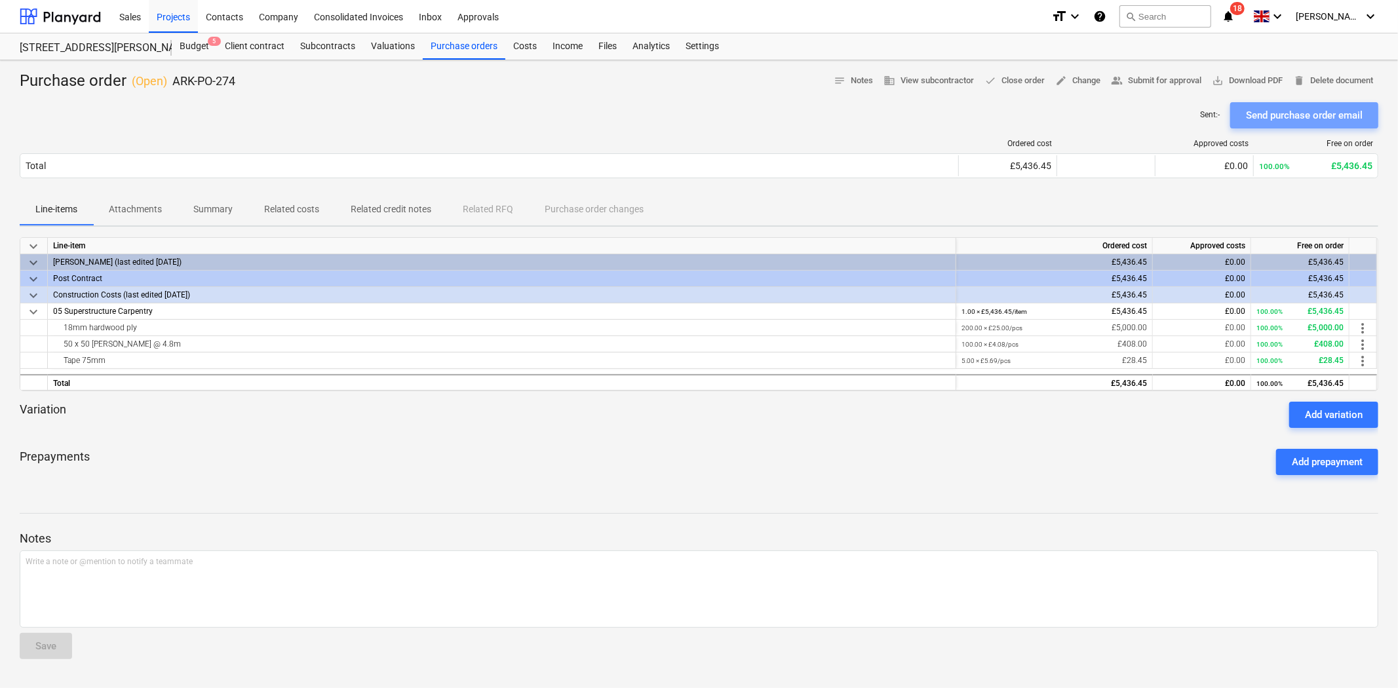
click at [1299, 116] on div "Send purchase order email" at bounding box center [1304, 115] width 117 height 17
